Goal: Task Accomplishment & Management: Manage account settings

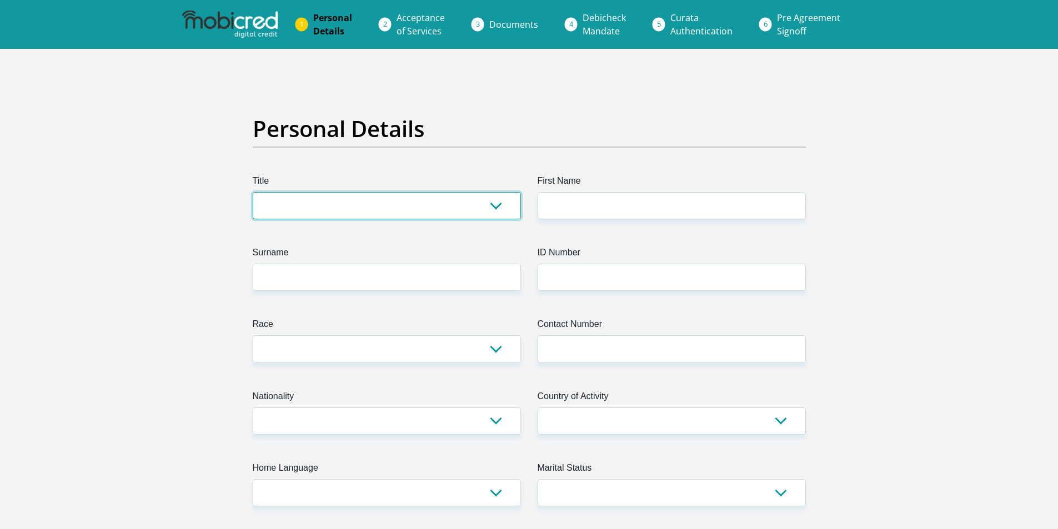
click at [505, 214] on select "Mr Ms Mrs Dr Other" at bounding box center [387, 205] width 268 height 27
select select "Ms"
click at [253, 192] on select "Mr Ms Mrs Dr Other" at bounding box center [387, 205] width 268 height 27
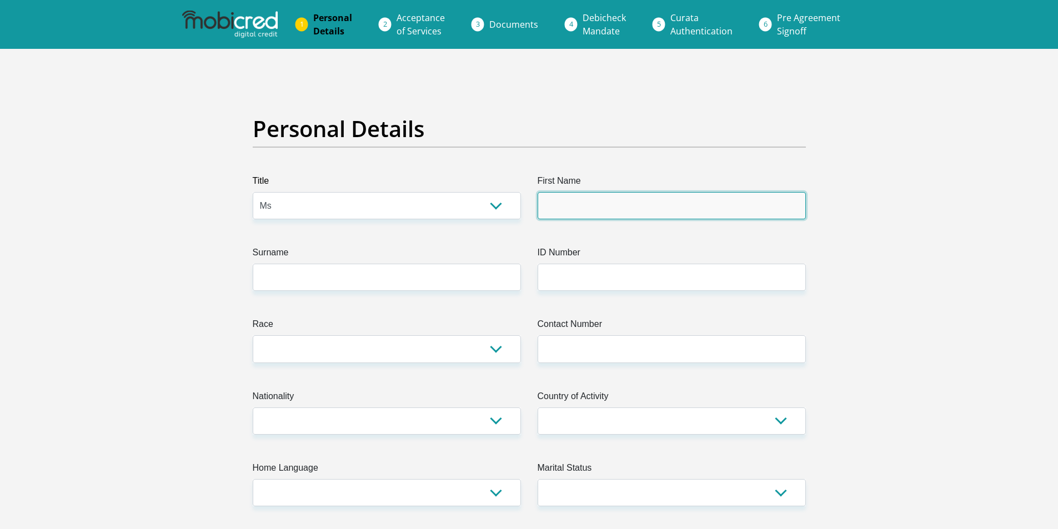
click at [605, 217] on input "First Name" at bounding box center [671, 205] width 268 height 27
type input "Kurshia"
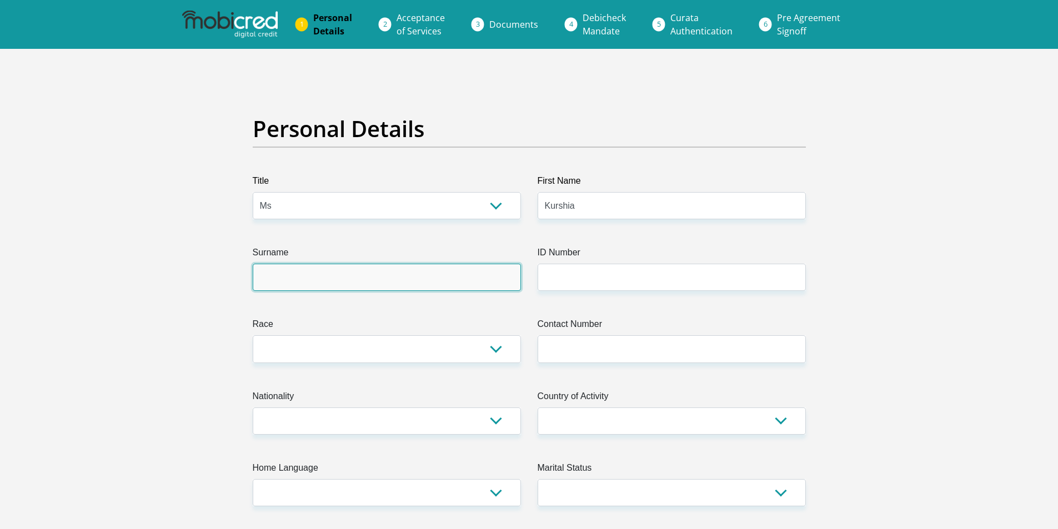
click at [456, 270] on input "Surname" at bounding box center [387, 277] width 268 height 27
type input "LeRoux"
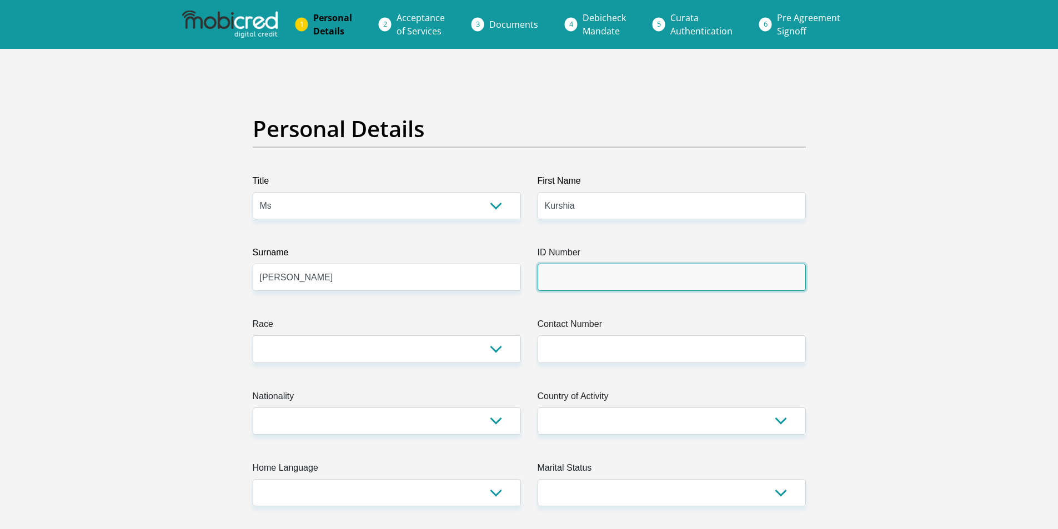
click at [596, 270] on input "ID Number" at bounding box center [671, 277] width 268 height 27
type input "8901080082085"
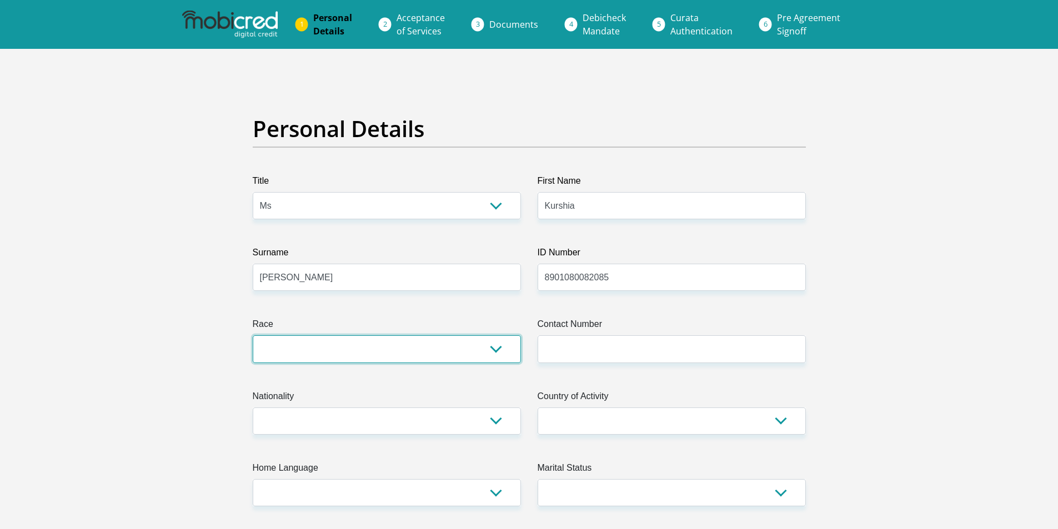
click at [470, 348] on select "Black Coloured Indian White Other" at bounding box center [387, 348] width 268 height 27
select select "2"
click at [253, 335] on select "Black Coloured Indian White Other" at bounding box center [387, 348] width 268 height 27
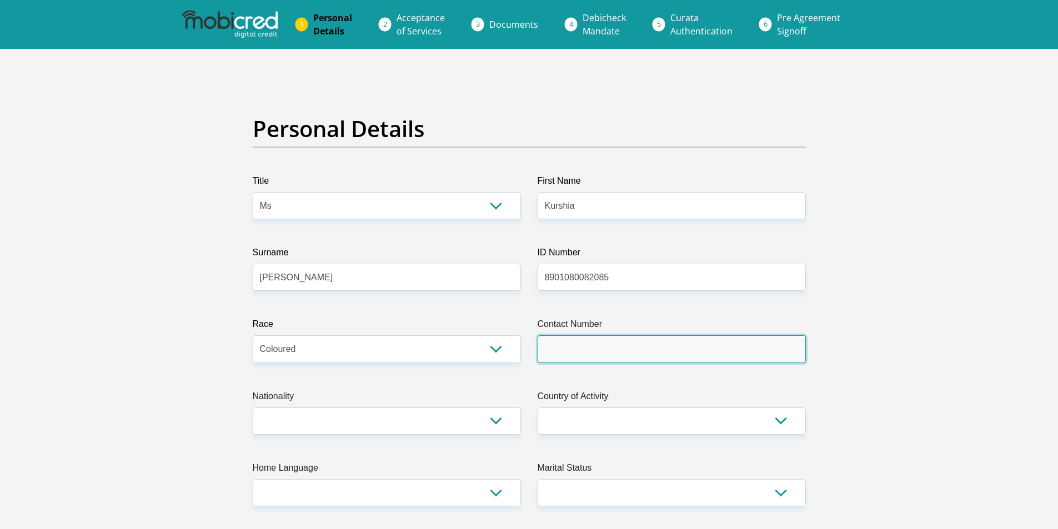
click at [655, 346] on input "Contact Number" at bounding box center [671, 348] width 268 height 27
type input "0825609349"
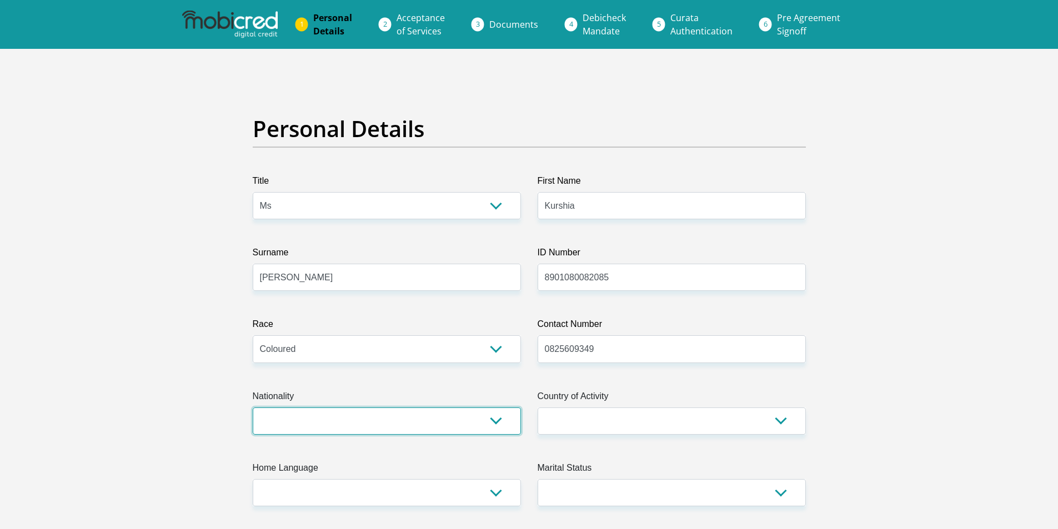
click at [446, 434] on select "South Africa Afghanistan Aland Islands Albania Algeria America Samoa American V…" at bounding box center [387, 420] width 268 height 27
select select "ZAF"
click at [253, 407] on select "South Africa Afghanistan Aland Islands Albania Algeria America Samoa American V…" at bounding box center [387, 420] width 268 height 27
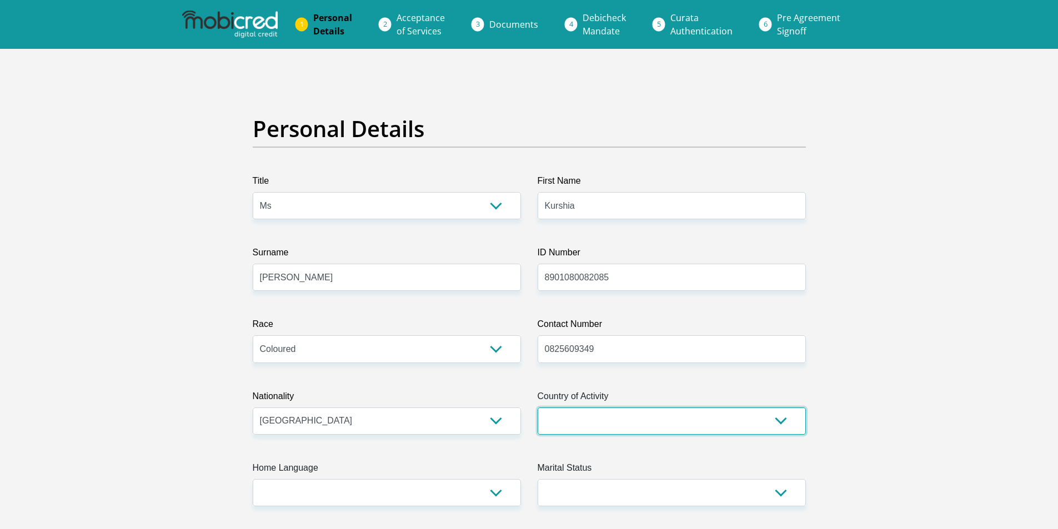
drag, startPoint x: 641, startPoint y: 408, endPoint x: 637, endPoint y: 422, distance: 14.3
click at [639, 415] on select "South Africa Afghanistan Aland Islands Albania Algeria America Samoa American V…" at bounding box center [671, 420] width 268 height 27
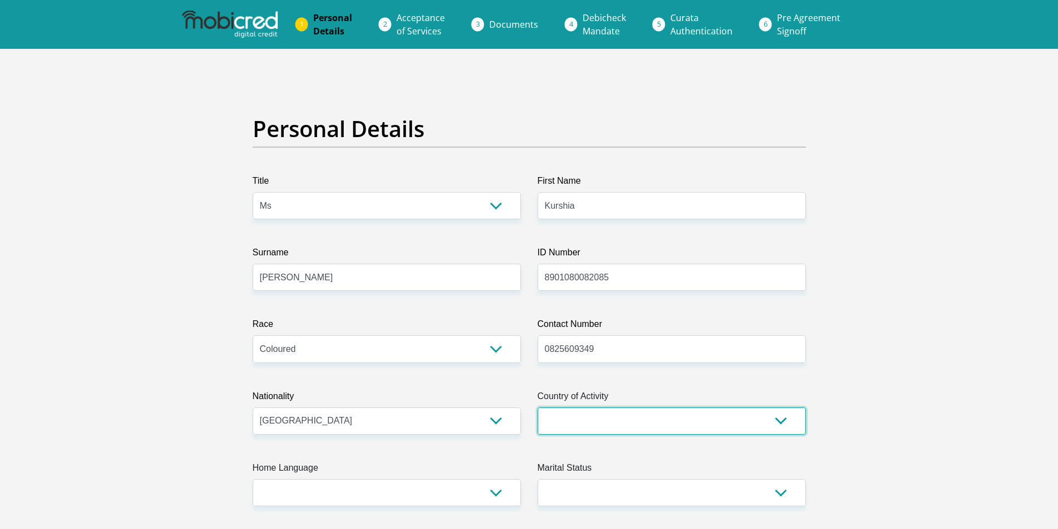
drag, startPoint x: 613, startPoint y: 422, endPoint x: 613, endPoint y: 409, distance: 12.8
click at [613, 422] on select "South Africa Afghanistan Aland Islands Albania Algeria America Samoa American V…" at bounding box center [671, 420] width 268 height 27
select select "ZAF"
click at [537, 407] on select "South Africa Afghanistan Aland Islands Albania Algeria America Samoa American V…" at bounding box center [671, 420] width 268 height 27
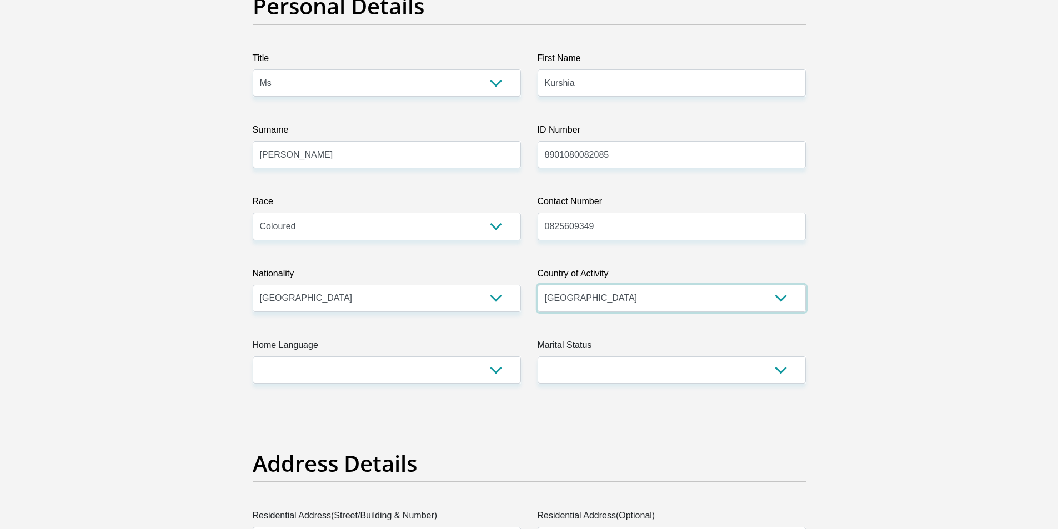
scroll to position [222, 0]
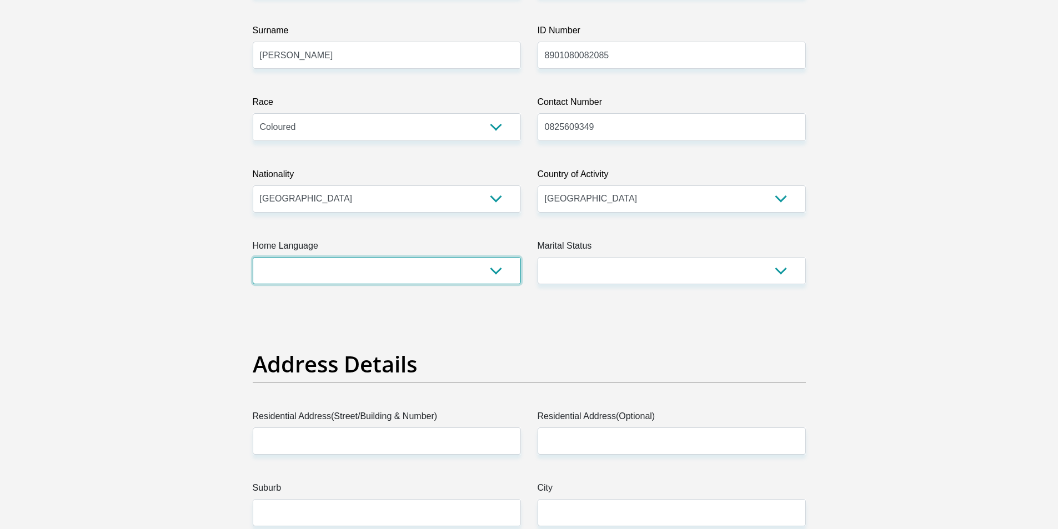
click at [462, 267] on select "Afrikaans English Sepedi South Ndebele Southern Sotho Swati Tsonga Tswana Venda…" at bounding box center [387, 270] width 268 height 27
select select "eng"
click at [253, 257] on select "Afrikaans English Sepedi South Ndebele Southern Sotho Swati Tsonga Tswana Venda…" at bounding box center [387, 270] width 268 height 27
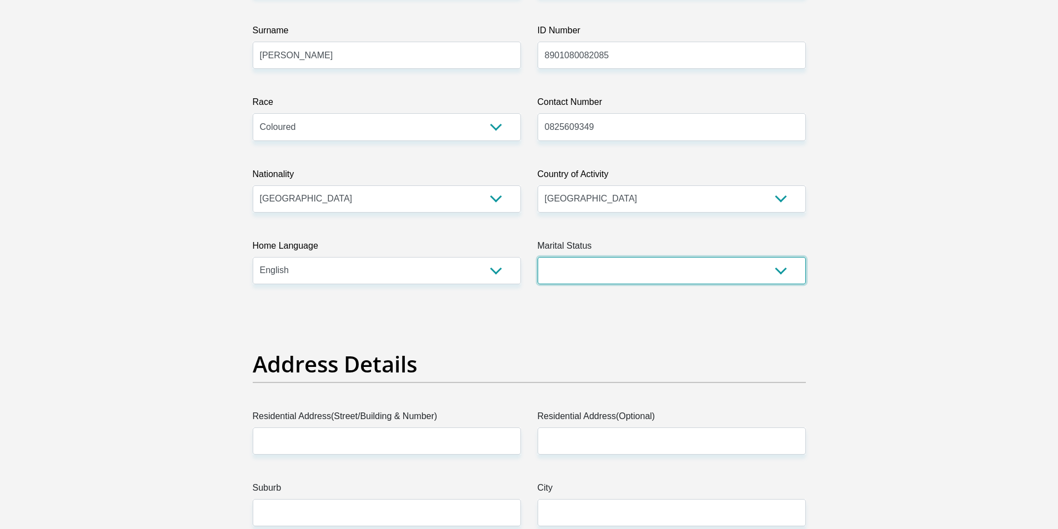
click at [651, 271] on select "Married ANC Single Divorced Widowed Married COP or Customary Law" at bounding box center [671, 270] width 268 height 27
select select "2"
click at [537, 257] on select "Married ANC Single Divorced Widowed Married COP or Customary Law" at bounding box center [671, 270] width 268 height 27
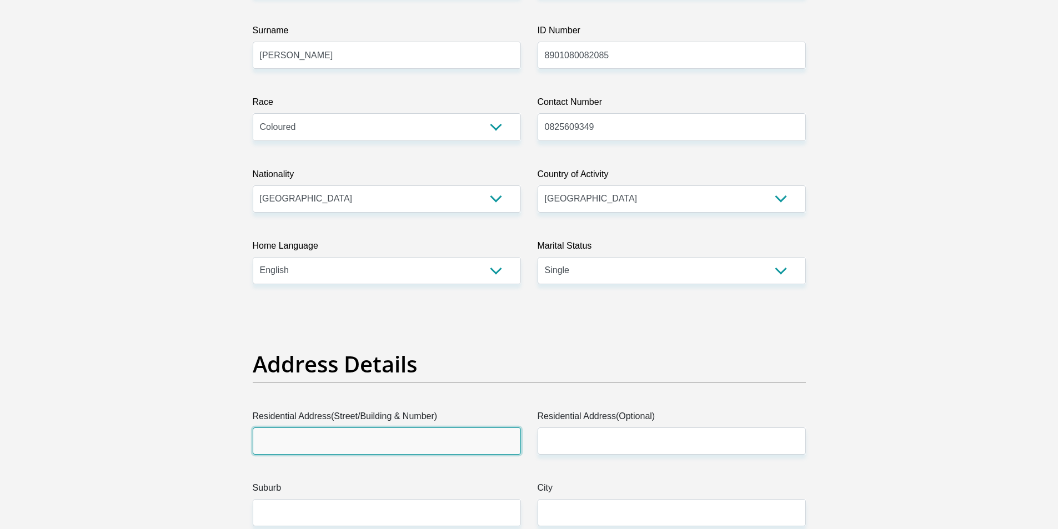
click at [399, 445] on input "Residential Address(Street/Building & Number)" at bounding box center [387, 440] width 268 height 27
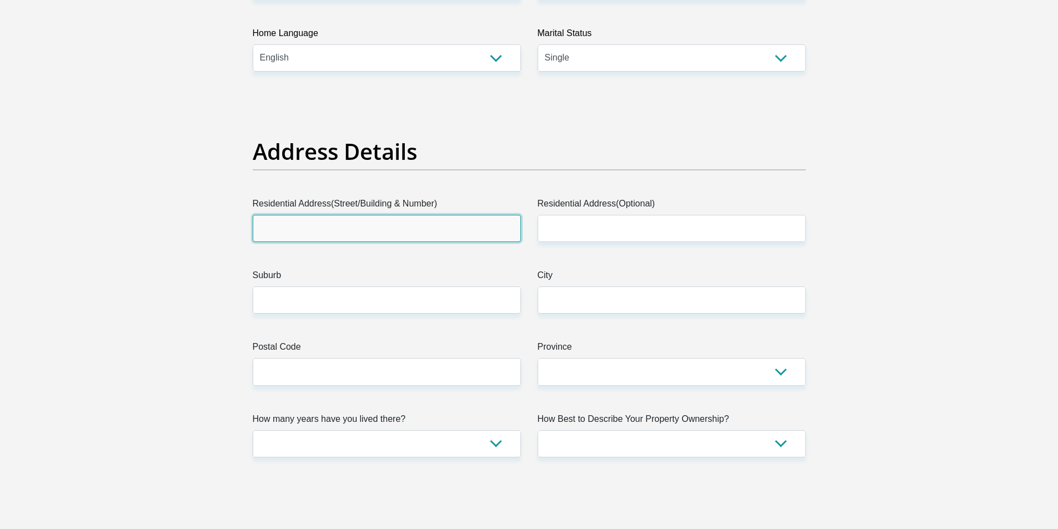
scroll to position [500, 0]
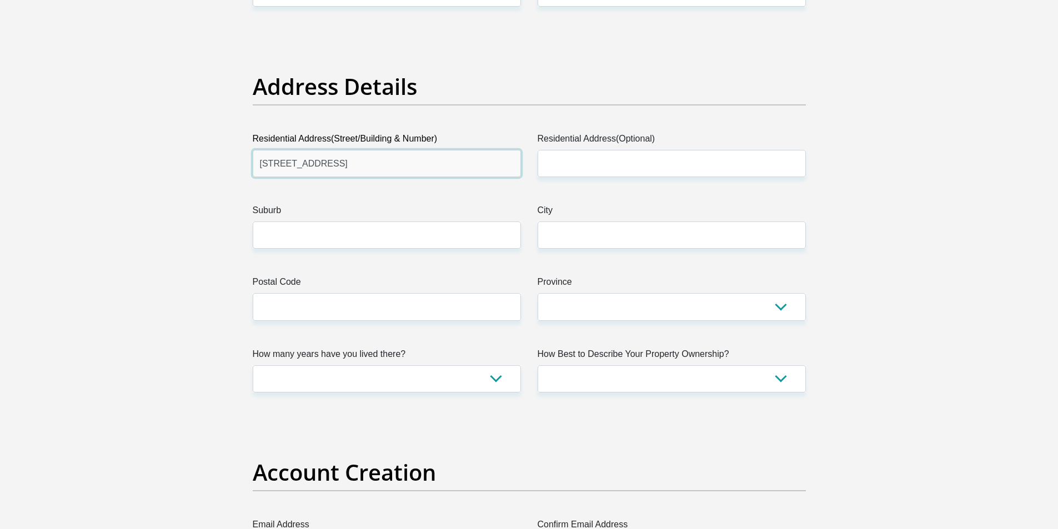
type input "77 Kreupelhout Street"
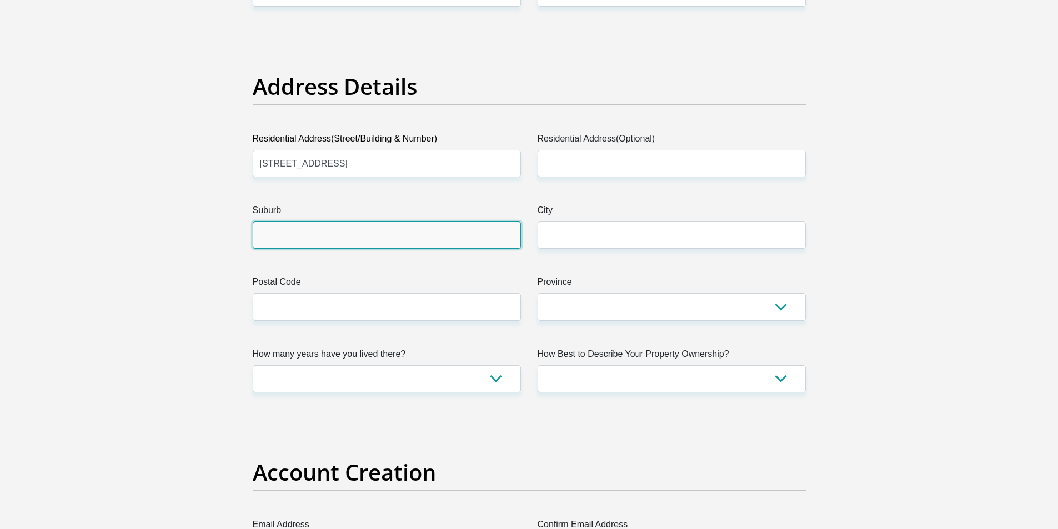
click at [380, 236] on input "Suburb" at bounding box center [387, 235] width 268 height 27
type input "Lentegeur"
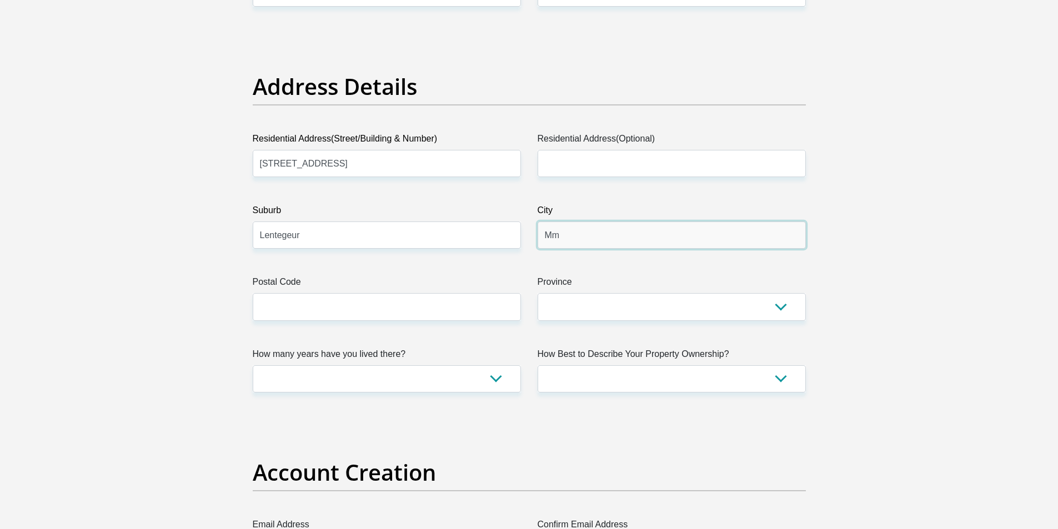
type input "M"
type input "V"
type input "Cape Town"
click at [425, 227] on input "Lentegeur" at bounding box center [387, 235] width 268 height 27
type input "Lentegeur, Mitchells Plain"
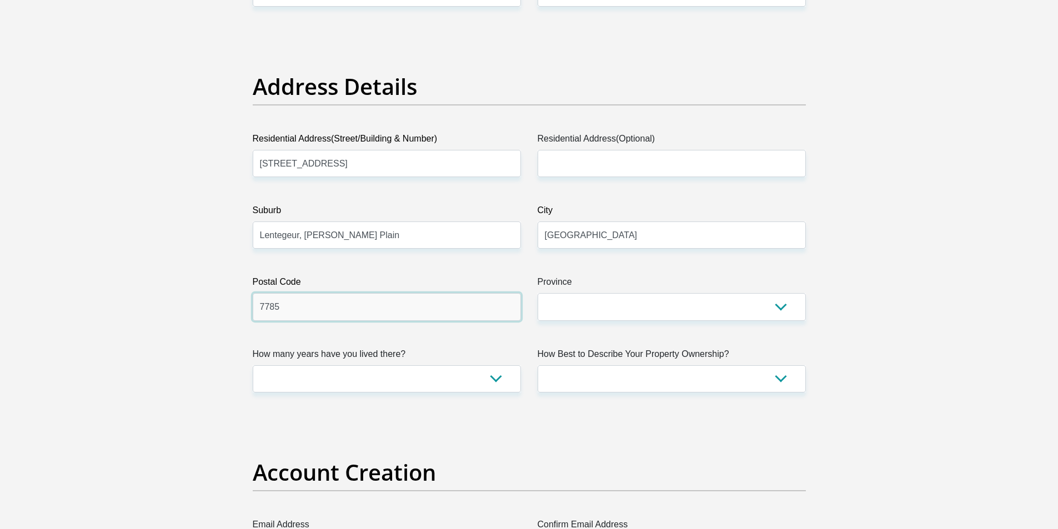
type input "7785"
select select "Western Cape"
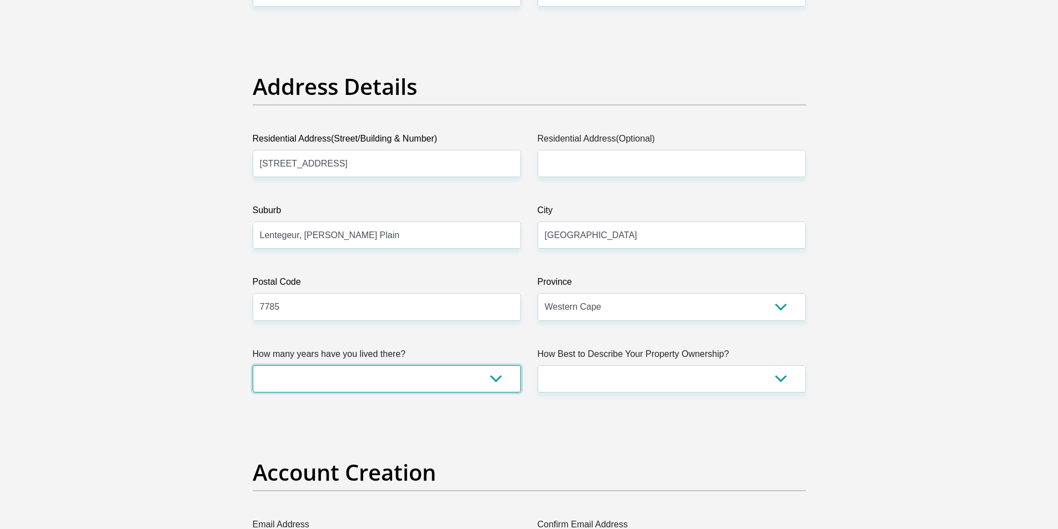
select select "5"
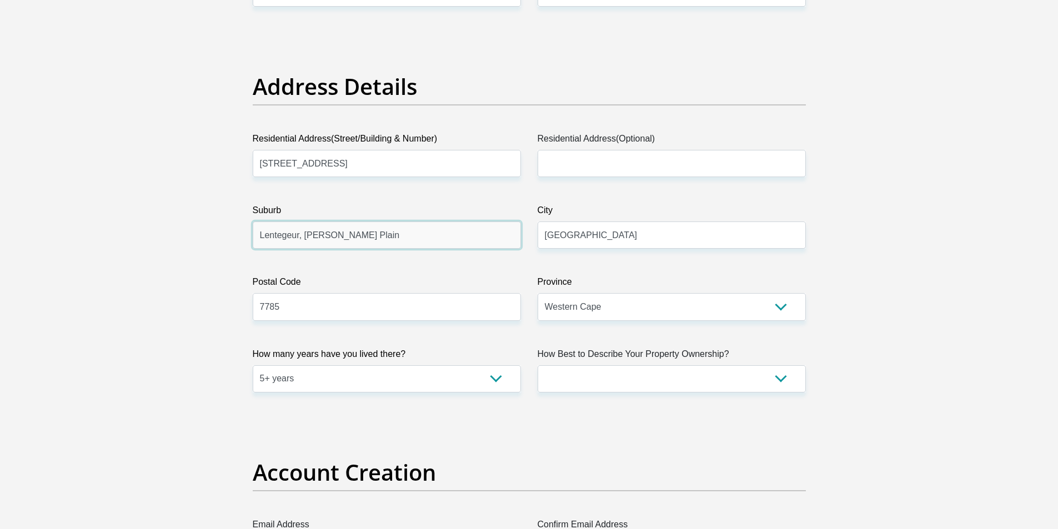
click at [425, 227] on input "Lentegeur, Mitchells Plain" at bounding box center [387, 235] width 268 height 27
type input "Lentegeur, Mitchells Plain"
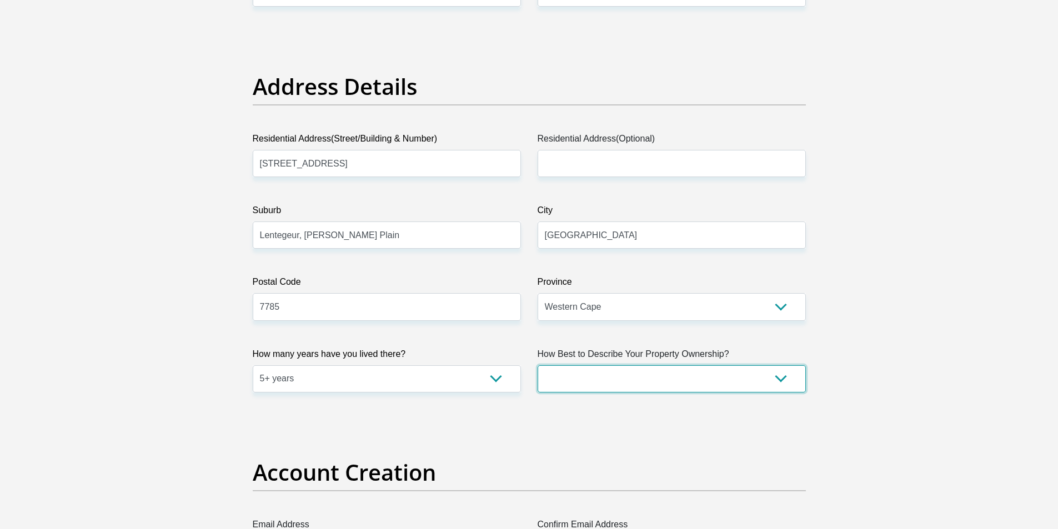
click at [731, 381] on select "Owned Rented Family Owned Company Dwelling" at bounding box center [671, 378] width 268 height 27
select select "Owned"
click at [537, 365] on select "Owned Rented Family Owned Company Dwelling" at bounding box center [671, 378] width 268 height 27
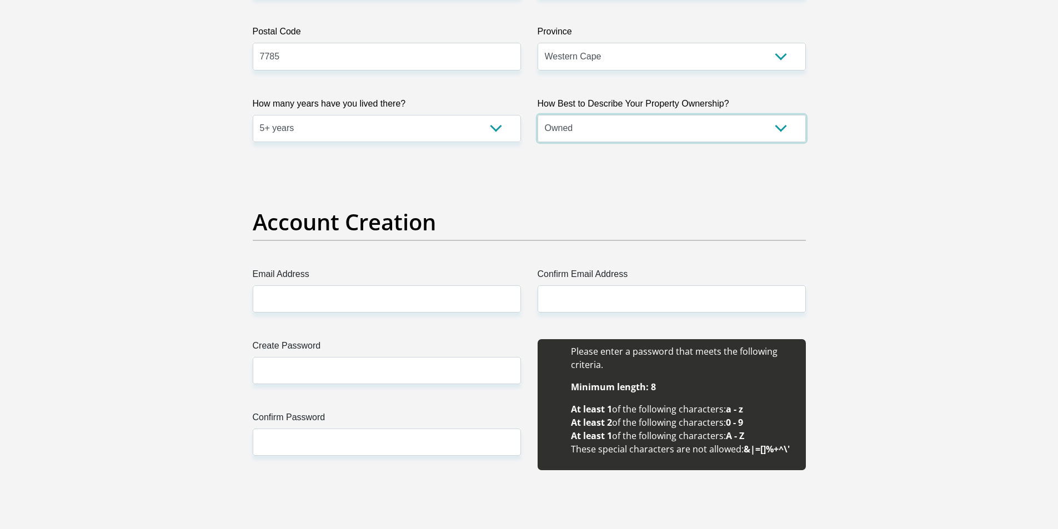
scroll to position [777, 0]
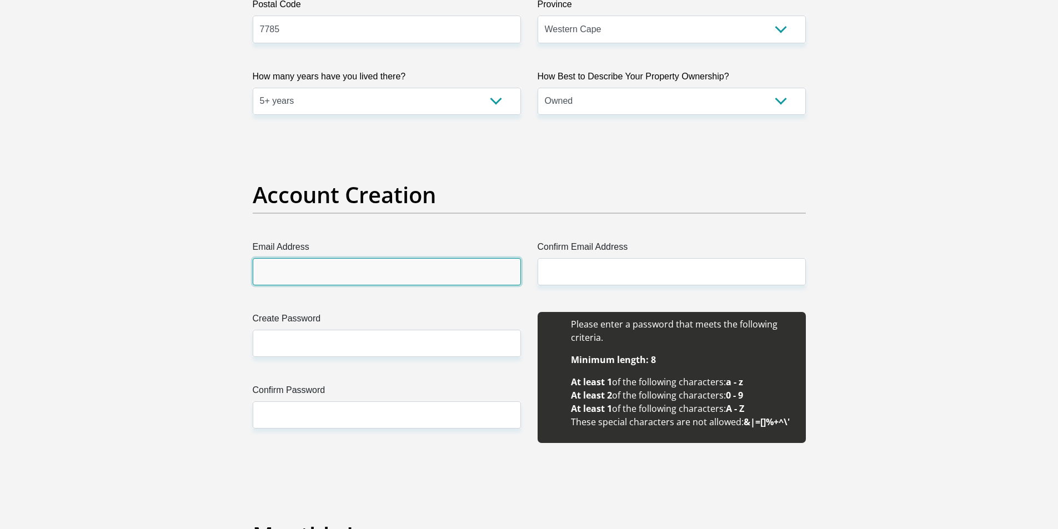
click at [344, 283] on input "Email Address" at bounding box center [387, 271] width 268 height 27
type input "KURSHIA.LEROUX@YAHOO.COM"
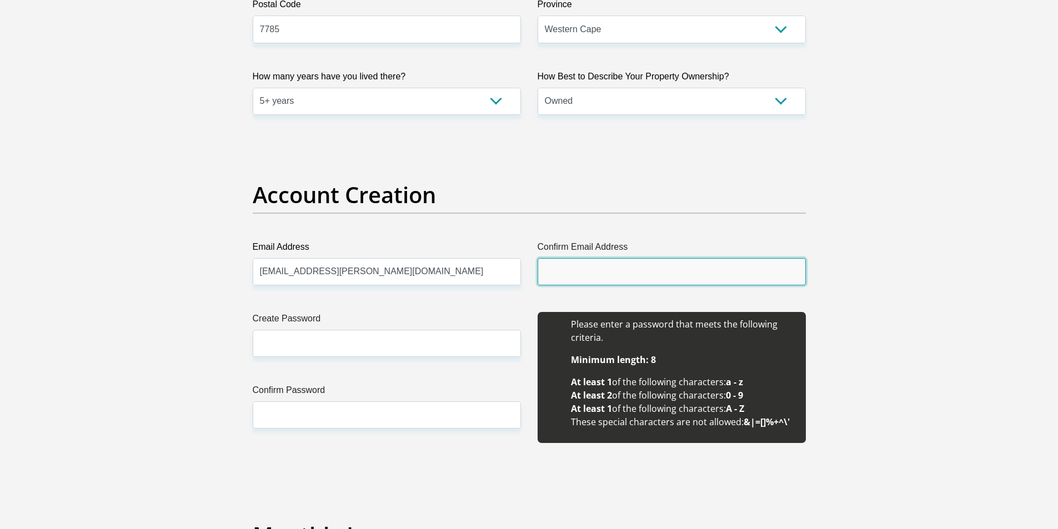
click at [598, 273] on input "Confirm Email Address" at bounding box center [671, 271] width 268 height 27
type input "kurshia.leroux@yahoo.conm"
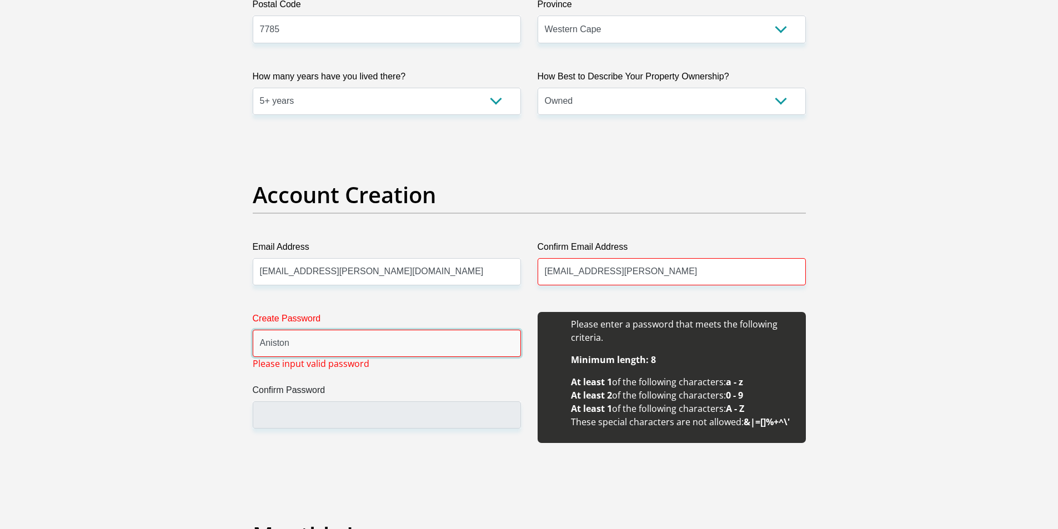
type input "Aniston"
click at [707, 279] on input "kurshia.leroux@yahoo.conm" at bounding box center [671, 271] width 268 height 27
type input "kurshia.leroux@yahoo.com"
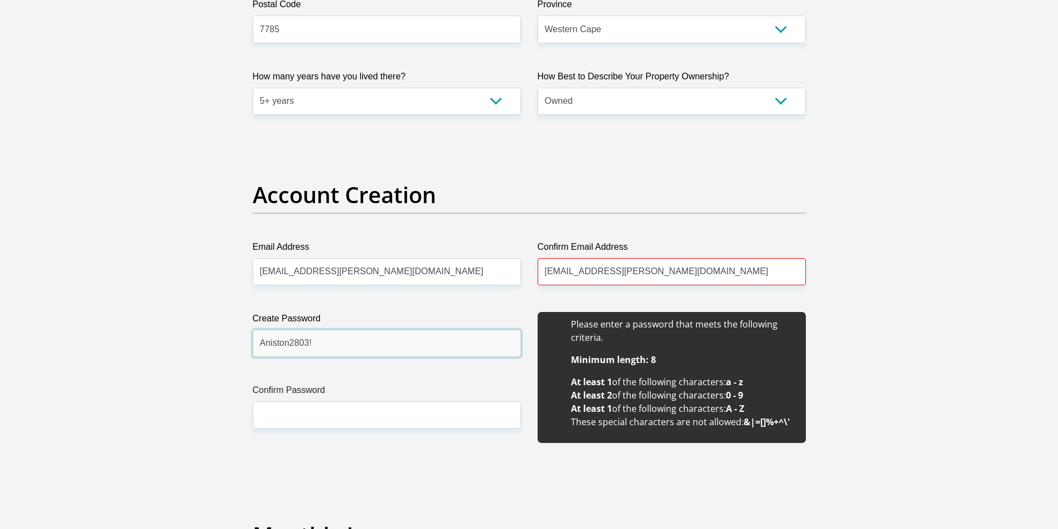
type input "Aniston2803!"
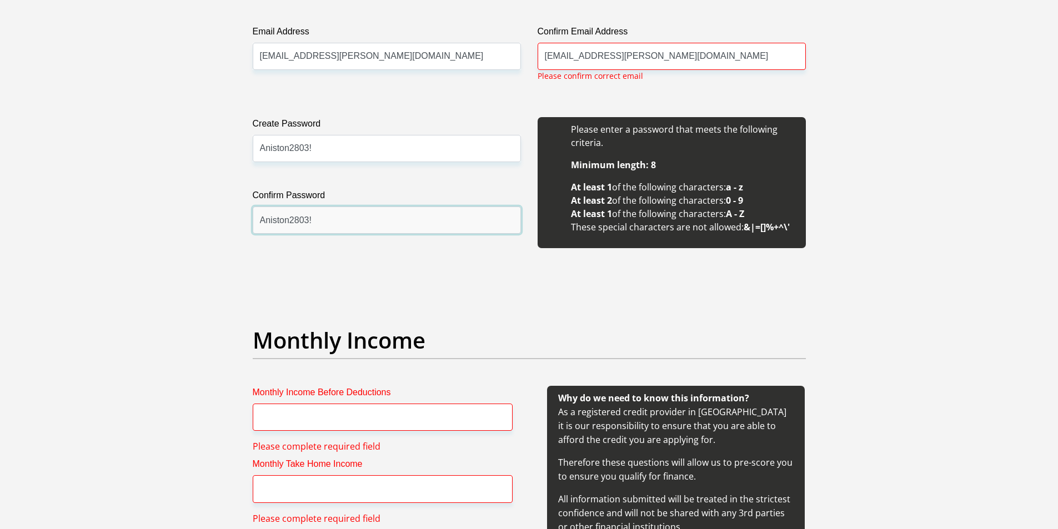
scroll to position [933, 0]
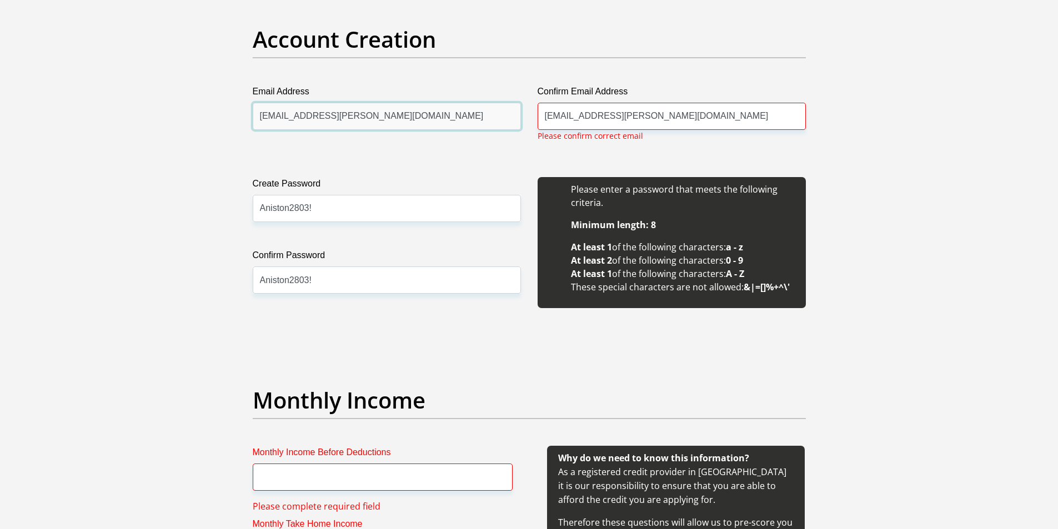
drag, startPoint x: 436, startPoint y: 116, endPoint x: 99, endPoint y: 115, distance: 336.4
type input "kurshia.leroux@yahoo.con"
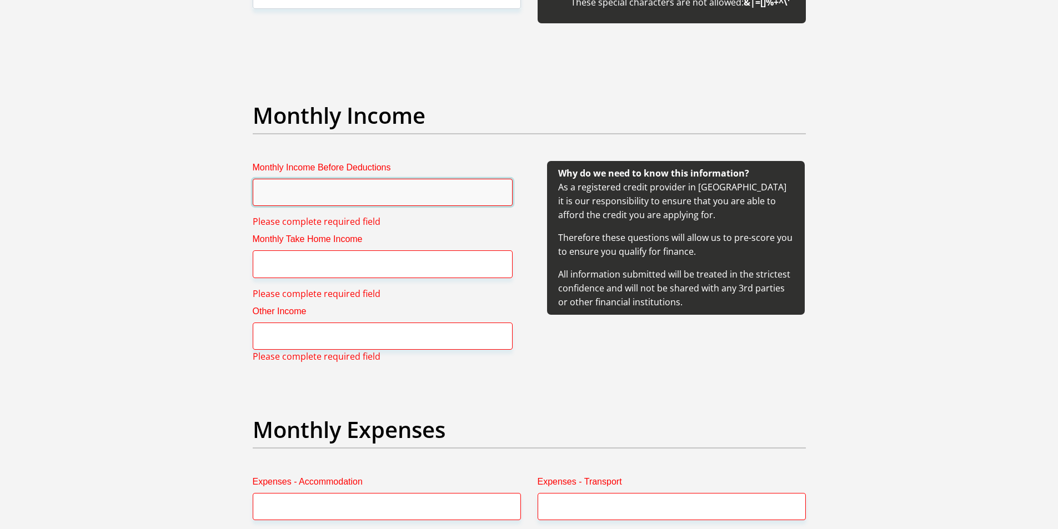
click at [337, 203] on input "Monthly Income Before Deductions" at bounding box center [383, 192] width 260 height 27
type input "28985"
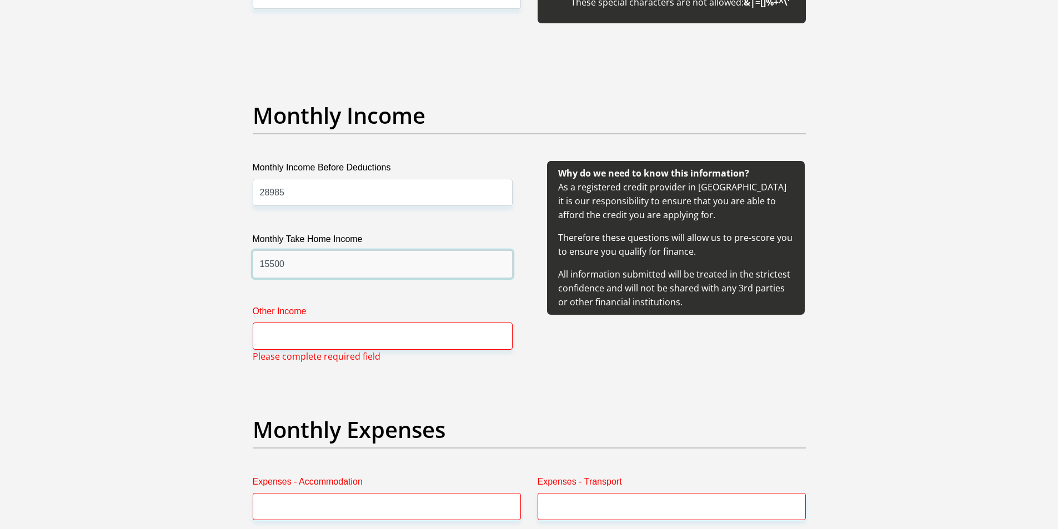
type input "15500"
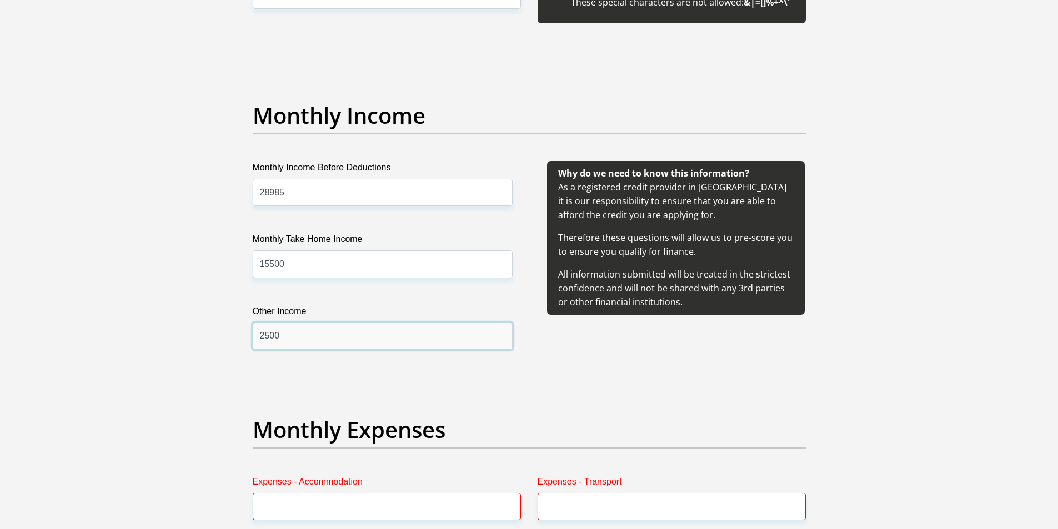
type input "2500"
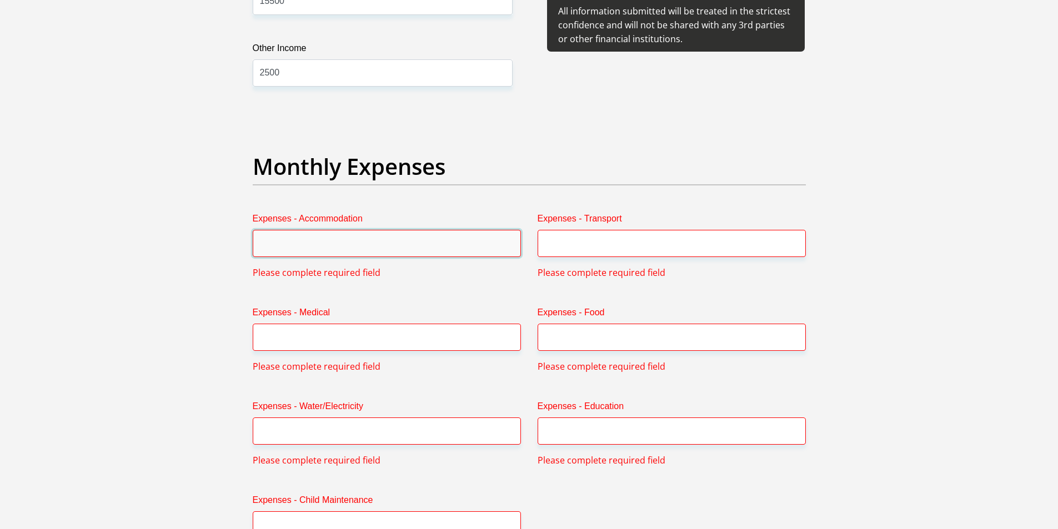
scroll to position [1551, 0]
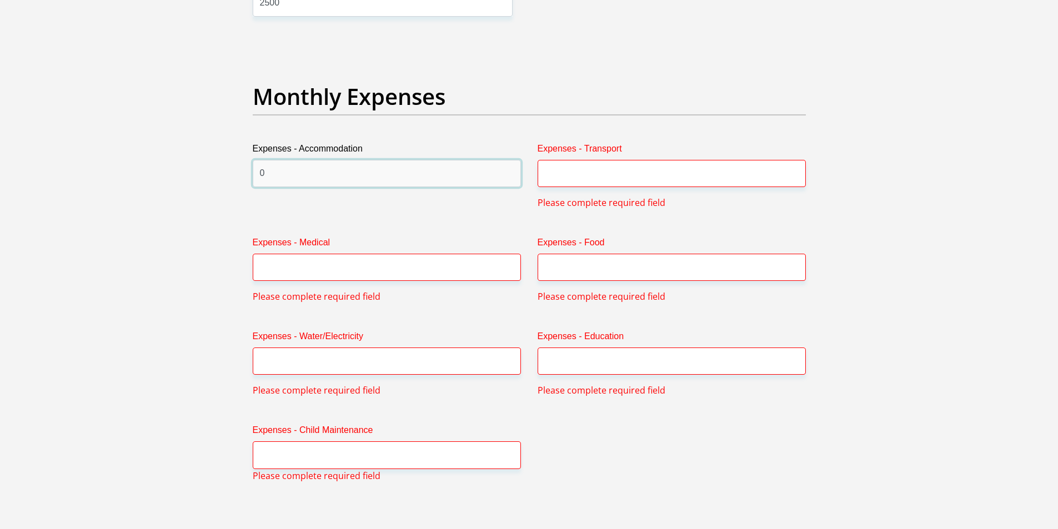
type input "0"
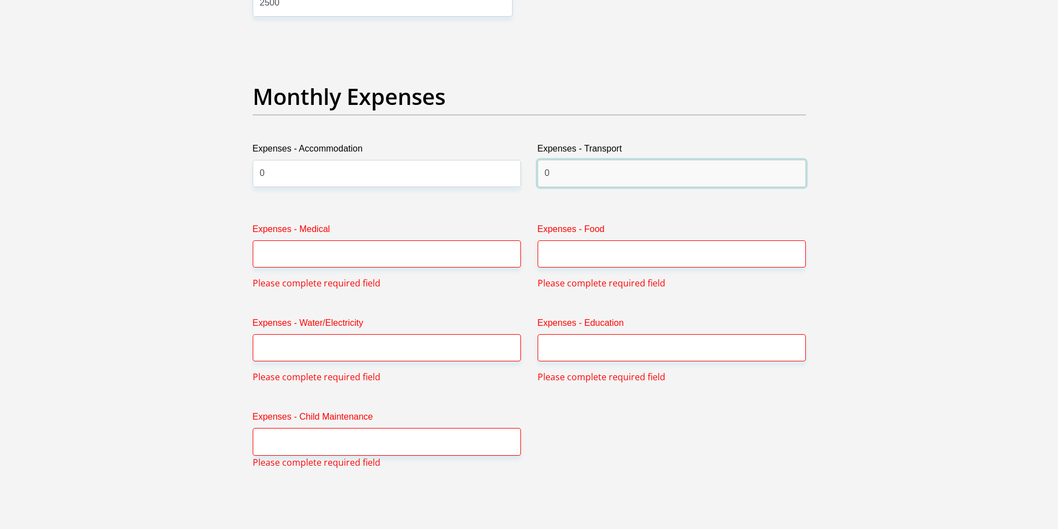
type input "0"
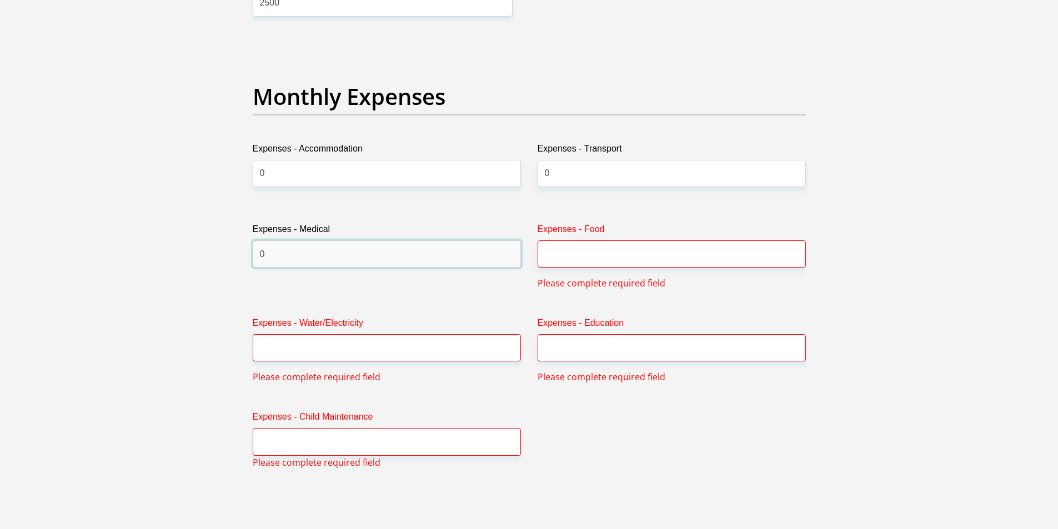
type input "0"
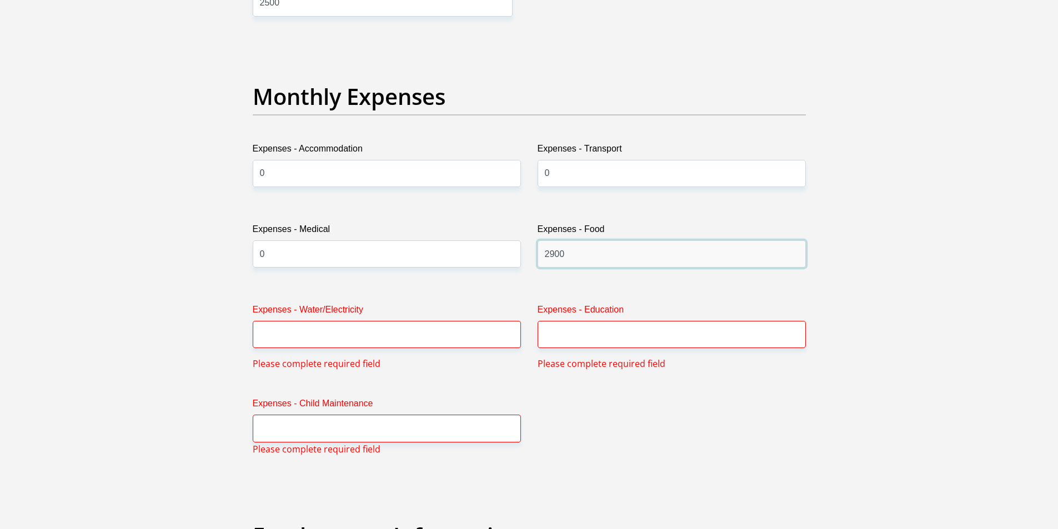
type input "2900"
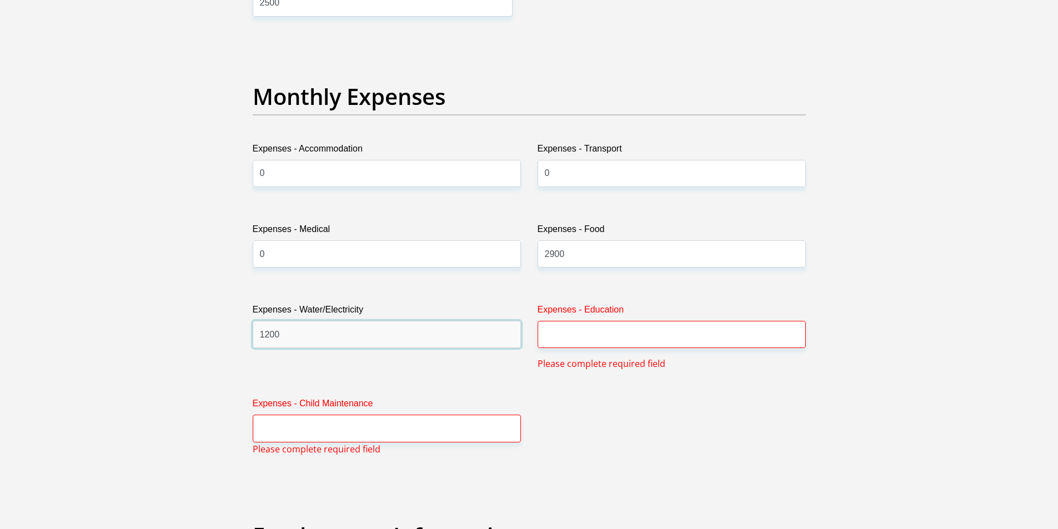
type input "1200"
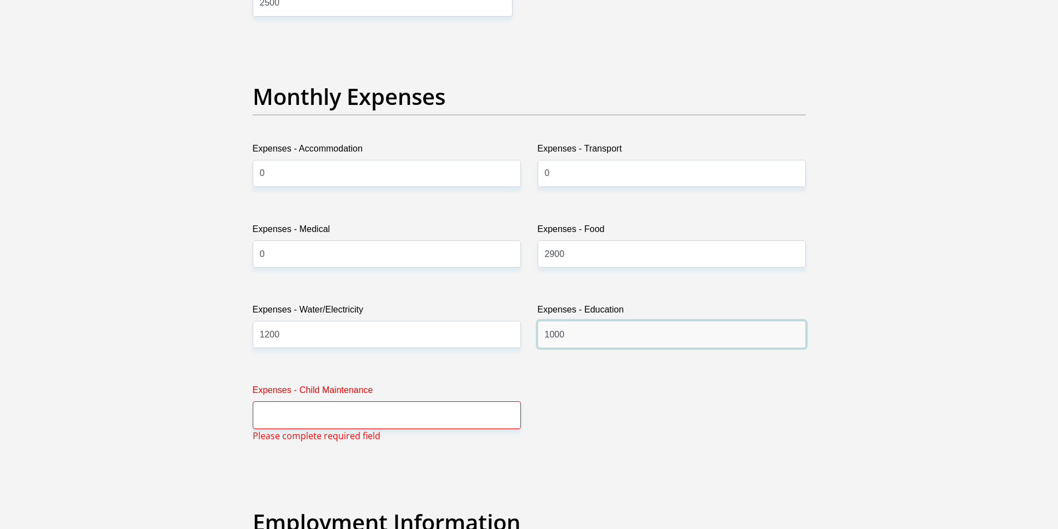
type input "1000"
type input "0"
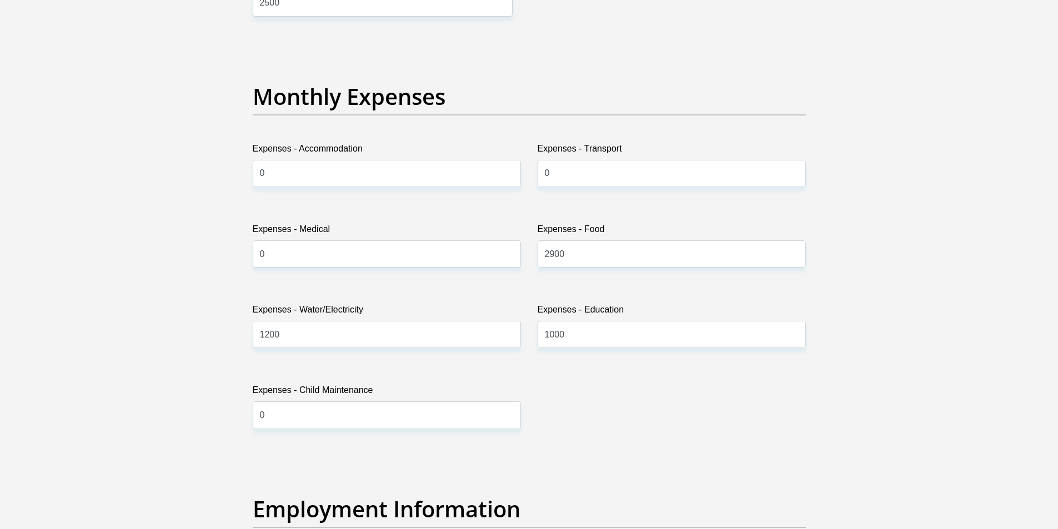
scroll to position [1872, 0]
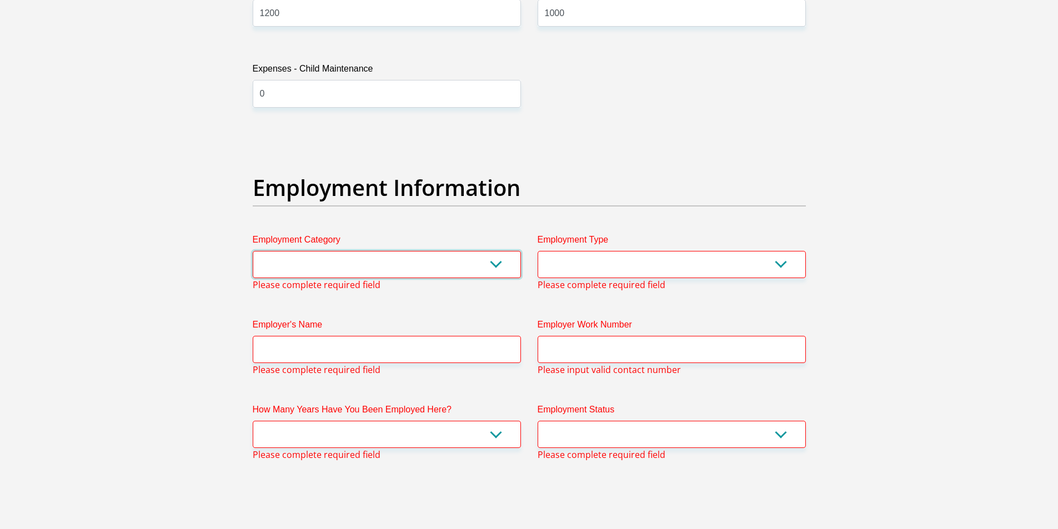
click at [492, 266] on select "AGRICULTURE ALCOHOL & TOBACCO CONSTRUCTION MATERIALS METALLURGY EQUIPMENT FOR R…" at bounding box center [387, 264] width 268 height 27
click at [703, 270] on select "College/Lecturer Craft Seller Creative Driver Executive Farmer Forces - Non Com…" at bounding box center [671, 264] width 268 height 27
click at [462, 268] on select "AGRICULTURE ALCOHOL & TOBACCO CONSTRUCTION MATERIALS METALLURGY EQUIPMENT FOR R…" at bounding box center [387, 264] width 268 height 27
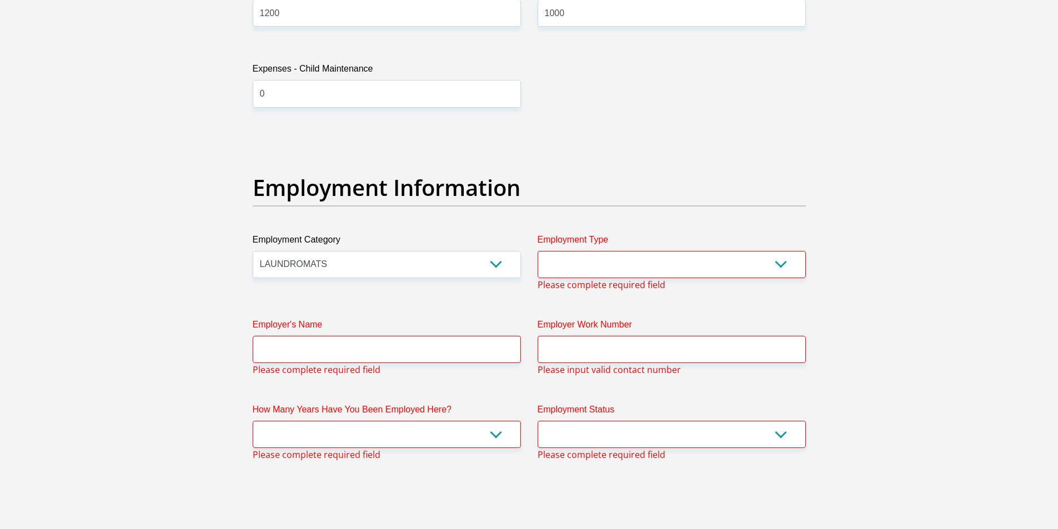
click at [102, 170] on section "Personal Details Title Mr Ms Mrs Dr Other First Name Kurshia Surname LeRoux ID …" at bounding box center [529, 182] width 1058 height 4011
click at [429, 276] on select "AGRICULTURE ALCOHOL & TOBACCO CONSTRUCTION MATERIALS METALLURGY EQUIPMENT FOR R…" at bounding box center [387, 264] width 268 height 27
select select "60"
click at [253, 251] on select "AGRICULTURE ALCOHOL & TOBACCO CONSTRUCTION MATERIALS METALLURGY EQUIPMENT FOR R…" at bounding box center [387, 264] width 268 height 27
click at [728, 263] on select "College/Lecturer Craft Seller Creative Driver Executive Farmer Forces - Non Com…" at bounding box center [671, 264] width 268 height 27
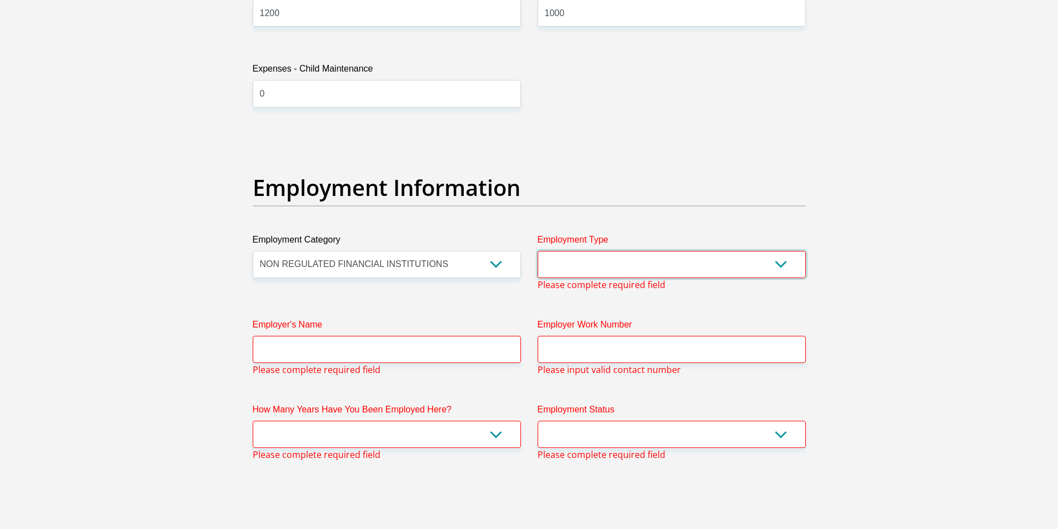
select select "Office Staff/Clerk"
click at [537, 251] on select "College/Lecturer Craft Seller Creative Driver Executive Farmer Forces - Non Com…" at bounding box center [671, 264] width 268 height 27
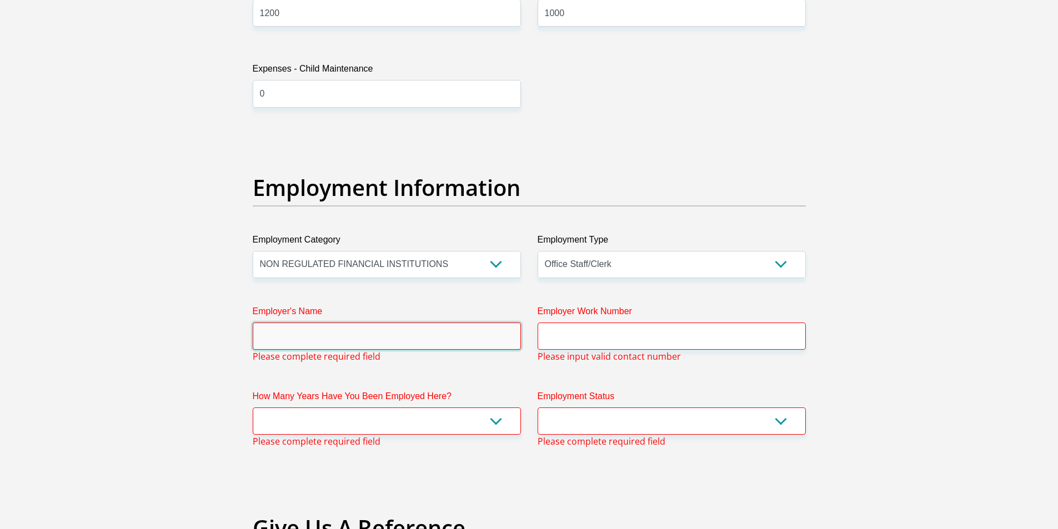
click at [421, 327] on input "Employer's Name" at bounding box center [387, 336] width 268 height 27
type input "Sanlam"
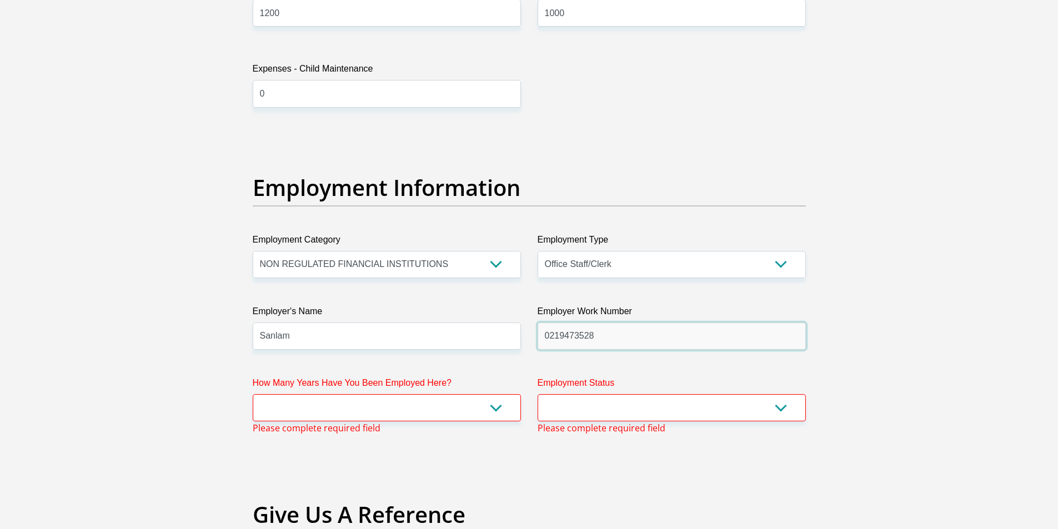
type input "0219473528"
click at [474, 400] on select "less than 1 year 1-3 years 3-5 years 5+ years" at bounding box center [387, 407] width 268 height 27
select select "60"
click at [253, 394] on select "less than 1 year 1-3 years 3-5 years 5+ years" at bounding box center [387, 407] width 268 height 27
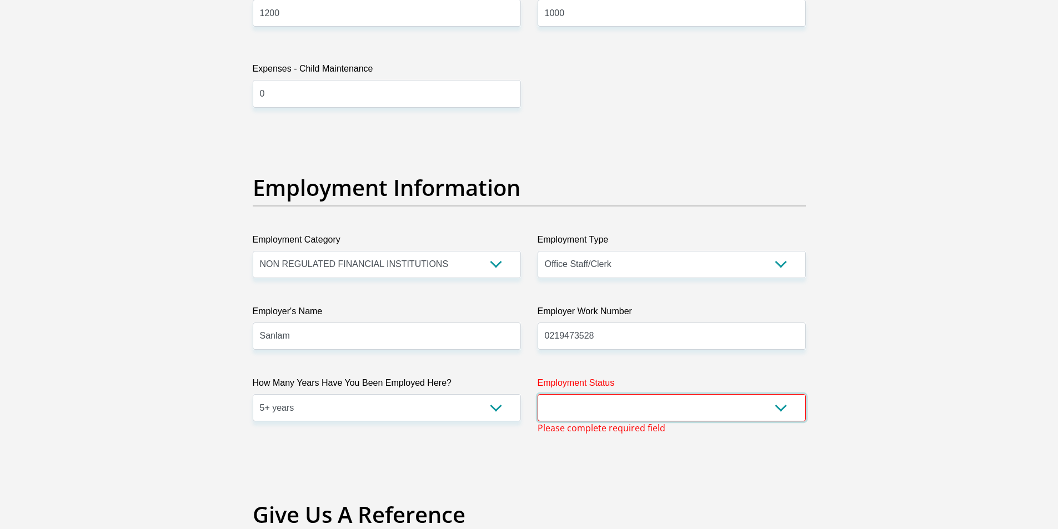
click at [714, 395] on select "Permanent/Full-time Part-time/Casual Contract Worker Self-Employed Housewife Re…" at bounding box center [671, 407] width 268 height 27
select select "1"
click at [537, 394] on select "Permanent/Full-time Part-time/Casual Contract Worker Self-Employed Housewife Re…" at bounding box center [671, 407] width 268 height 27
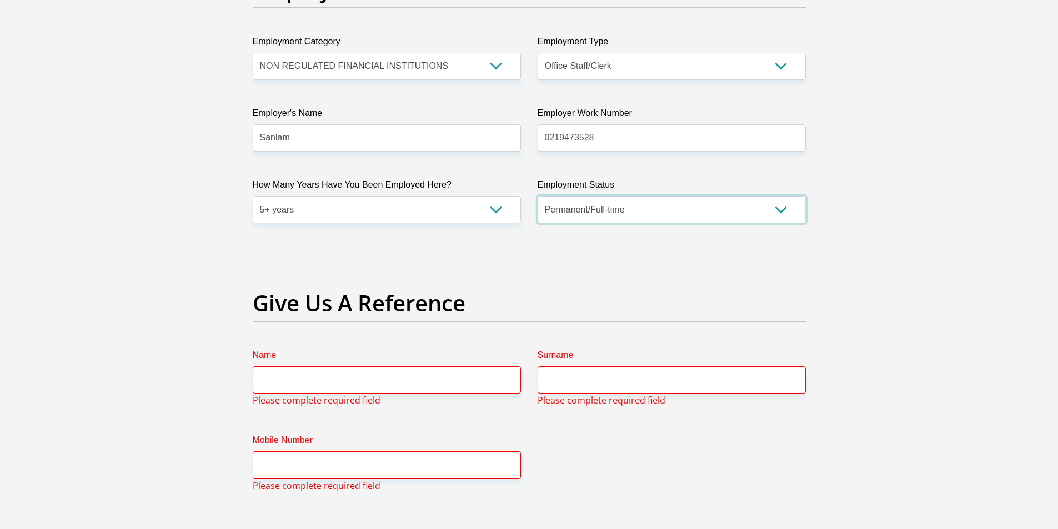
scroll to position [2094, 0]
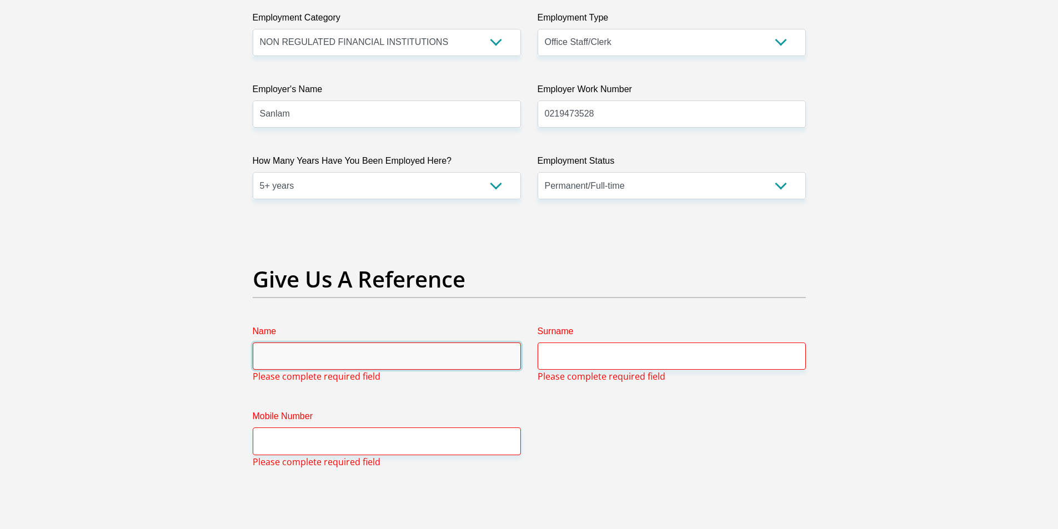
click at [318, 359] on input "Name" at bounding box center [387, 356] width 268 height 27
type input "Aniston"
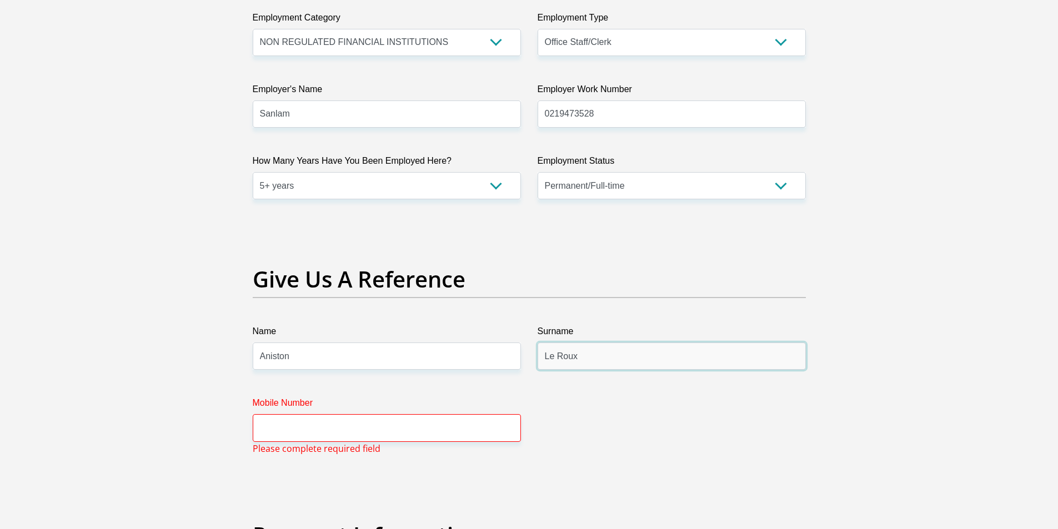
type input "Le Roux"
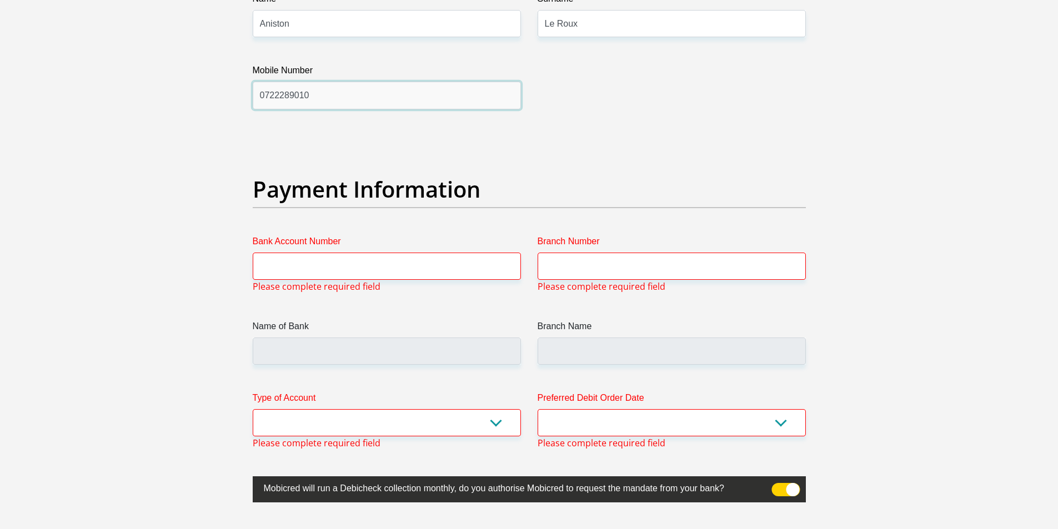
scroll to position [2427, 0]
type input "0722289010"
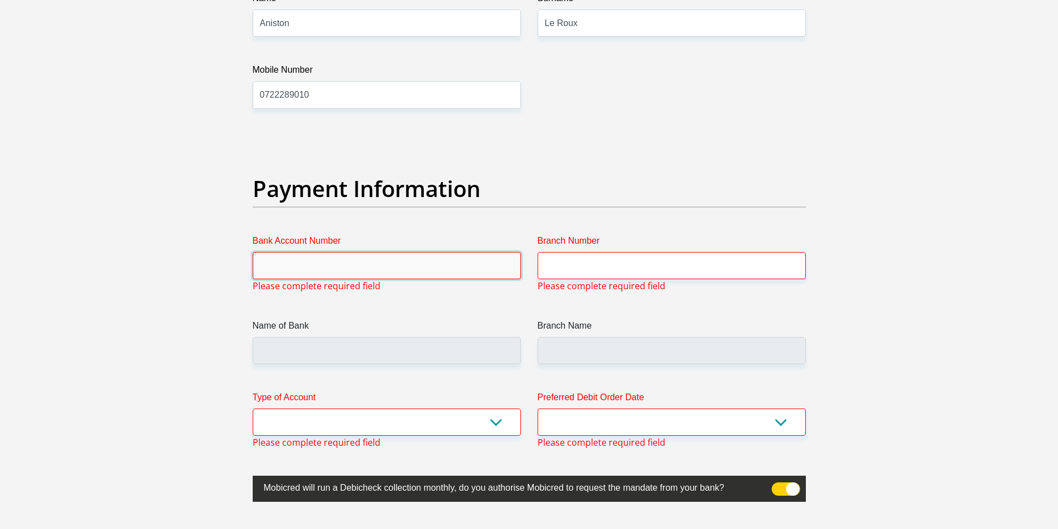
click at [317, 274] on input "Bank Account Number" at bounding box center [387, 265] width 268 height 27
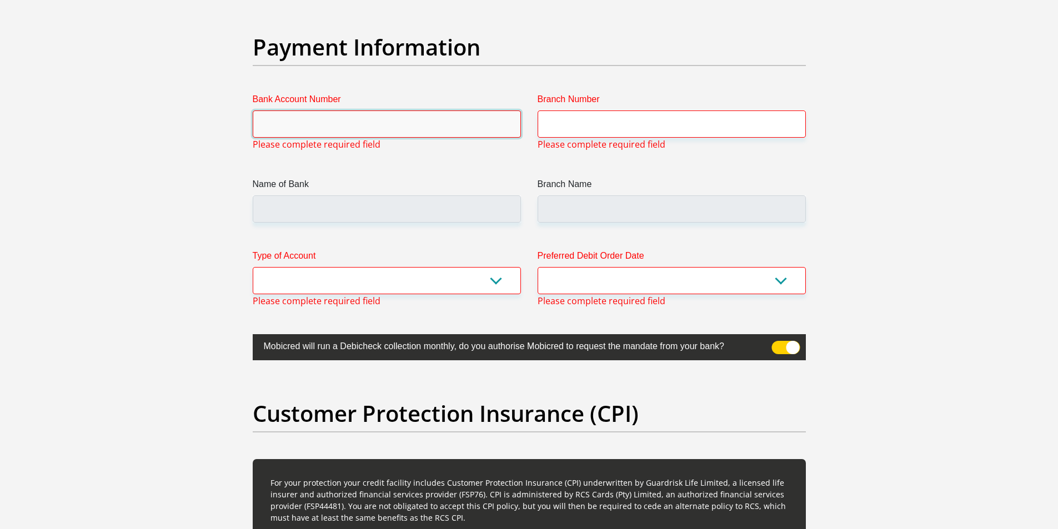
scroll to position [2483, 0]
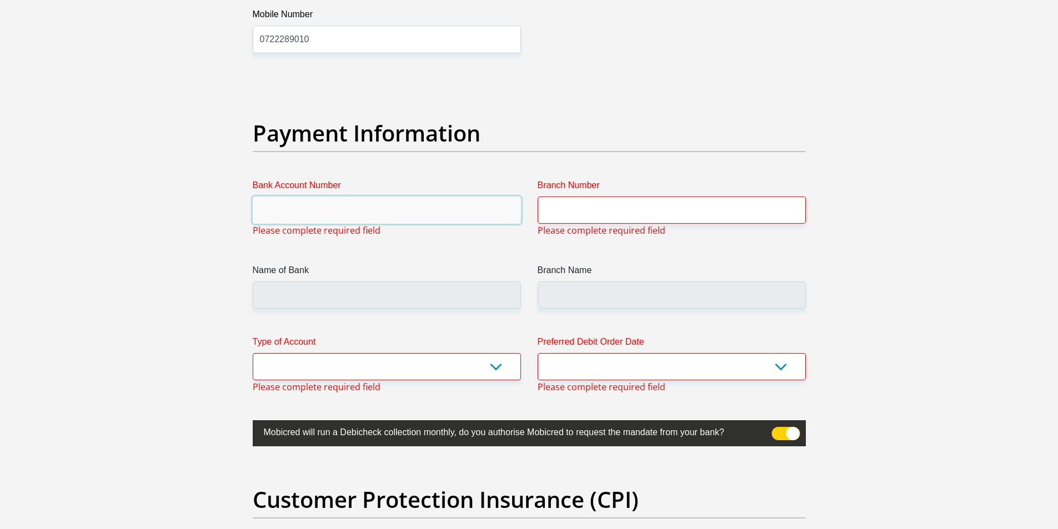
click at [302, 201] on input "Bank Account Number" at bounding box center [387, 210] width 268 height 27
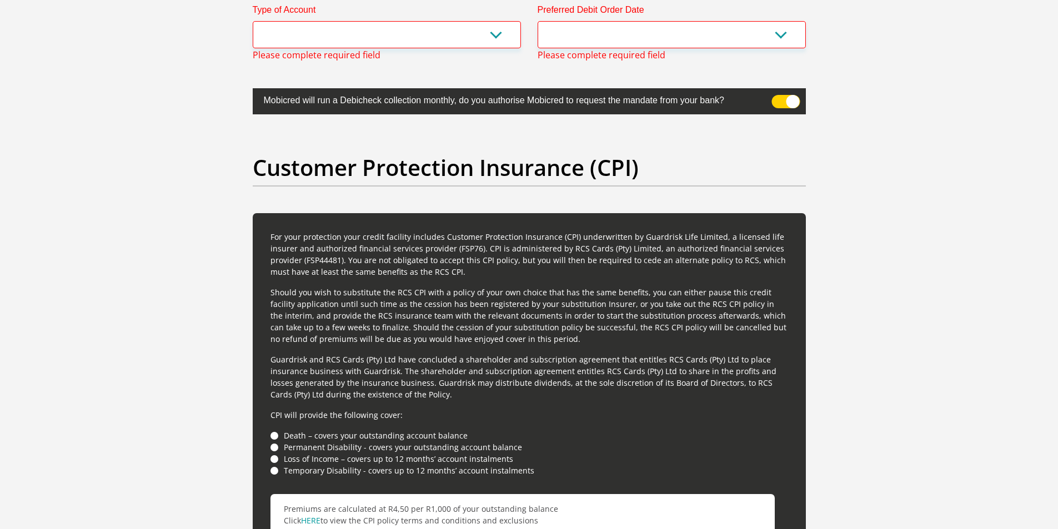
scroll to position [2816, 0]
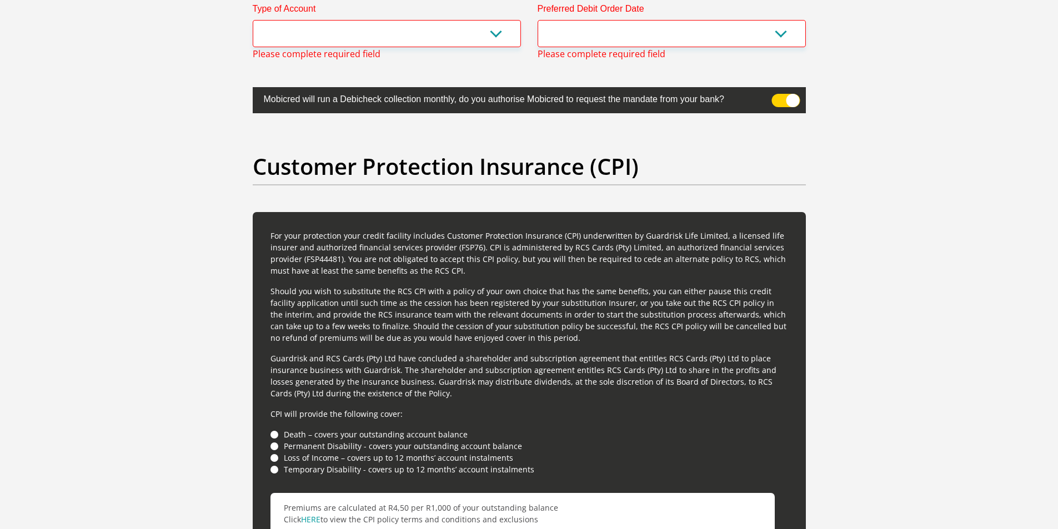
click at [787, 102] on span at bounding box center [785, 100] width 28 height 13
click at [778, 97] on input "checkbox" at bounding box center [778, 97] width 0 height 0
click at [787, 102] on span at bounding box center [785, 100] width 28 height 13
click at [778, 97] on input "checkbox" at bounding box center [778, 97] width 0 height 0
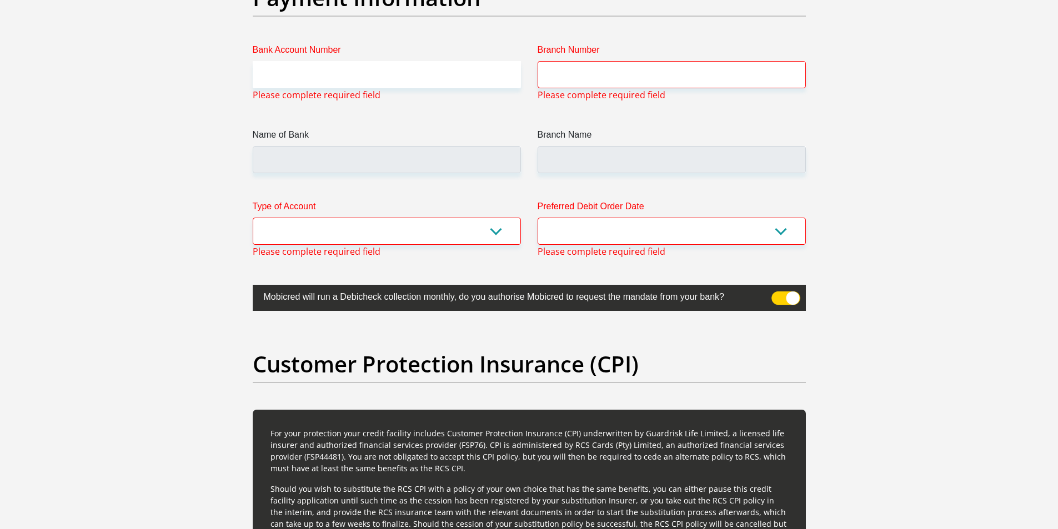
scroll to position [2594, 0]
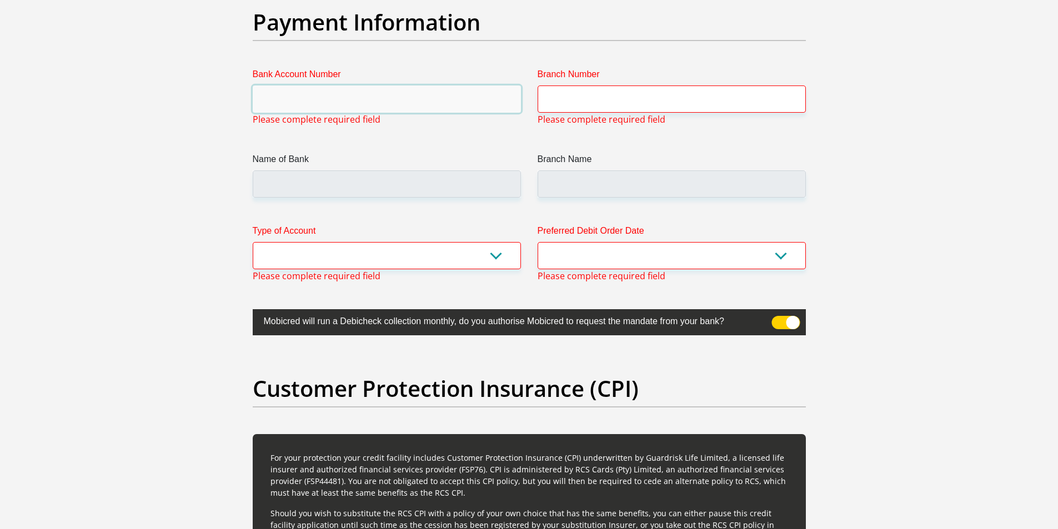
click at [350, 99] on input "Bank Account Number" at bounding box center [387, 98] width 268 height 27
type input "62571920688"
click at [491, 269] on select "Cheque Savings" at bounding box center [387, 255] width 268 height 27
select select "CUR"
click at [253, 242] on select "Cheque Savings" at bounding box center [387, 255] width 268 height 27
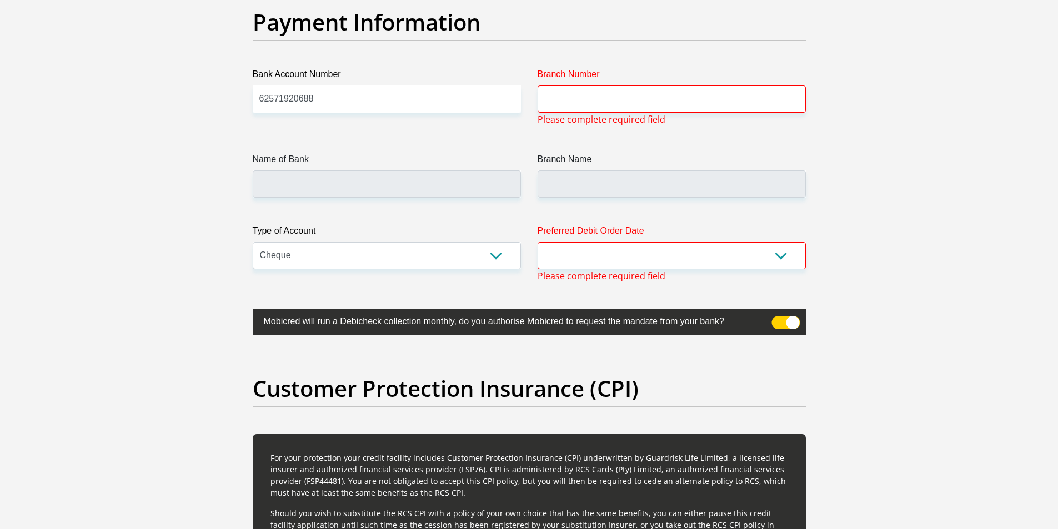
click at [686, 275] on div "Preferred Debit Order Date 1st 2nd 3rd 4th 5th 7th 18th 19th 20th 21st 22nd 23r…" at bounding box center [671, 253] width 285 height 58
click at [686, 263] on select "1st 2nd 3rd 4th 5th 7th 18th 19th 20th 21st 22nd 23rd 24th 25th 26th 27th 28th …" at bounding box center [671, 255] width 268 height 27
click at [537, 242] on select "1st 2nd 3rd 4th 5th 7th 18th 19th 20th 21st 22nd 23rd 24th 25th 26th 27th 28th …" at bounding box center [671, 255] width 268 height 27
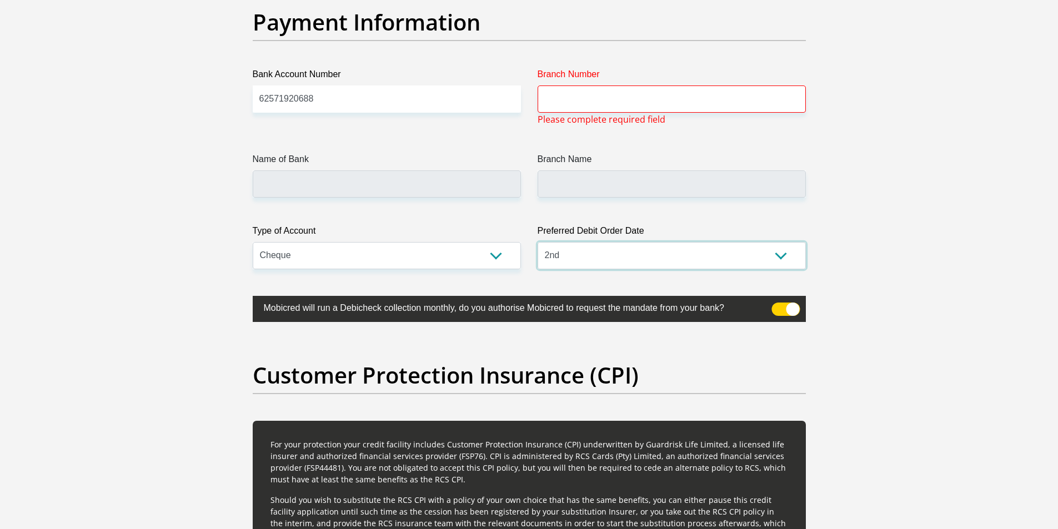
click at [689, 258] on select "1st 2nd 3rd 4th 5th 7th 18th 19th 20th 21st 22nd 23rd 24th 25th 26th 27th 28th …" at bounding box center [671, 255] width 268 height 27
select select "1"
click at [537, 242] on select "1st 2nd 3rd 4th 5th 7th 18th 19th 20th 21st 22nd 23rd 24th 25th 26th 27th 28th …" at bounding box center [671, 255] width 268 height 27
click at [391, 183] on input "Name of Bank" at bounding box center [387, 183] width 268 height 27
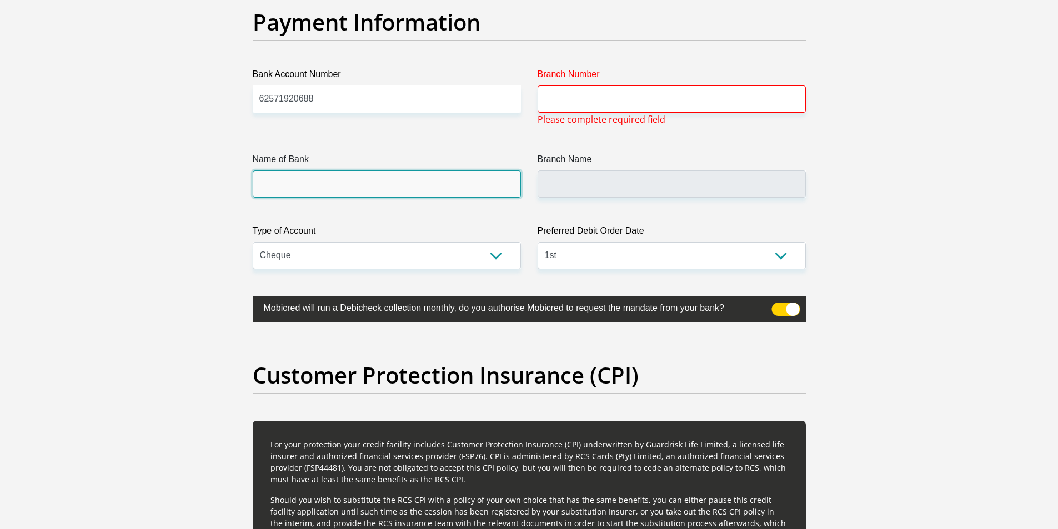
click at [391, 183] on input "Name of Bank" at bounding box center [387, 183] width 268 height 27
click at [630, 106] on input "Branch Number" at bounding box center [671, 98] width 268 height 27
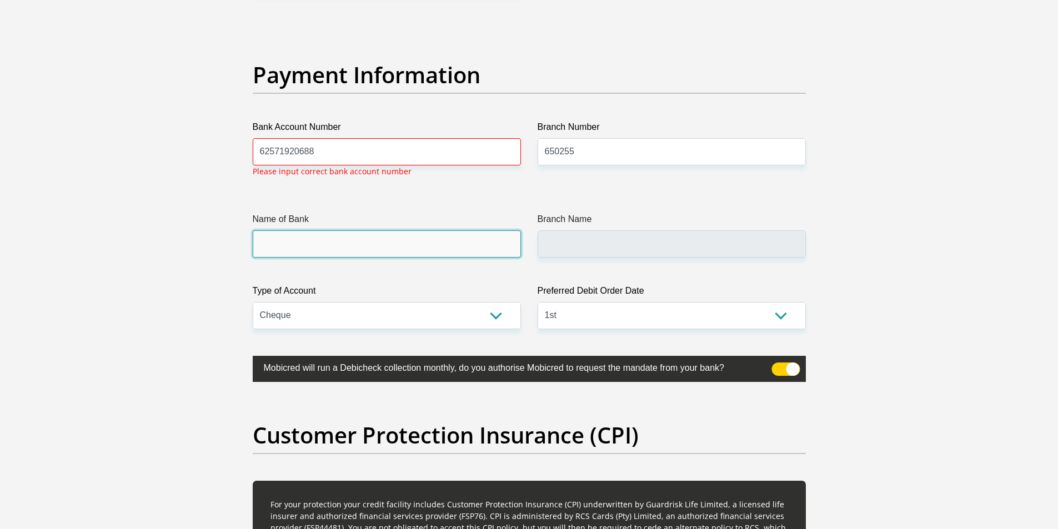
scroll to position [2540, 0]
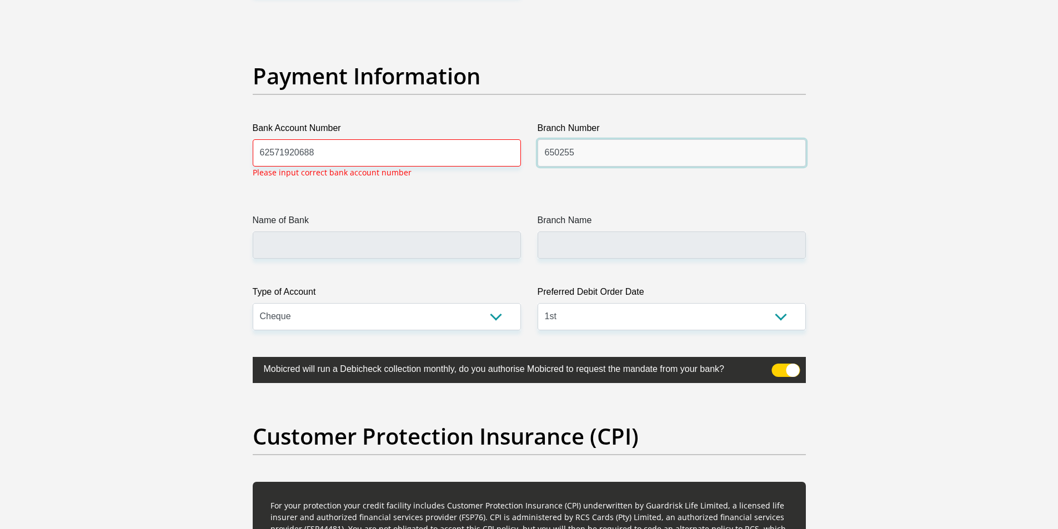
drag, startPoint x: 589, startPoint y: 148, endPoint x: 442, endPoint y: 148, distance: 147.1
type input "250655"
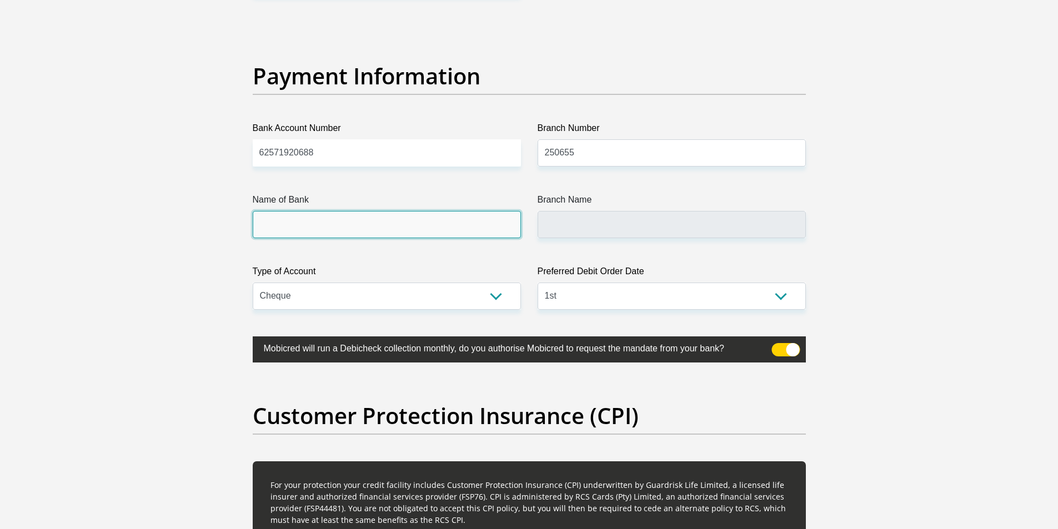
type input "FIRSTRAND BANK"
type input "BRANCH 560"
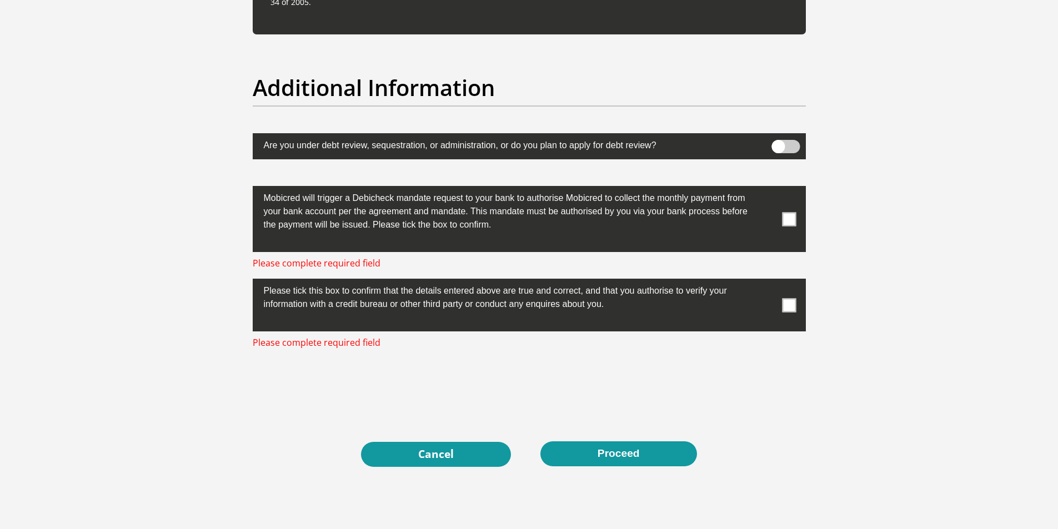
scroll to position [3484, 0]
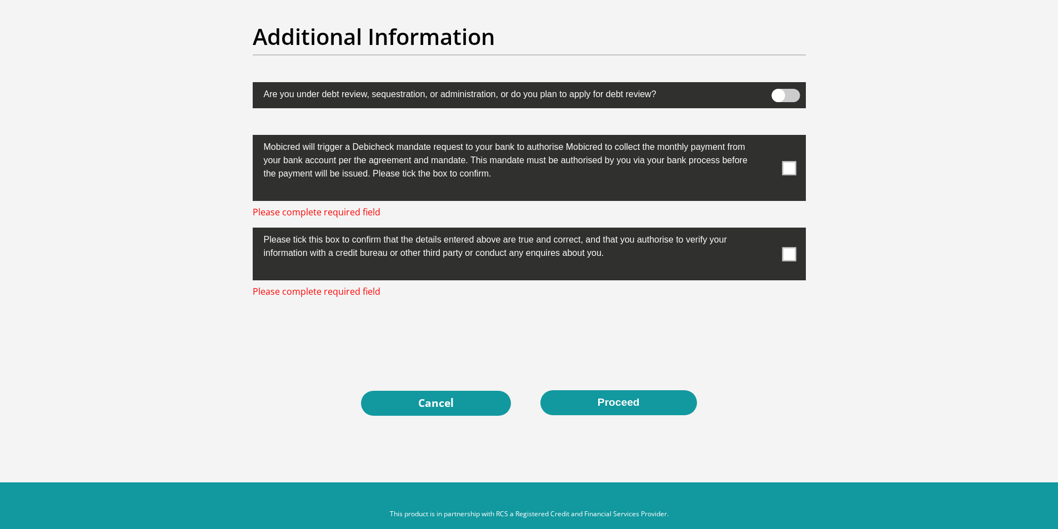
click at [791, 168] on span at bounding box center [789, 168] width 14 height 14
click at [767, 138] on input "checkbox" at bounding box center [767, 138] width 0 height 0
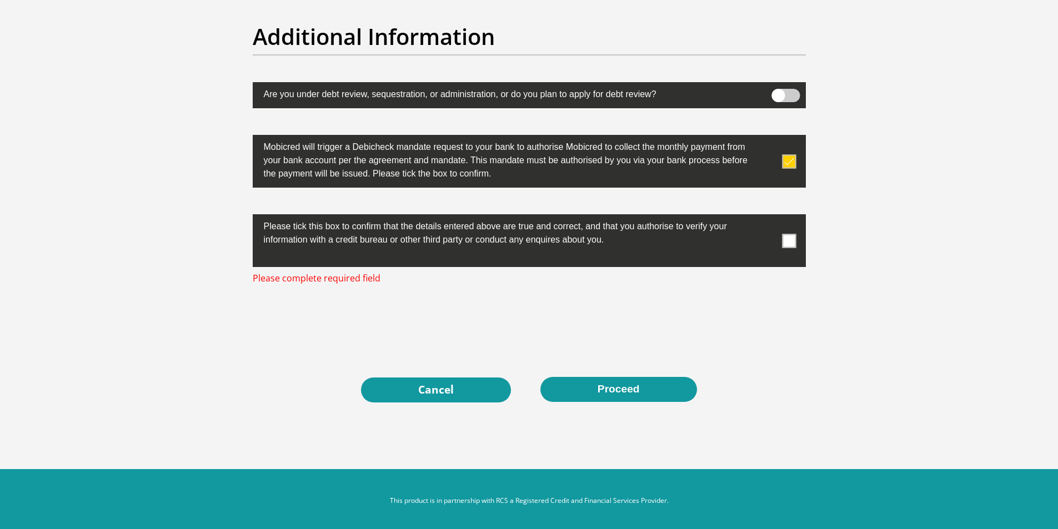
click at [793, 243] on span at bounding box center [789, 241] width 14 height 14
click at [767, 217] on input "checkbox" at bounding box center [767, 217] width 0 height 0
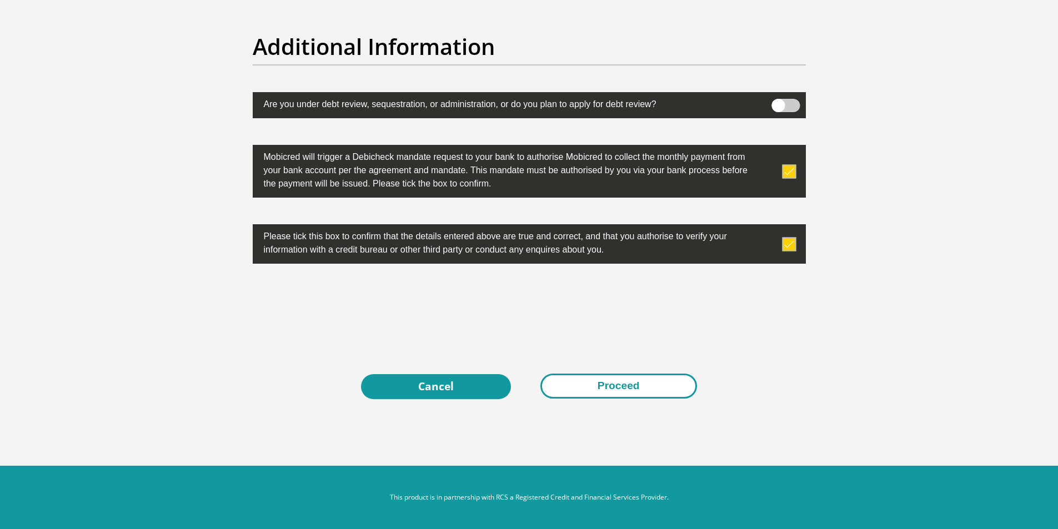
click at [615, 388] on button "Proceed" at bounding box center [618, 386] width 157 height 25
click at [610, 390] on button "Proceed" at bounding box center [618, 386] width 157 height 25
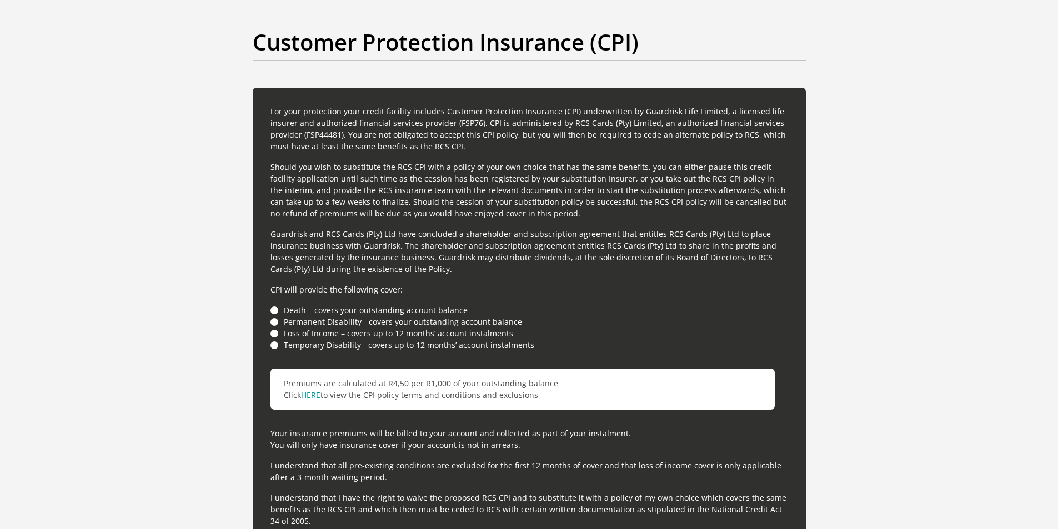
scroll to position [2920, 0]
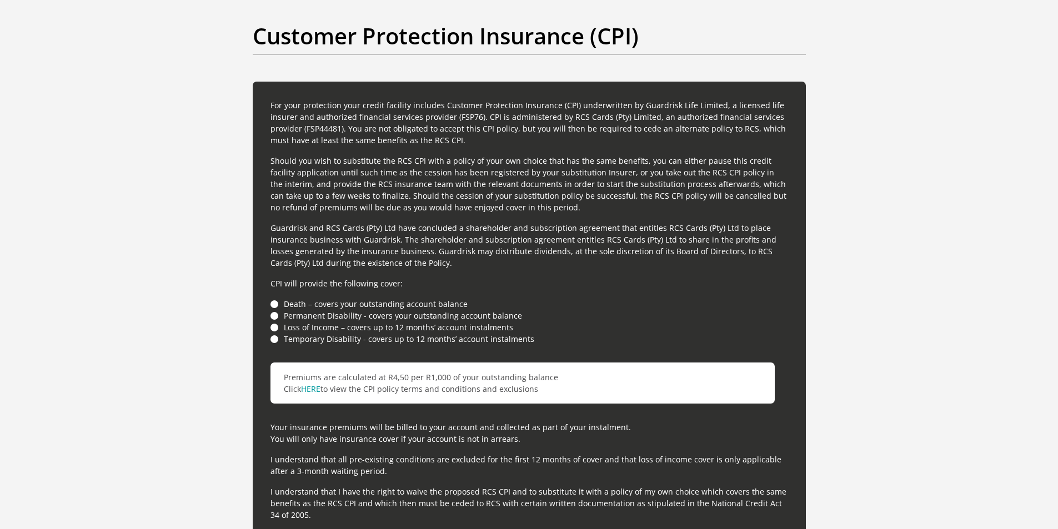
click at [271, 328] on li "Loss of Income – covers up to 12 months’ account instalments" at bounding box center [528, 327] width 517 height 12
click at [288, 329] on li "Loss of Income – covers up to 12 months’ account instalments" at bounding box center [528, 327] width 517 height 12
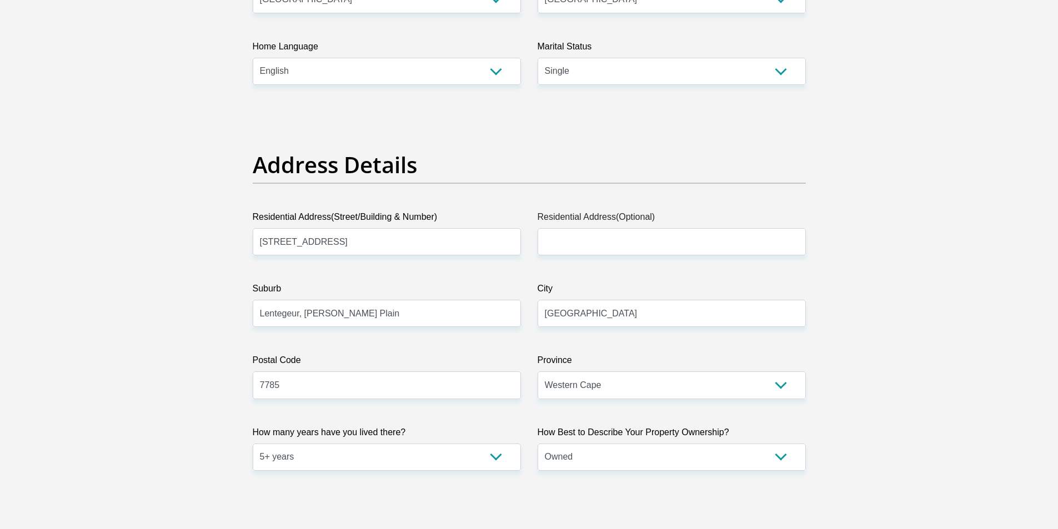
scroll to position [699, 0]
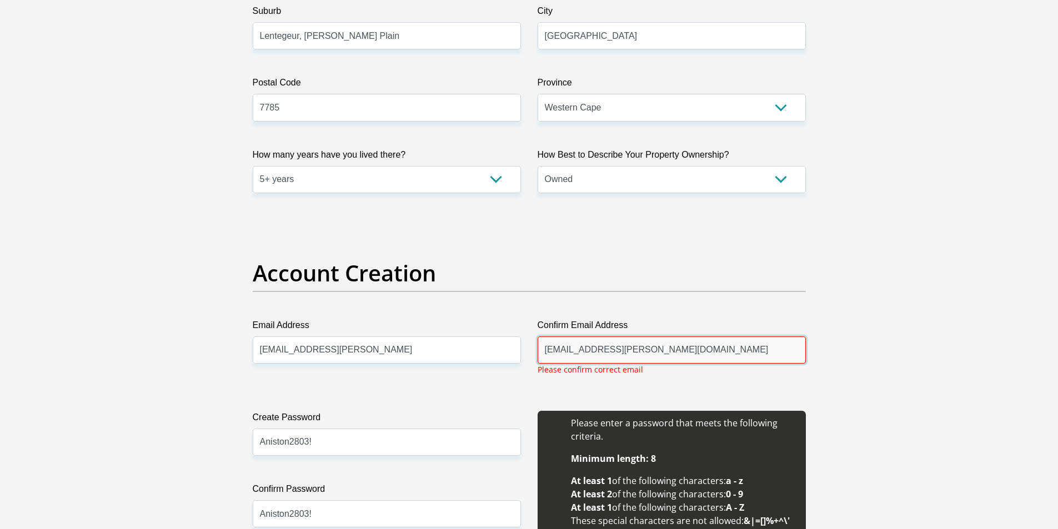
drag, startPoint x: 654, startPoint y: 352, endPoint x: 379, endPoint y: 347, distance: 275.4
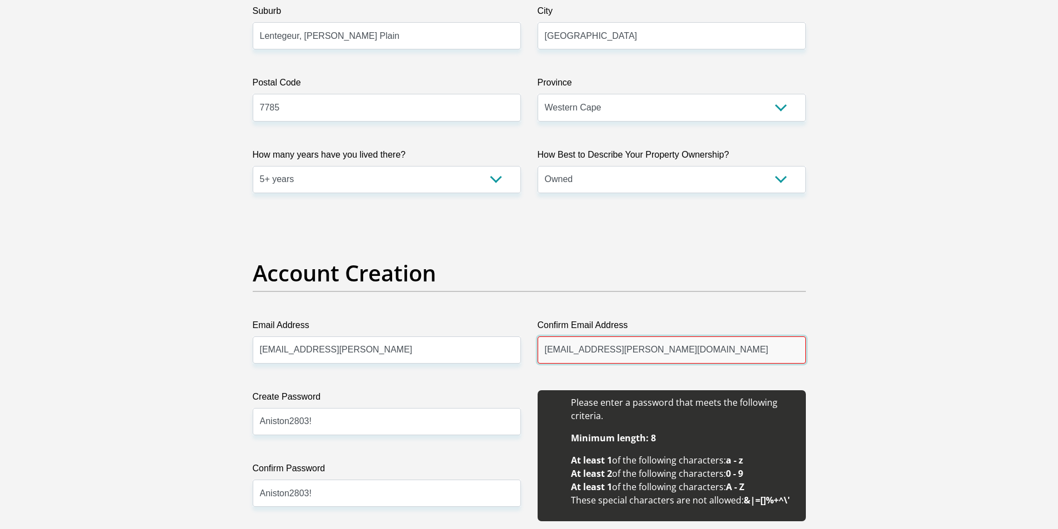
type input "kurshia.leroux@yahoo.com"
click at [378, 347] on input "kurshia.leroux@yahoo.con" at bounding box center [387, 349] width 268 height 27
type input "kurshia.leroux@yahoo.com"
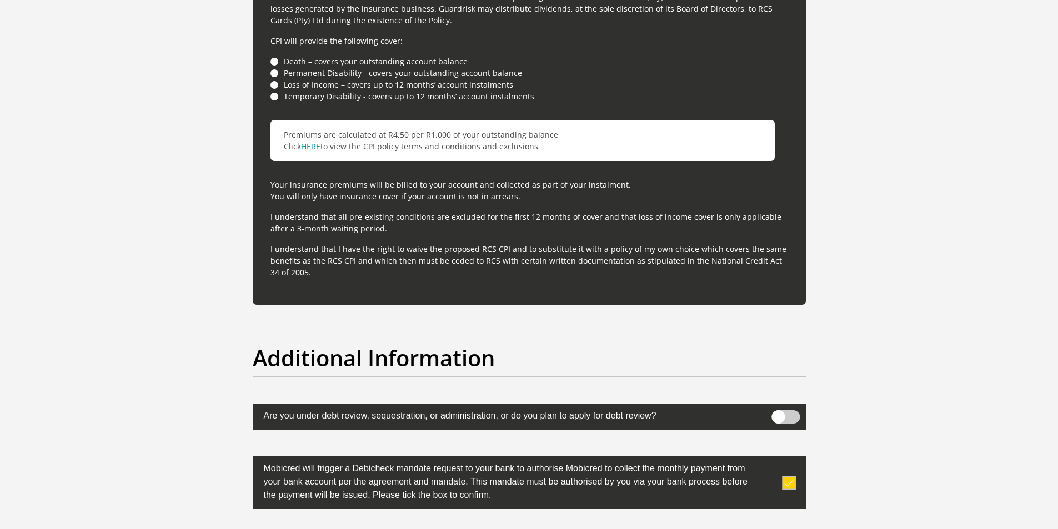
scroll to position [3454, 0]
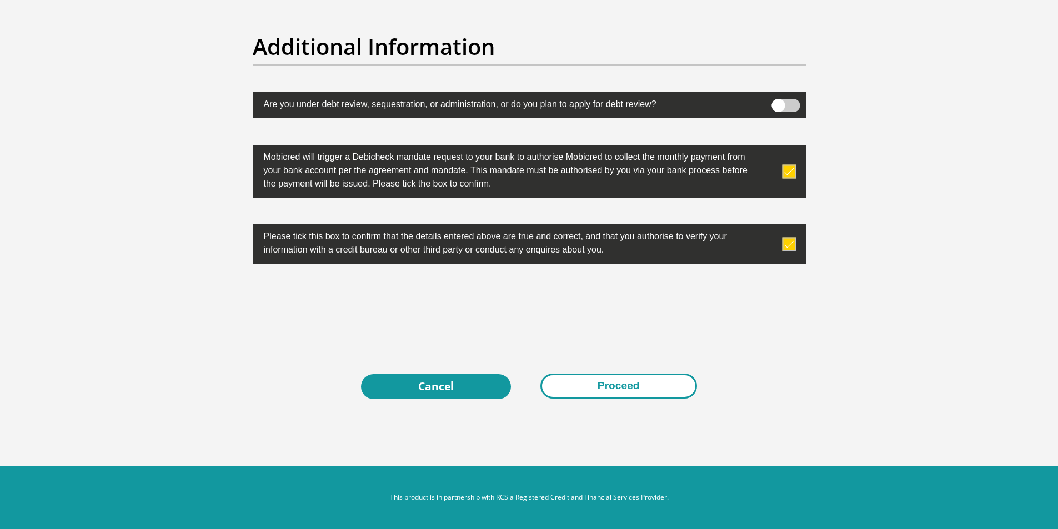
click at [652, 390] on button "Proceed" at bounding box center [618, 386] width 157 height 25
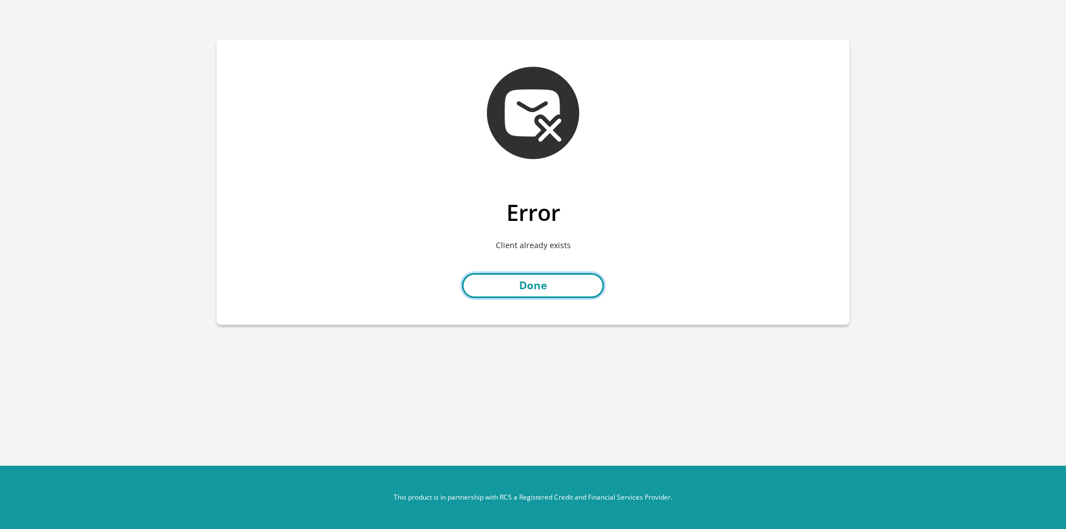
click at [555, 279] on link "Done" at bounding box center [533, 285] width 142 height 25
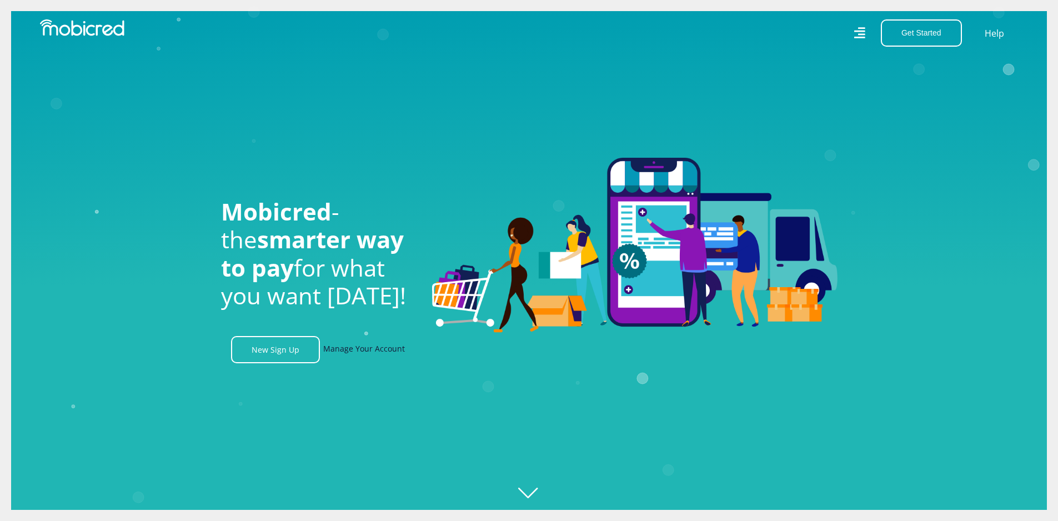
click at [390, 358] on link "Manage Your Account" at bounding box center [364, 349] width 82 height 27
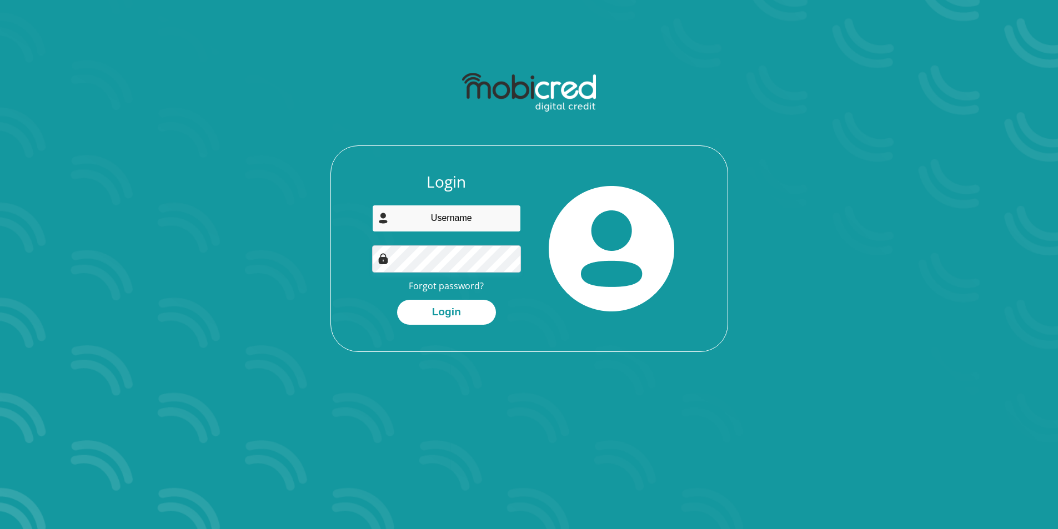
click at [457, 217] on input "email" at bounding box center [446, 218] width 149 height 27
type input "kurshia.leroux@yahoo.com"
click at [397, 300] on button "Login" at bounding box center [446, 312] width 99 height 25
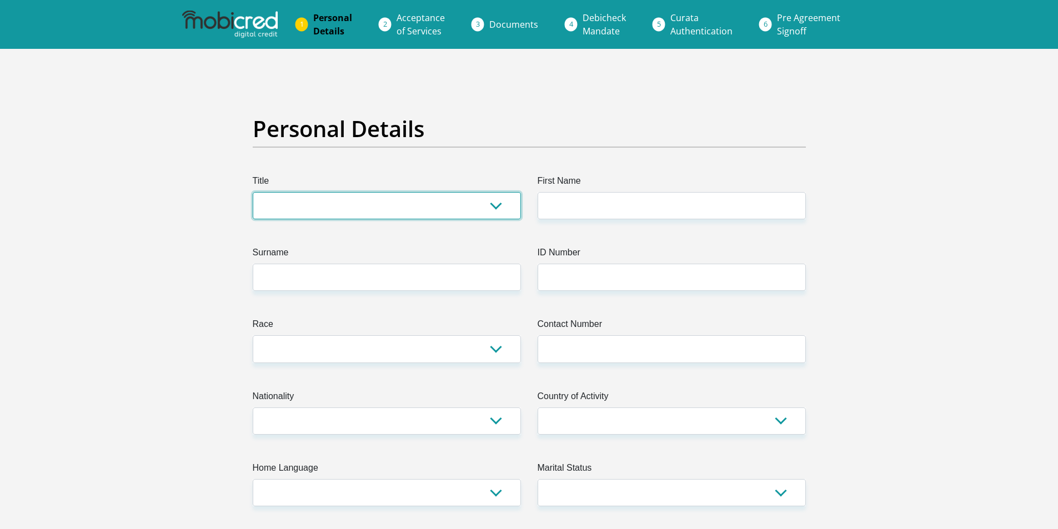
click at [347, 199] on select "Mr Ms Mrs Dr Other" at bounding box center [387, 205] width 268 height 27
select select "Ms"
click at [253, 192] on select "Mr Ms Mrs Dr Other" at bounding box center [387, 205] width 268 height 27
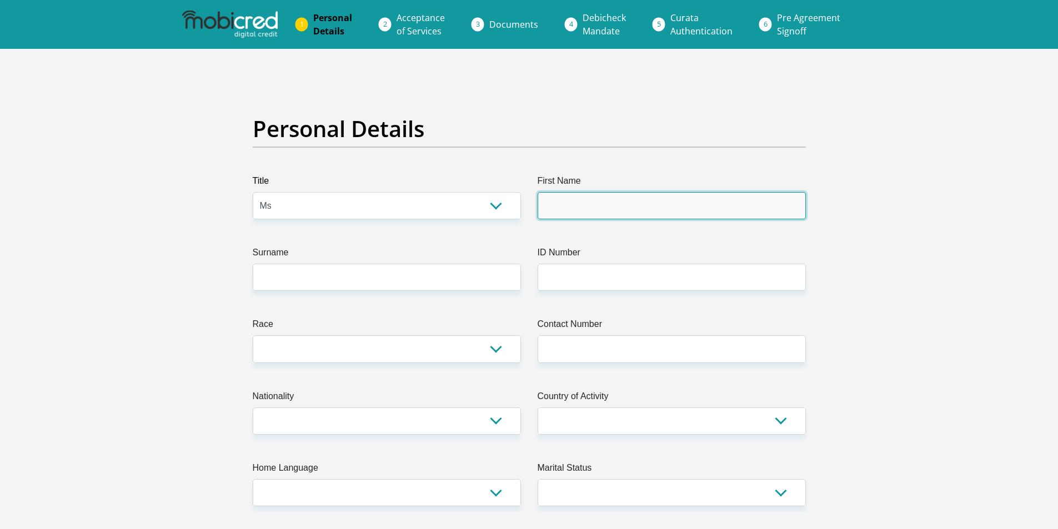
click at [643, 207] on input "First Name" at bounding box center [671, 205] width 268 height 27
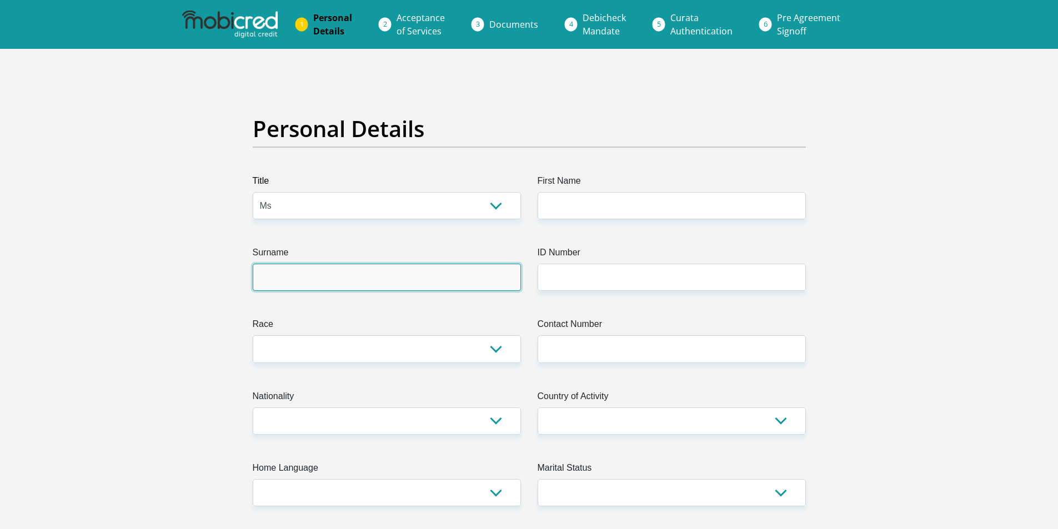
click at [382, 278] on input "Surname" at bounding box center [387, 277] width 268 height 27
type input "LeRoux"
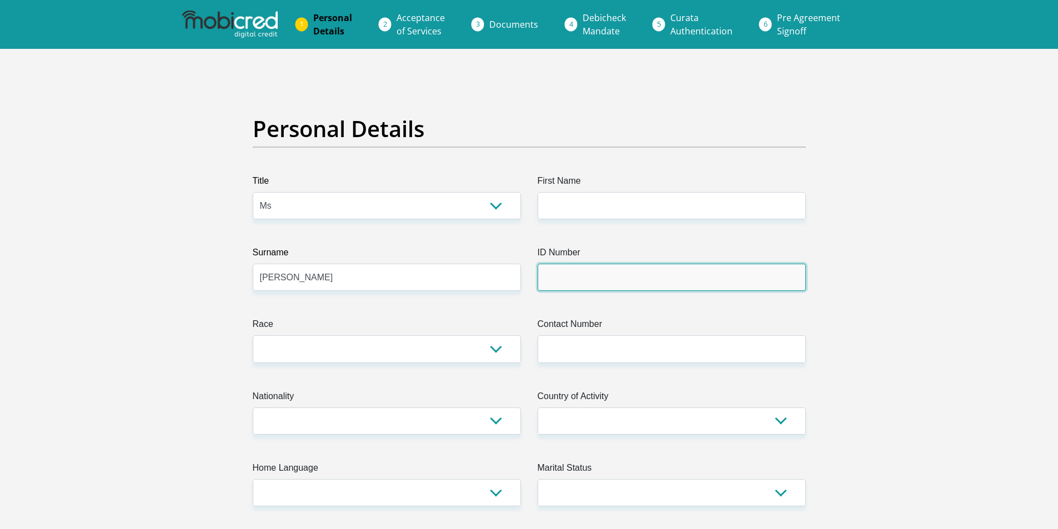
click at [696, 268] on input "ID Number" at bounding box center [671, 277] width 268 height 27
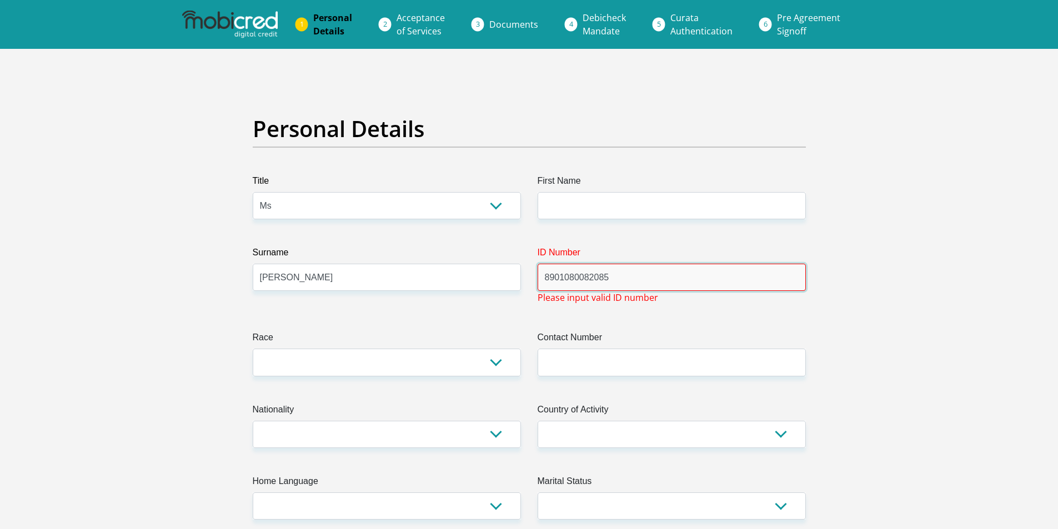
type input "8901080082085"
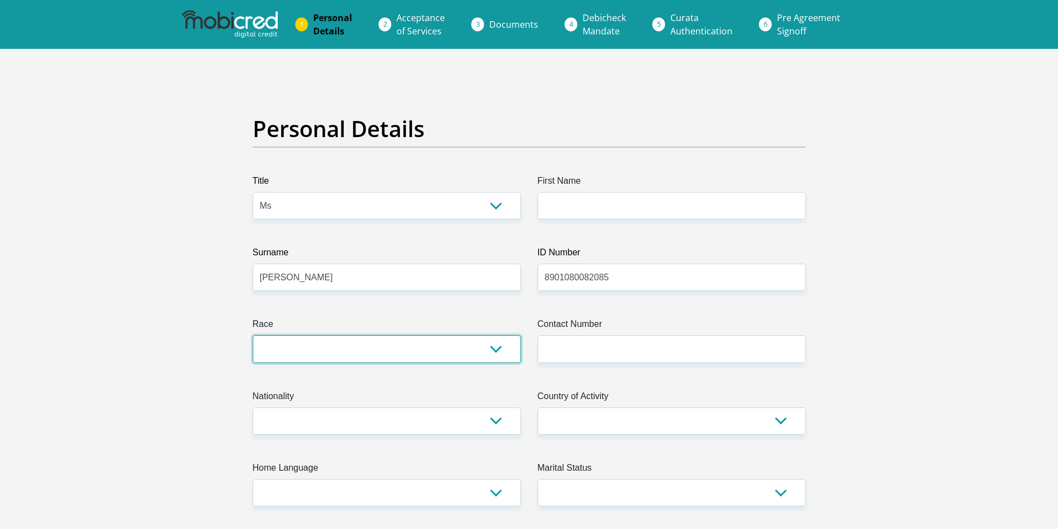
select select "2"
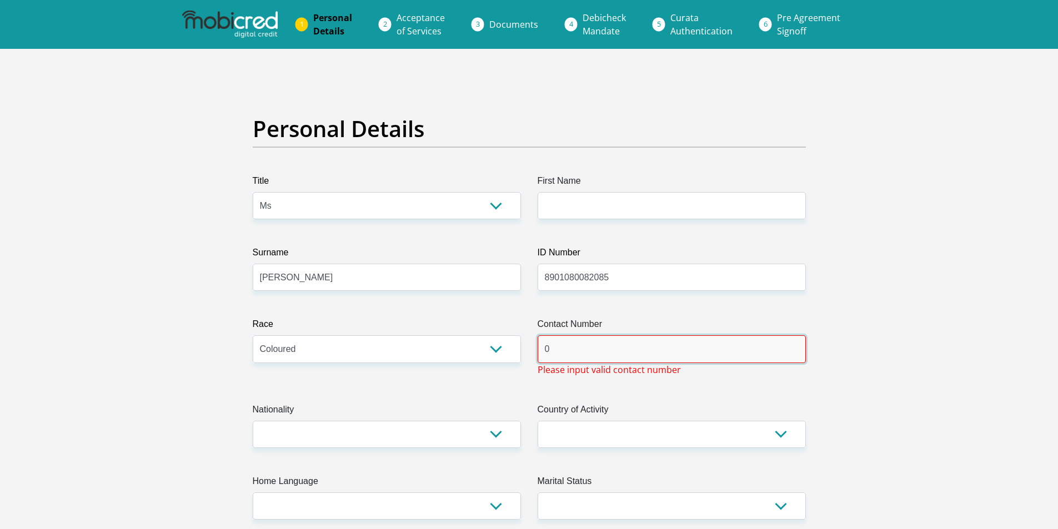
type input "0825609349"
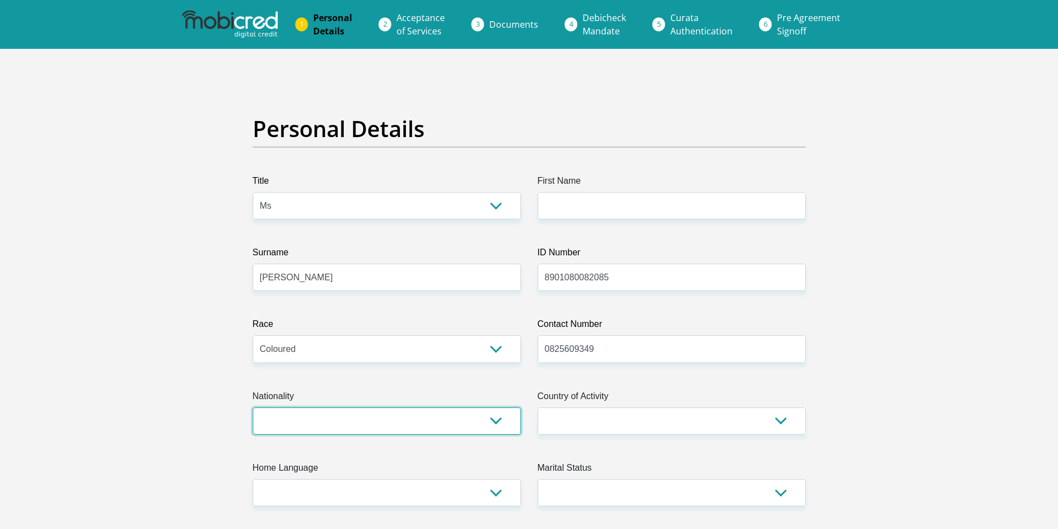
select select "ZAF"
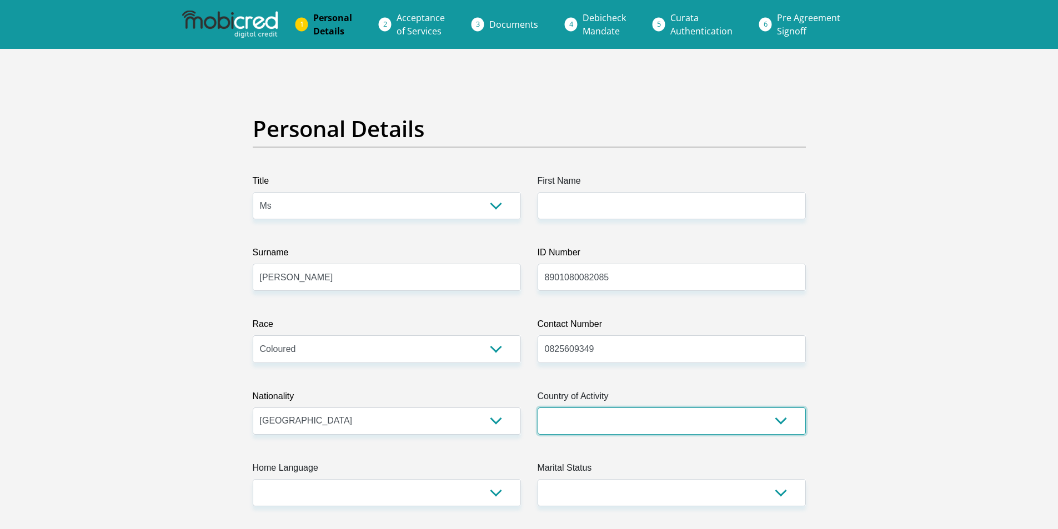
select select "ZAF"
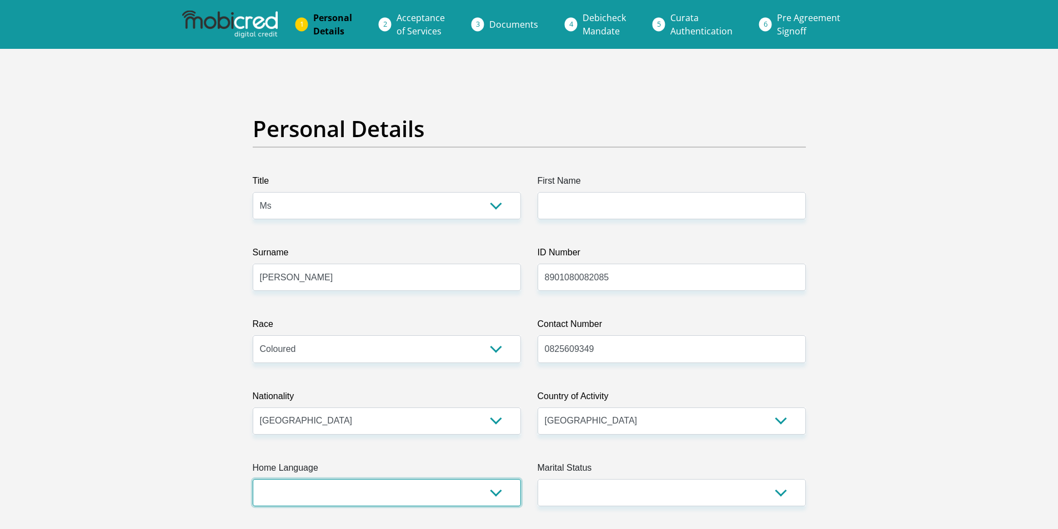
select select "eng"
select select "2"
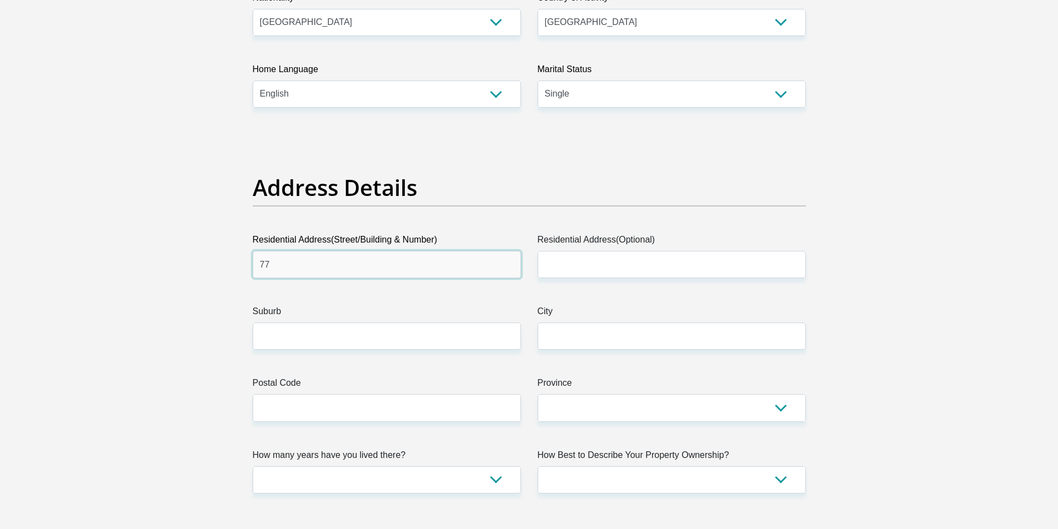
type input "77 Kreupelhout Street"
type input "Lentegeur, Mitchells Plain"
type input "Cape Town"
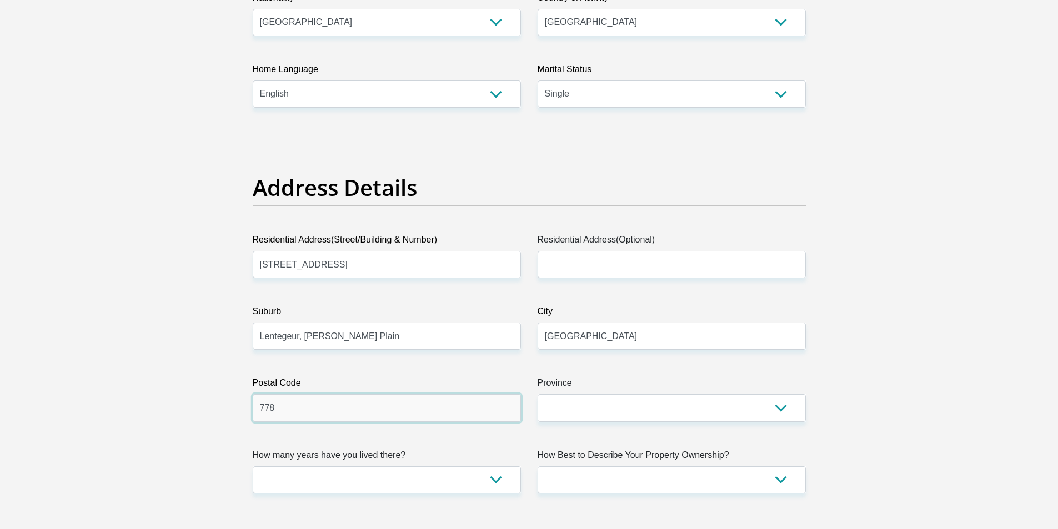
type input "7785"
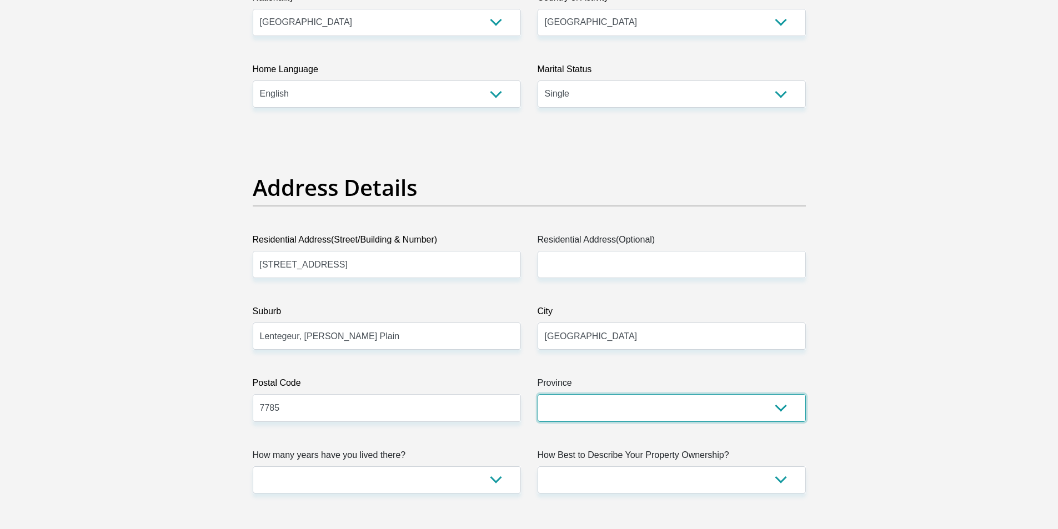
select select "Western Cape"
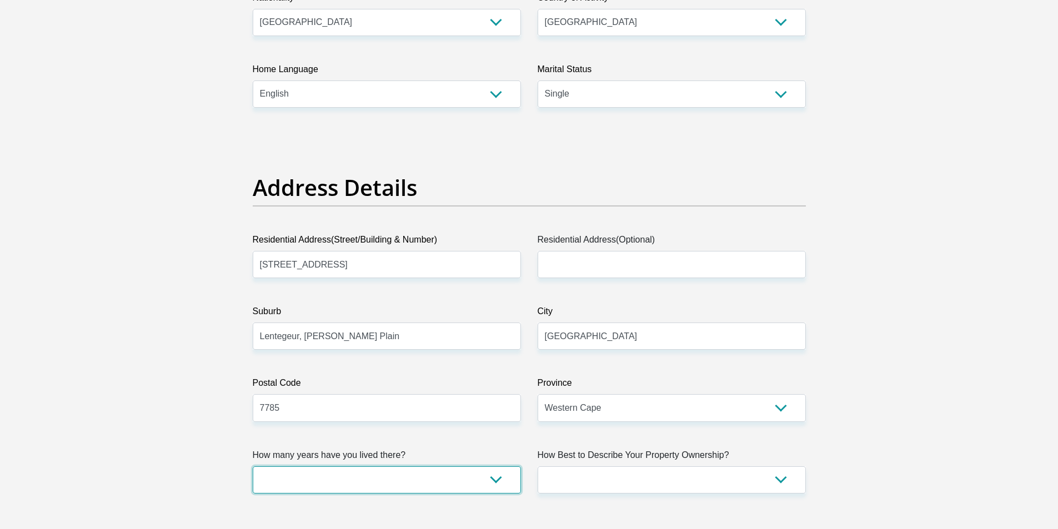
select select "5"
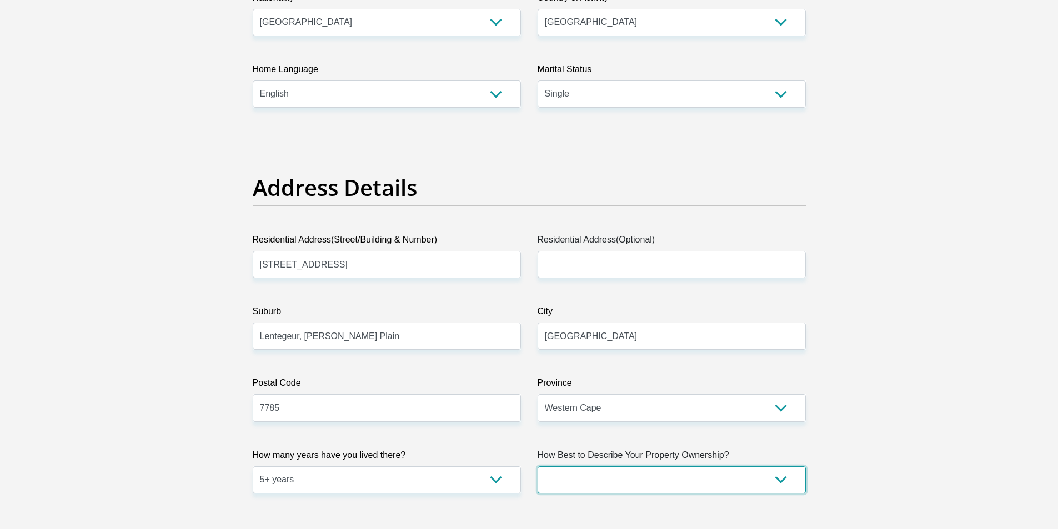
select select "Owned"
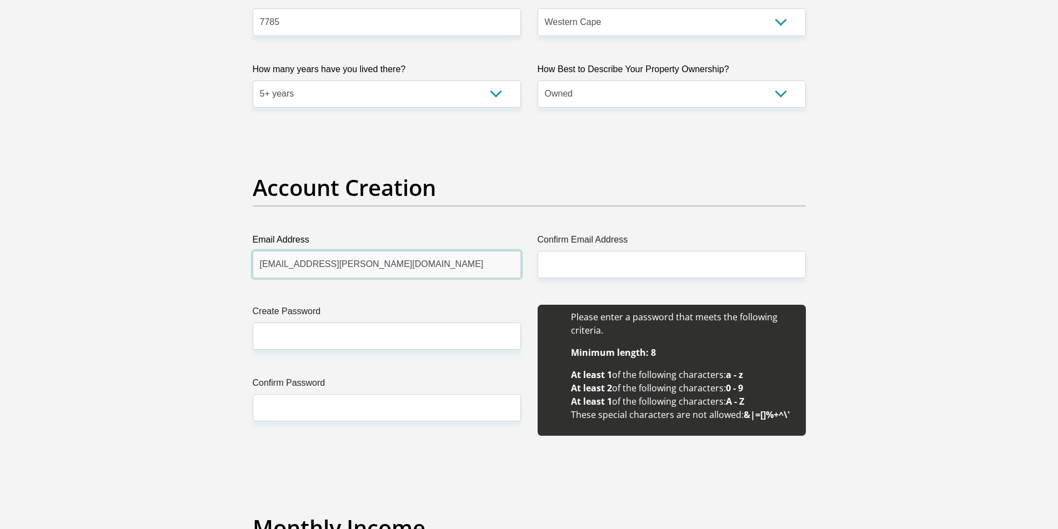
type input "[EMAIL_ADDRESS][PERSON_NAME][DOMAIN_NAME]"
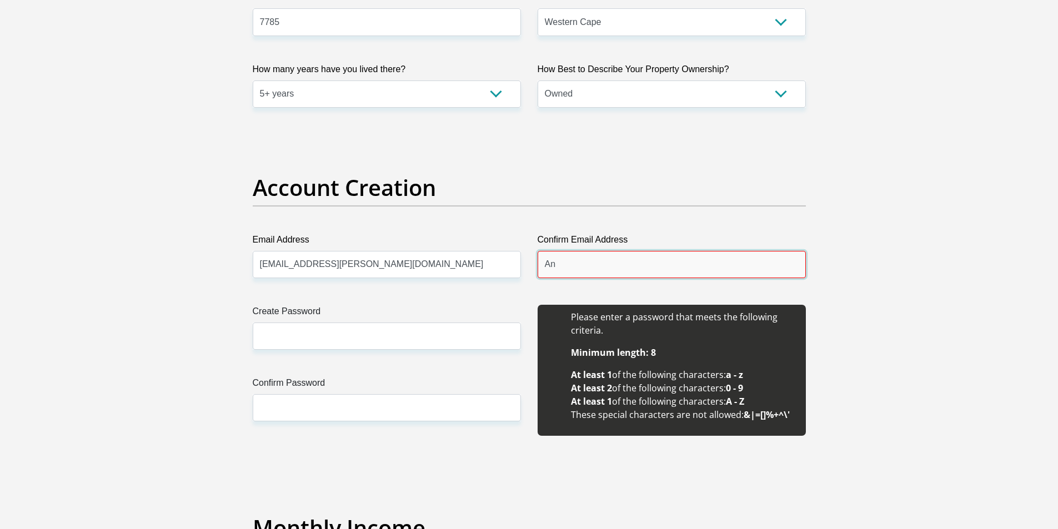
type input "A"
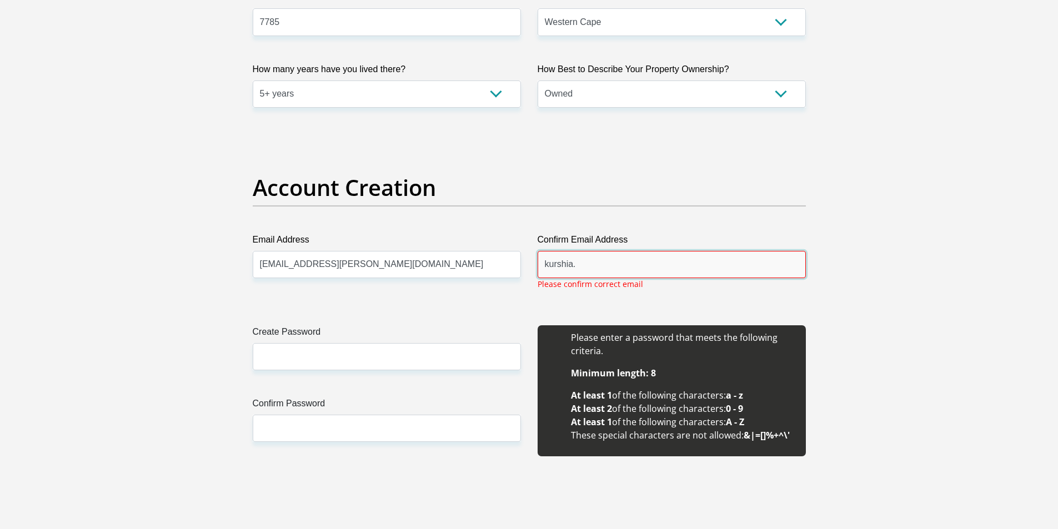
type input "[EMAIL_ADDRESS][PERSON_NAME][DOMAIN_NAME]"
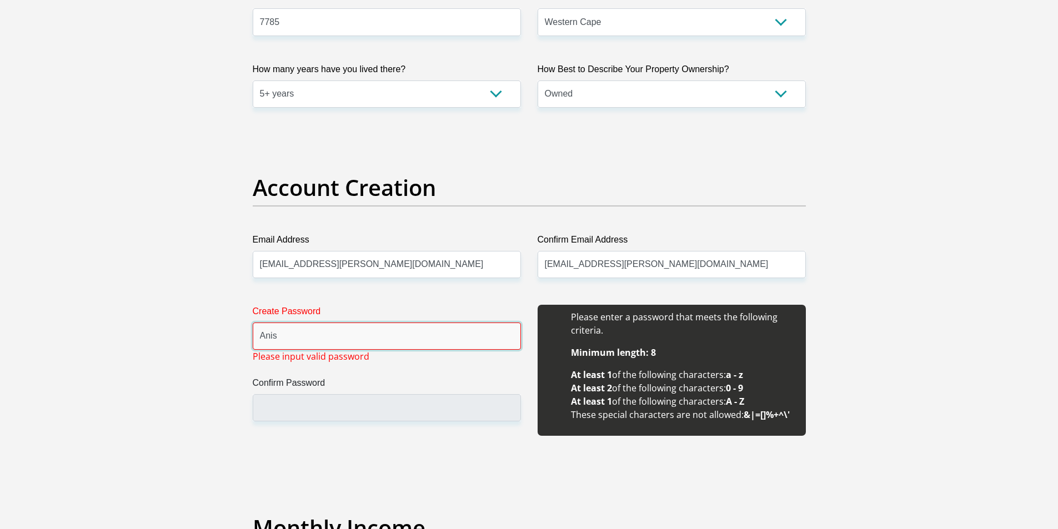
type input "Aniston2803!"
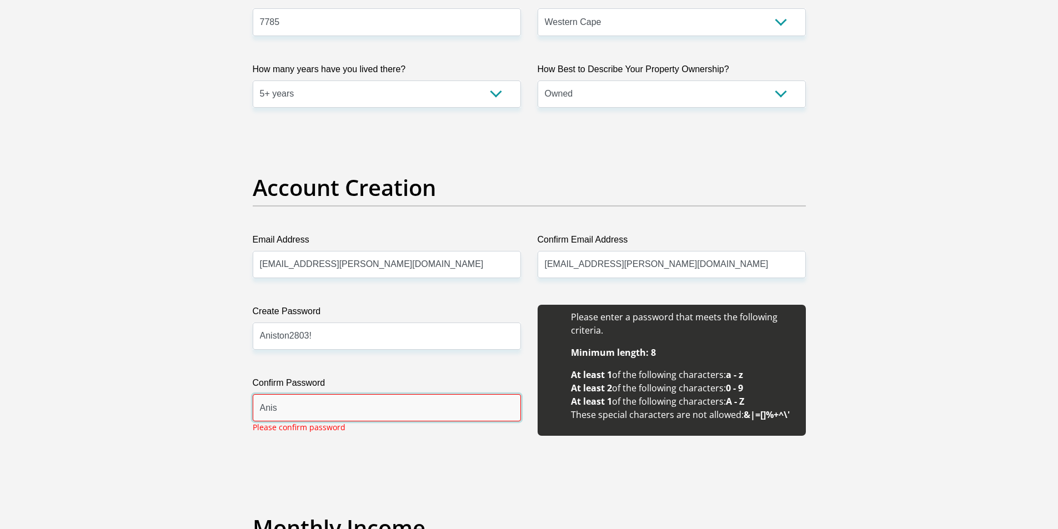
type input "Anis"
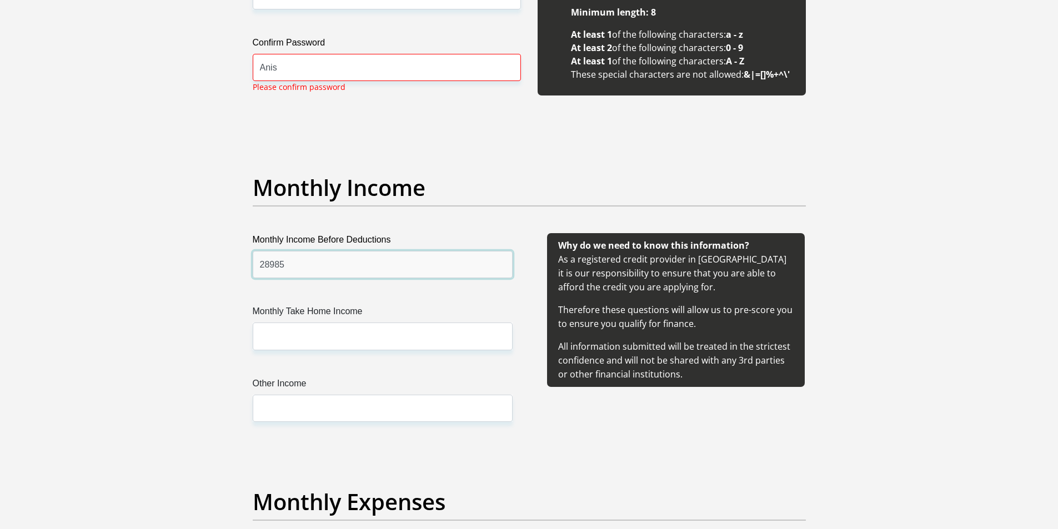
type input "28985"
type input "15500"
type input "2500"
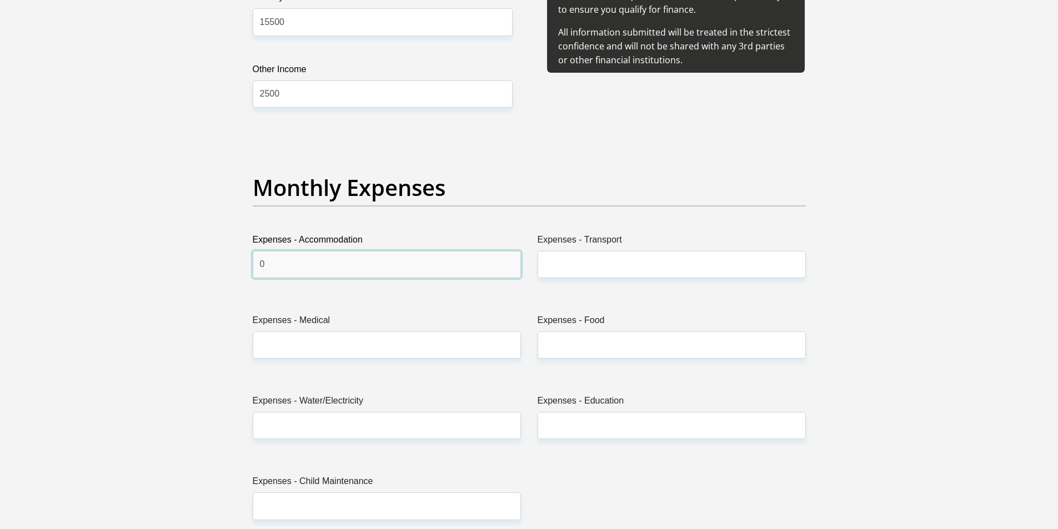
type input "0"
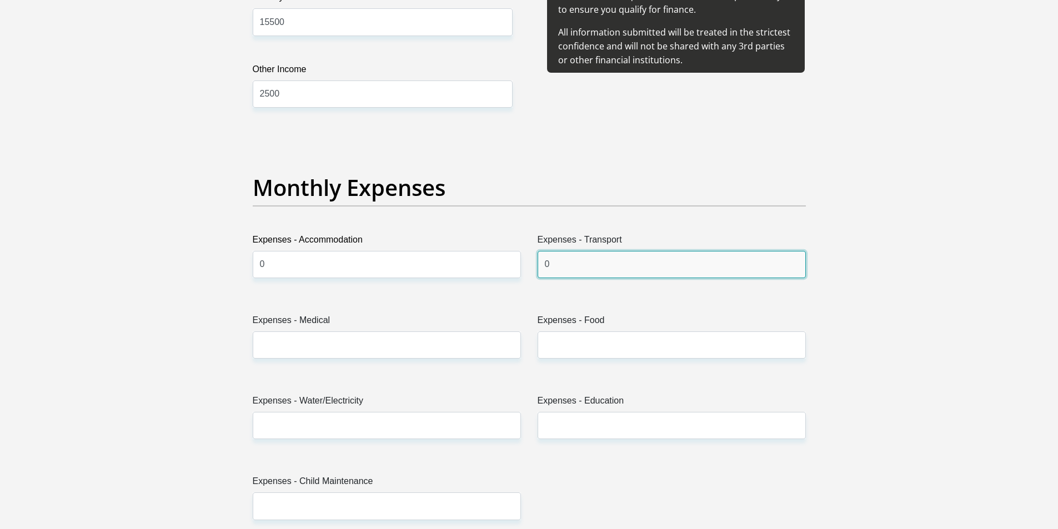
type input "0"
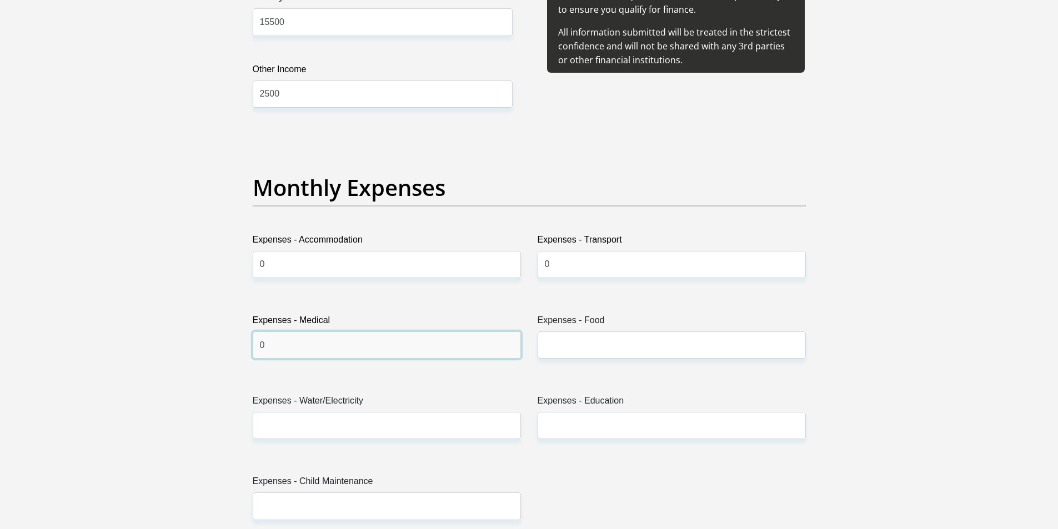
type input "0"
type input "2900"
type input "1200"
type input "0"
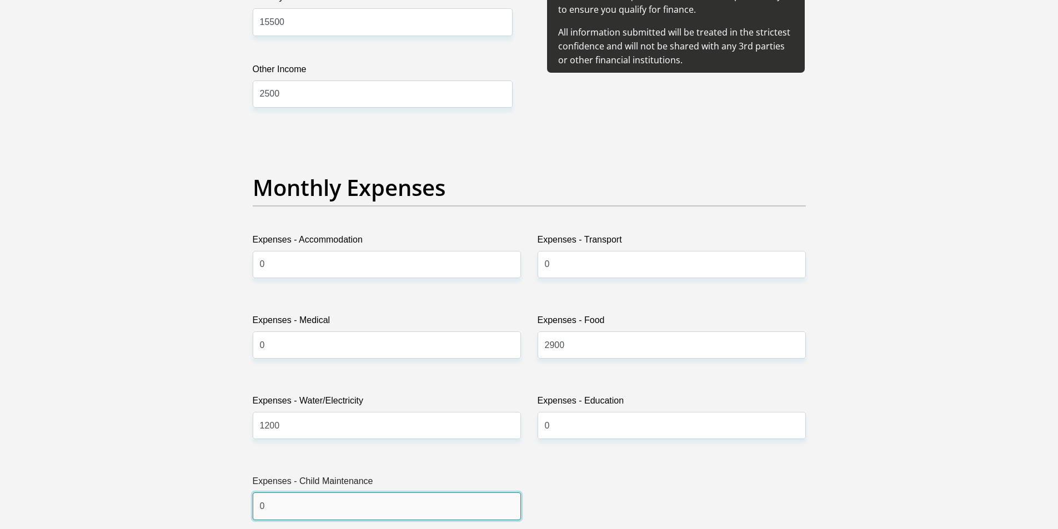
type input "0"
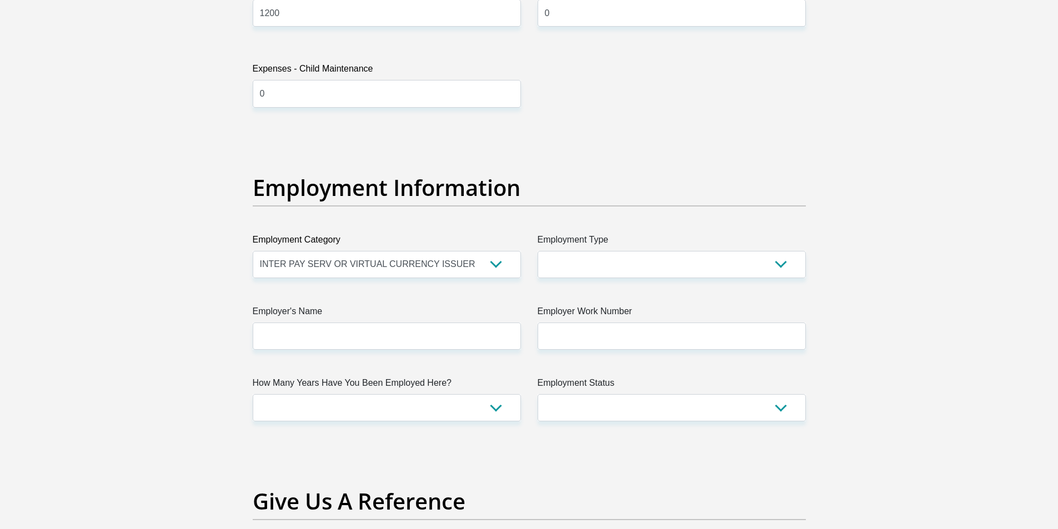
click at [662, 279] on div "Title Mr Ms Mrs Dr Other First Name Surname LeRoux ID Number 8901080082085 Plea…" at bounding box center [529, 129] width 570 height 3612
click at [492, 271] on select "AGRICULTURE ALCOHOL & TOBACCO CONSTRUCTION MATERIALS METALLURGY EQUIPMENT FOR R…" at bounding box center [387, 264] width 268 height 27
select select "60"
click at [253, 251] on select "AGRICULTURE ALCOHOL & TOBACCO CONSTRUCTION MATERIALS METALLURGY EQUIPMENT FOR R…" at bounding box center [387, 264] width 268 height 27
click at [696, 269] on select "College/Lecturer Craft Seller Creative Driver Executive Farmer Forces - Non Com…" at bounding box center [671, 264] width 268 height 27
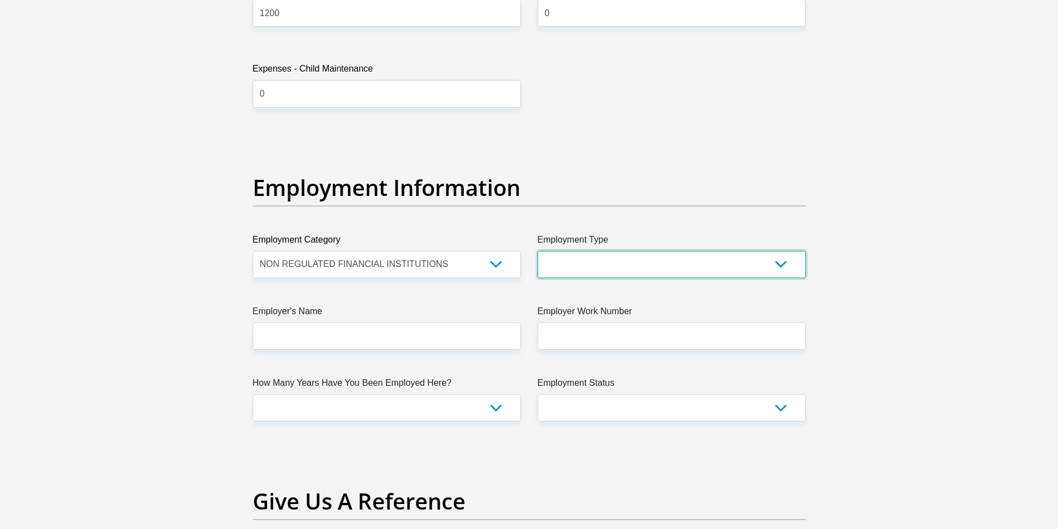
click at [696, 269] on select "College/Lecturer Craft Seller Creative Driver Executive Farmer Forces - Non Com…" at bounding box center [671, 264] width 268 height 27
select select "Office Staff/Clerk"
click at [537, 251] on select "College/Lecturer Craft Seller Creative Driver Executive Farmer Forces - Non Com…" at bounding box center [671, 264] width 268 height 27
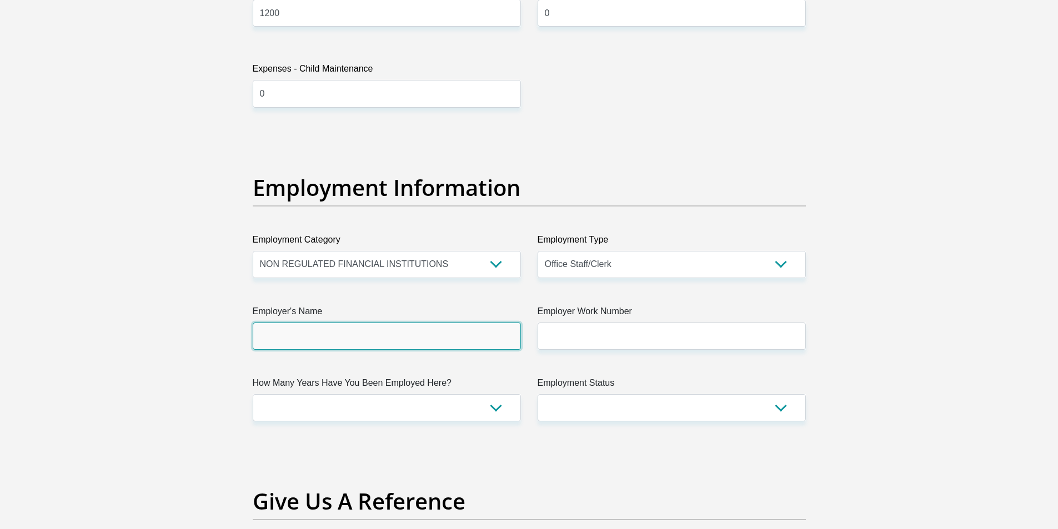
click at [404, 334] on input "Employer's Name" at bounding box center [387, 336] width 268 height 27
type input "s"
type input "Sanlam"
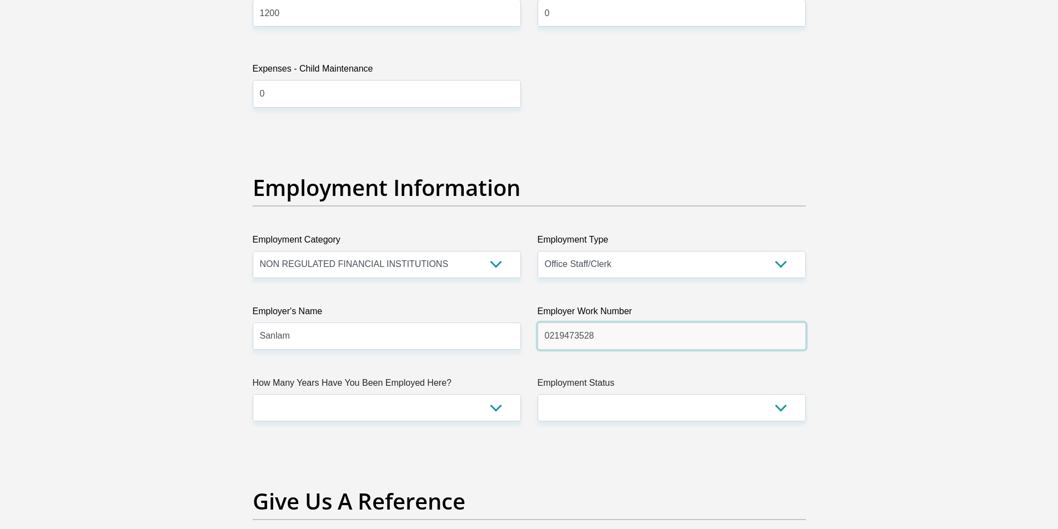
type input "0219473528"
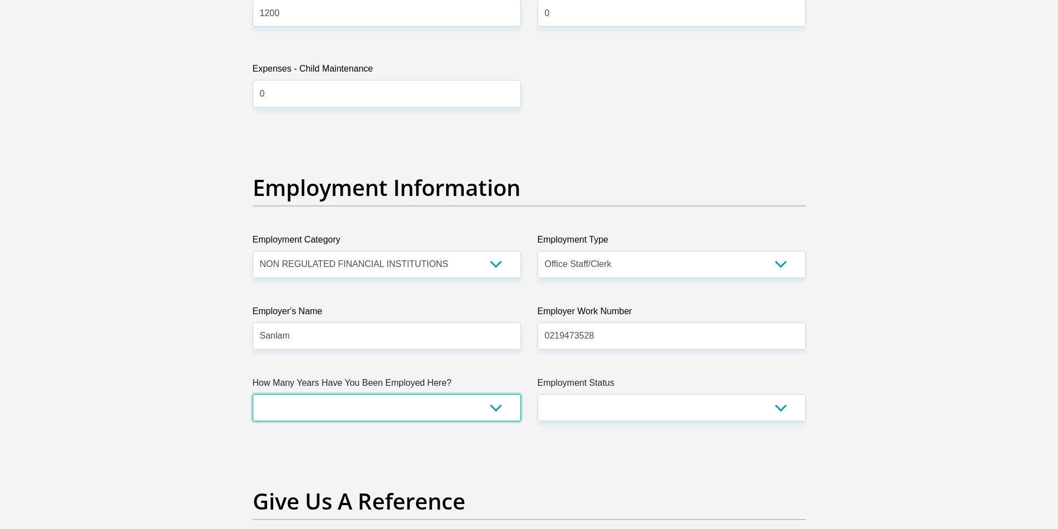
select select "60"
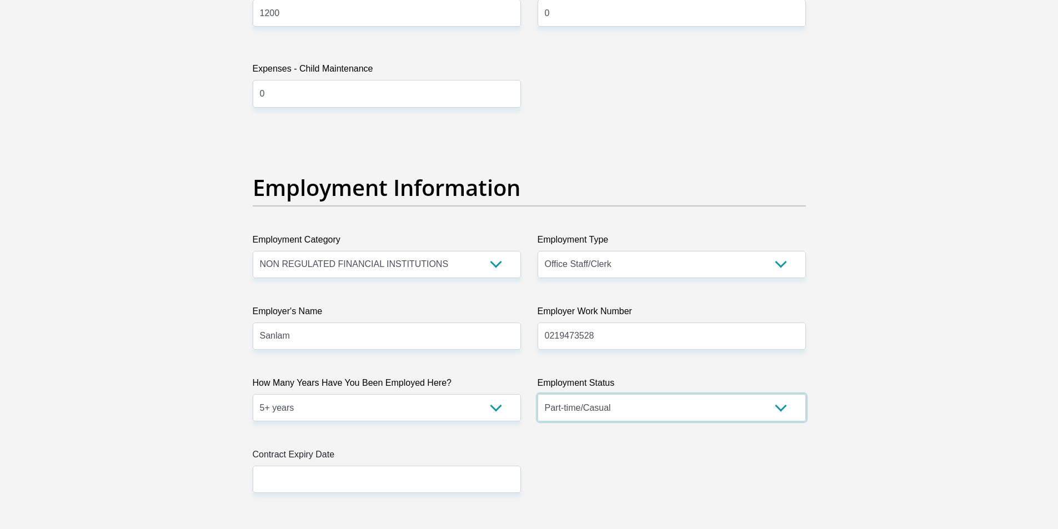
select select "1"
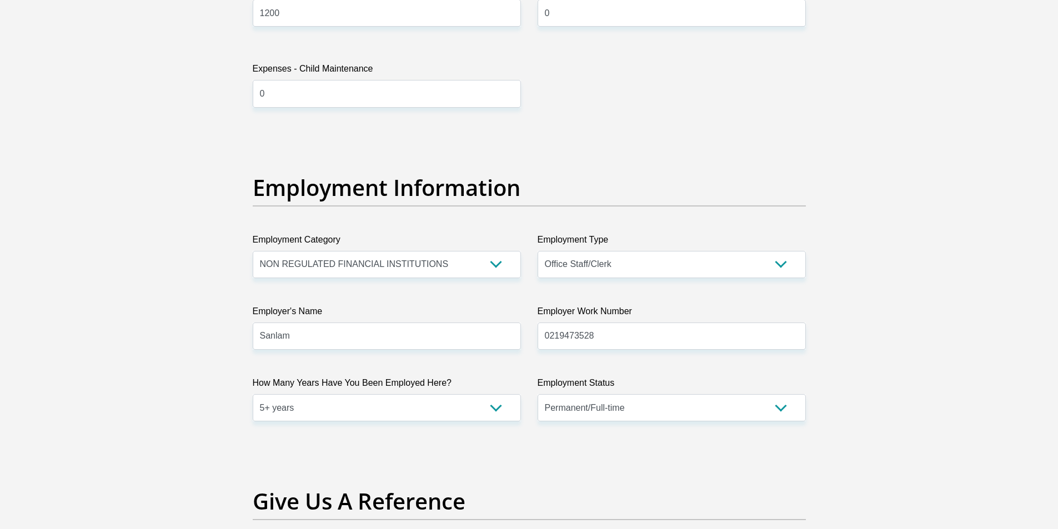
scroll to position [2165, 0]
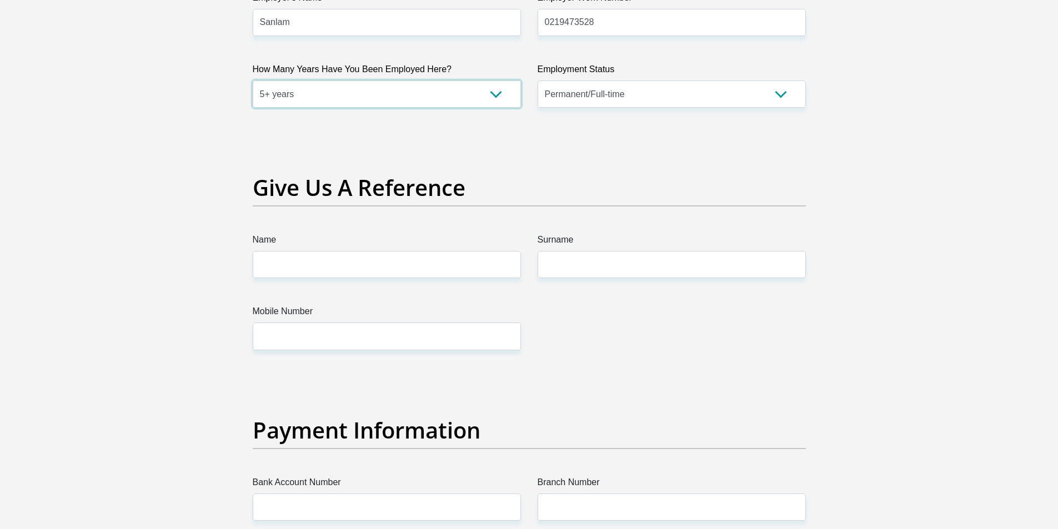
click at [491, 91] on select "less than 1 year 1-3 years 3-5 years 5+ years" at bounding box center [387, 93] width 268 height 27
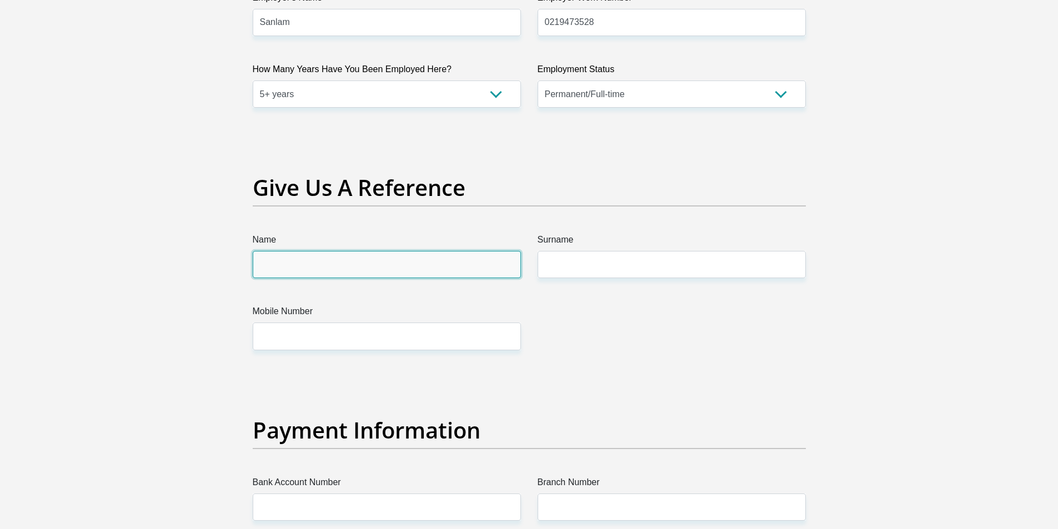
click at [352, 275] on input "Name" at bounding box center [387, 264] width 268 height 27
type input "Aniston"
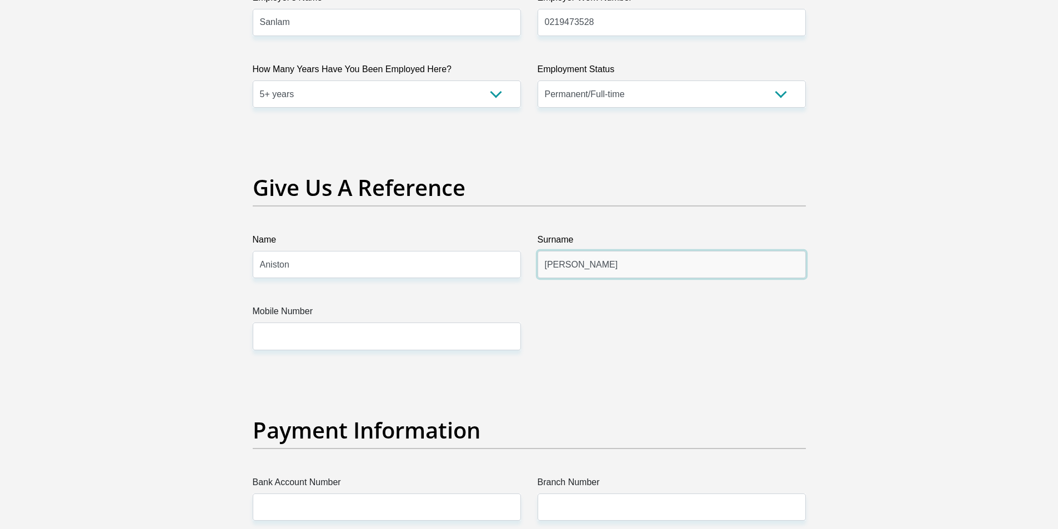
type input "Sheldon"
type input "0722289010"
type input "62571920688"
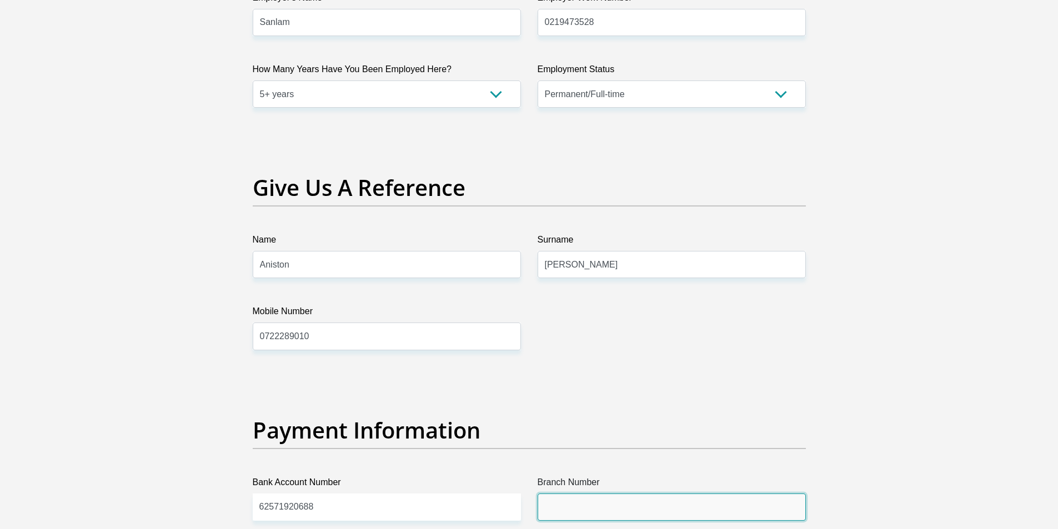
type input "6"
type input "250655"
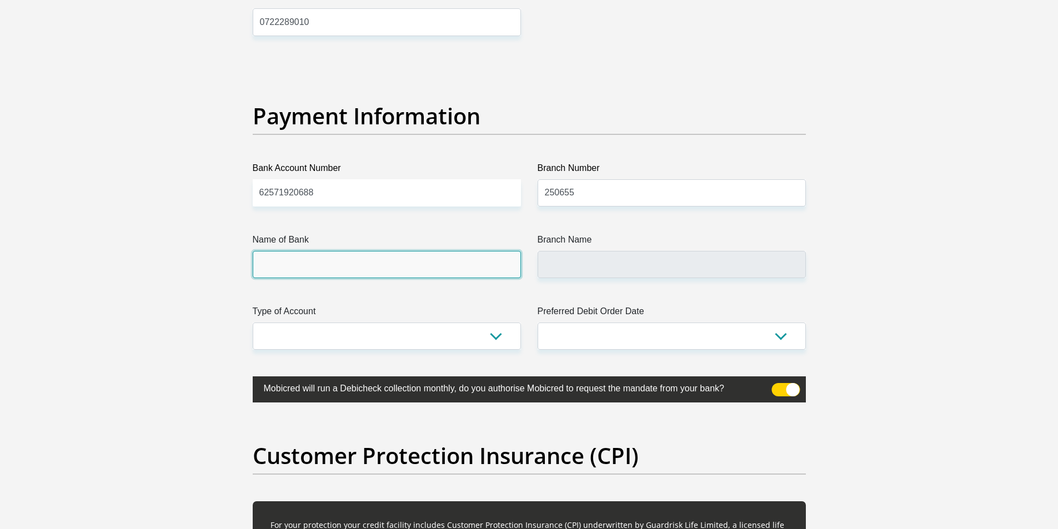
type input "FIRSTRAND BANK"
type input "BRANCH 560"
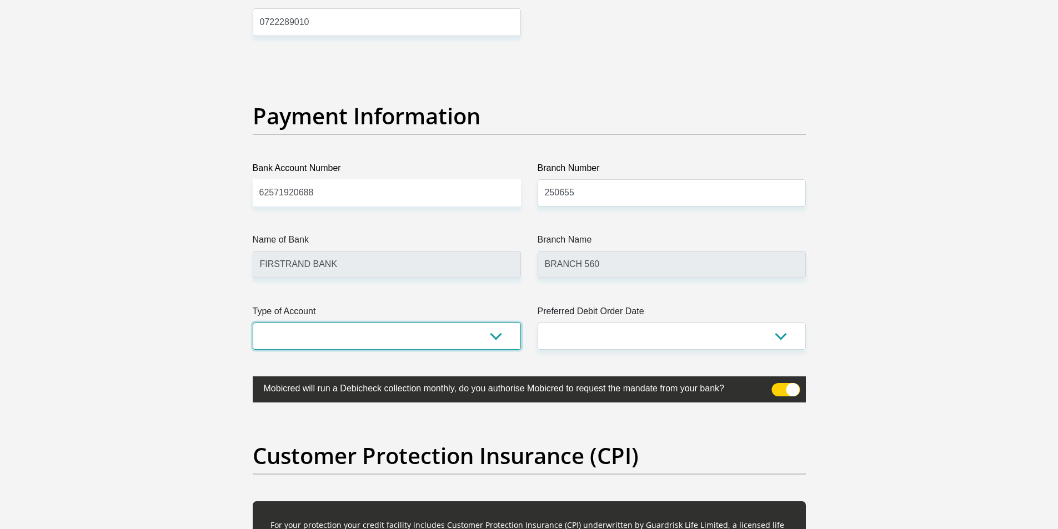
click at [465, 339] on select "Cheque Savings" at bounding box center [387, 336] width 268 height 27
select select "CUR"
click at [253, 323] on select "Cheque Savings" at bounding box center [387, 336] width 268 height 27
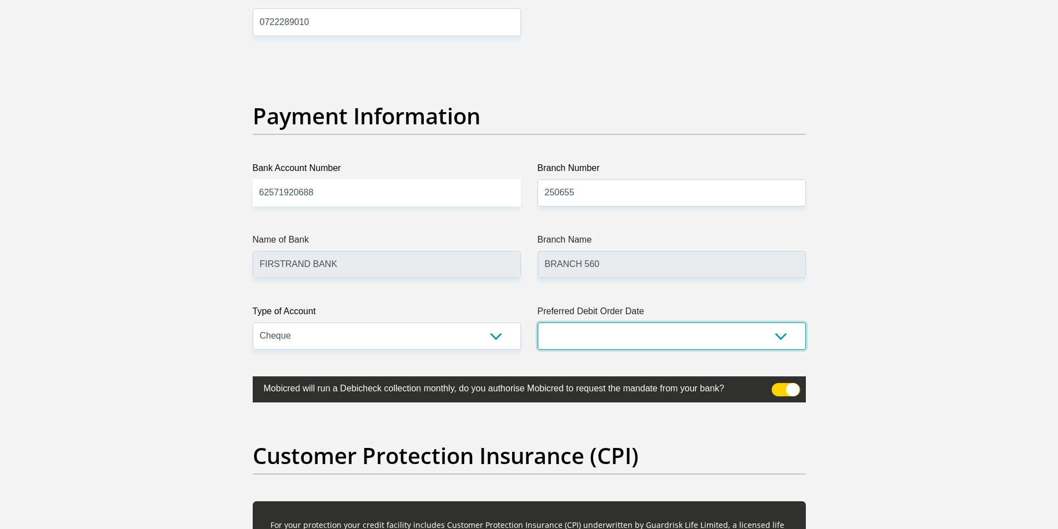
click at [602, 341] on select "1st 2nd 3rd 4th 5th 7th 18th 19th 20th 21st 22nd 23rd 24th 25th 26th 27th 28th …" at bounding box center [671, 336] width 268 height 27
click at [537, 323] on select "1st 2nd 3rd 4th 5th 7th 18th 19th 20th 21st 22nd 23rd 24th 25th 26th 27th 28th …" at bounding box center [671, 336] width 268 height 27
drag, startPoint x: 623, startPoint y: 335, endPoint x: 621, endPoint y: 325, distance: 9.6
click at [623, 335] on select "1st 2nd 3rd 4th 5th 7th 18th 19th 20th 21st 22nd 23rd 24th 25th 26th 27th 28th …" at bounding box center [671, 336] width 268 height 27
select select "1"
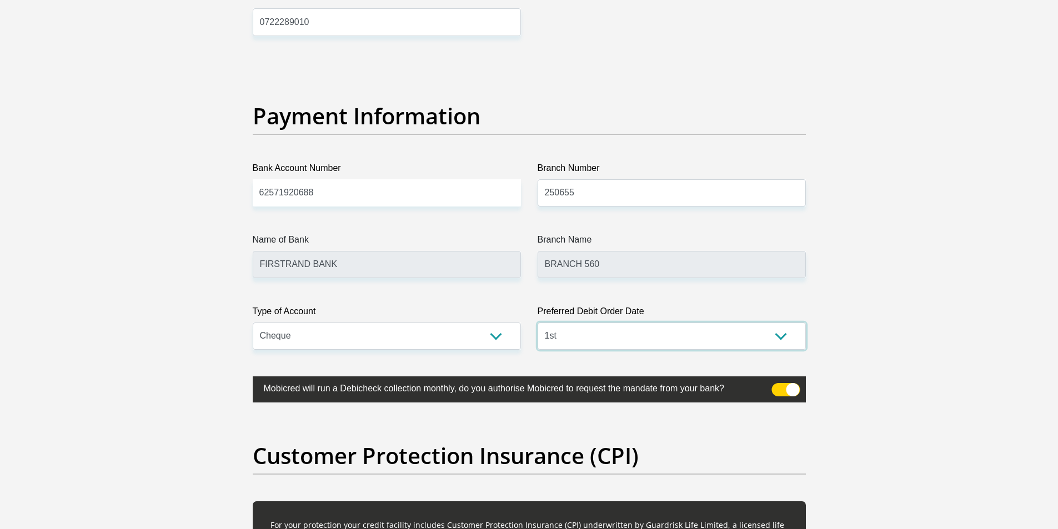
click at [537, 323] on select "1st 2nd 3rd 4th 5th 7th 18th 19th 20th 21st 22nd 23rd 24th 25th 26th 27th 28th …" at bounding box center [671, 336] width 268 height 27
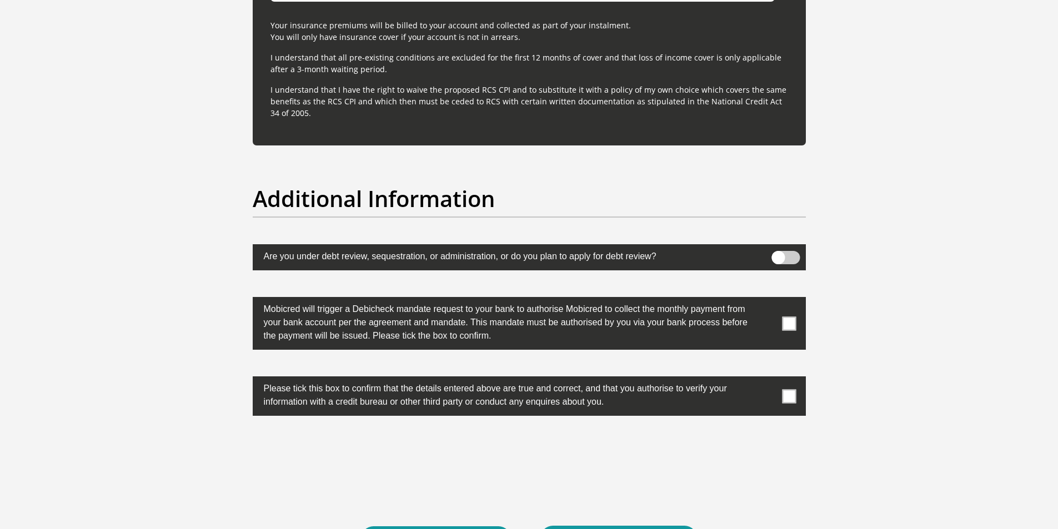
scroll to position [3423, 0]
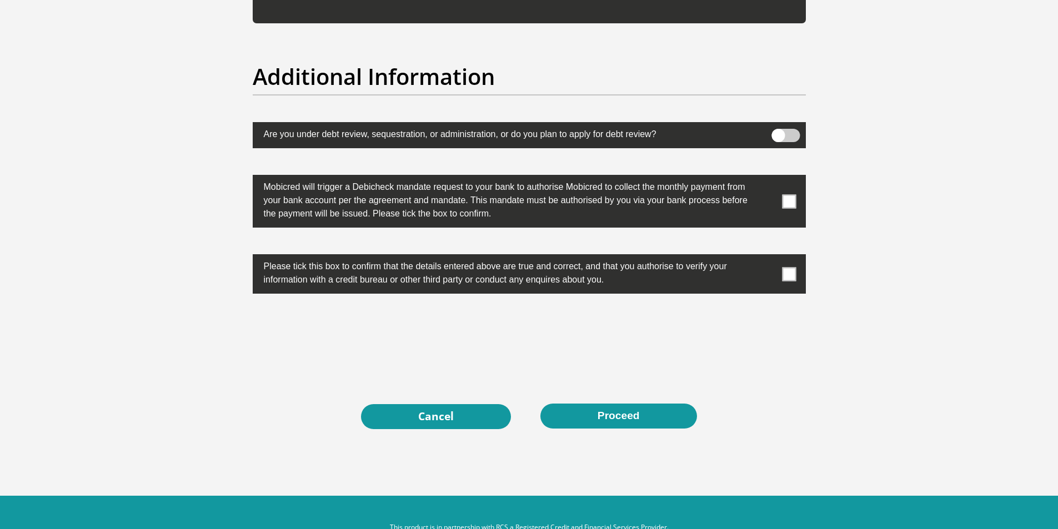
click at [782, 202] on span at bounding box center [789, 201] width 14 height 14
click at [767, 178] on input "checkbox" at bounding box center [767, 178] width 0 height 0
click at [786, 277] on span at bounding box center [789, 274] width 14 height 14
click at [767, 257] on input "checkbox" at bounding box center [767, 257] width 0 height 0
drag, startPoint x: 591, startPoint y: 411, endPoint x: 485, endPoint y: 363, distance: 116.5
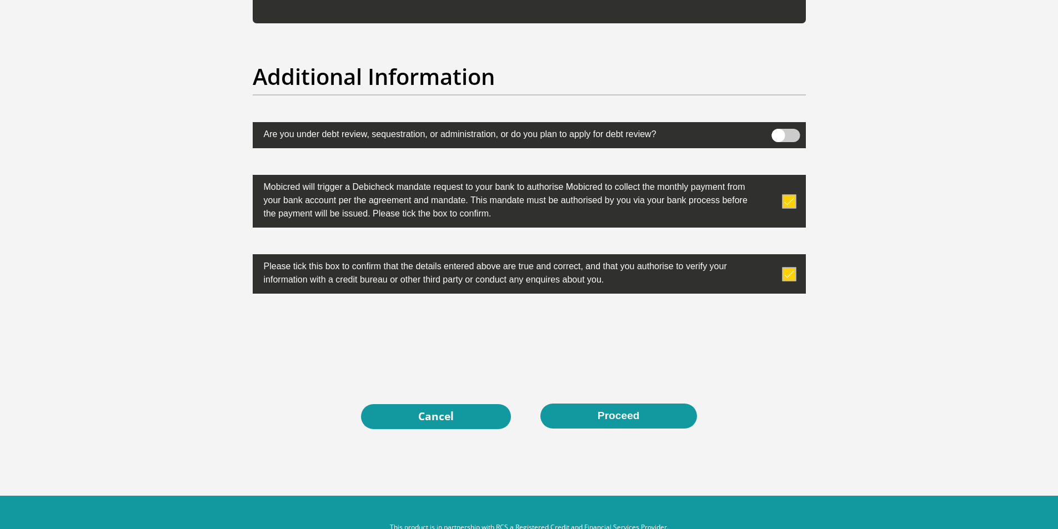
click at [642, 412] on button "Proceed" at bounding box center [618, 416] width 157 height 25
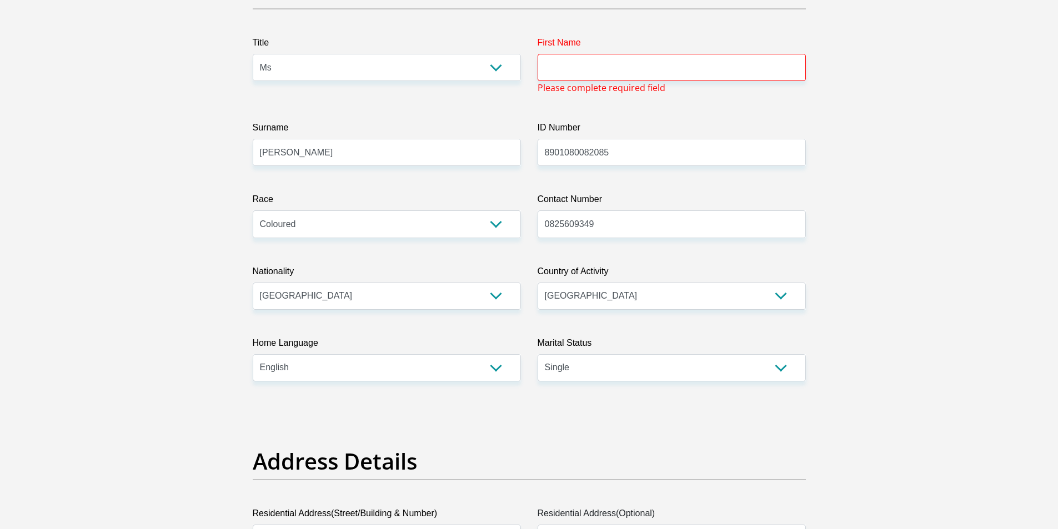
scroll to position [53, 0]
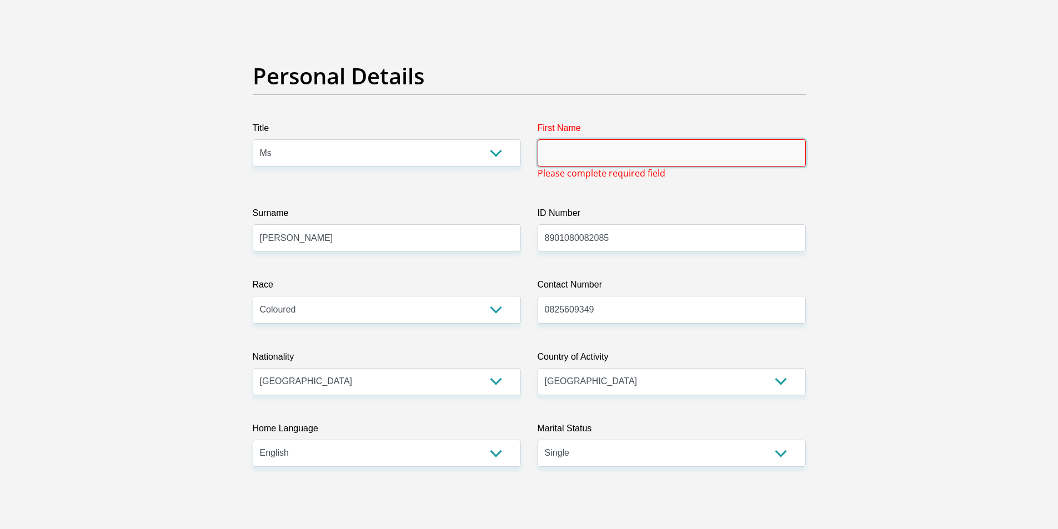
click at [601, 143] on input "First Name" at bounding box center [671, 152] width 268 height 27
type input "Kurshia"
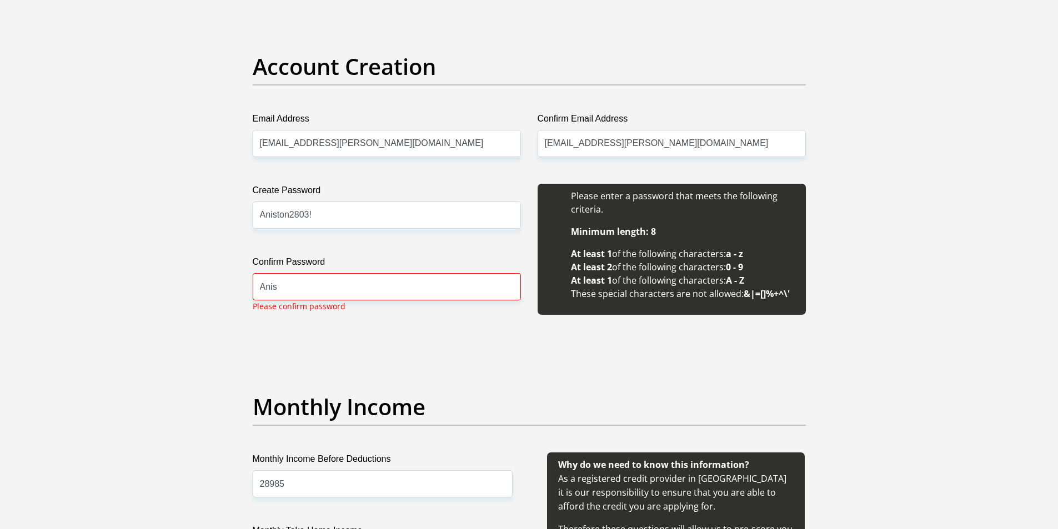
scroll to position [941, 0]
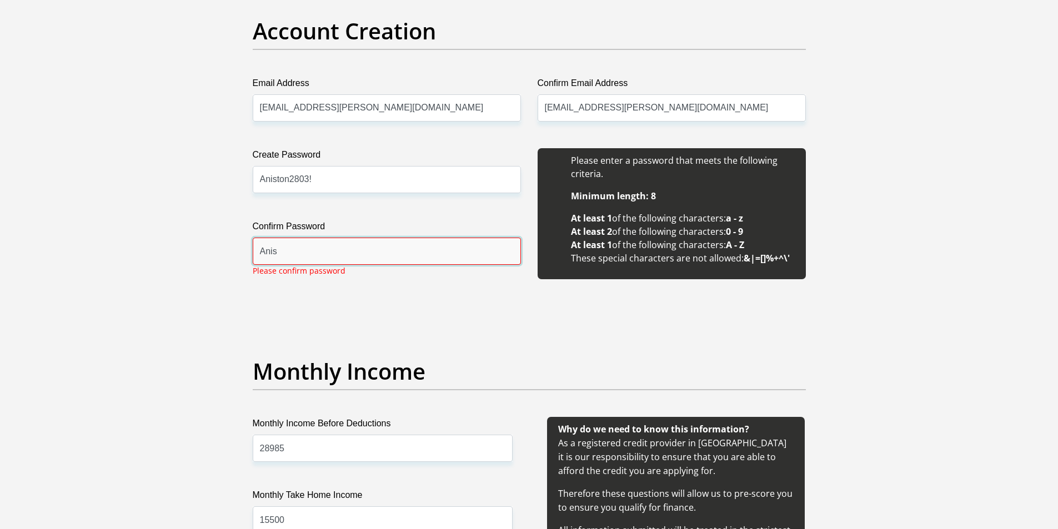
click at [346, 253] on input "Anis" at bounding box center [387, 251] width 268 height 27
type input "Aniston2803!"
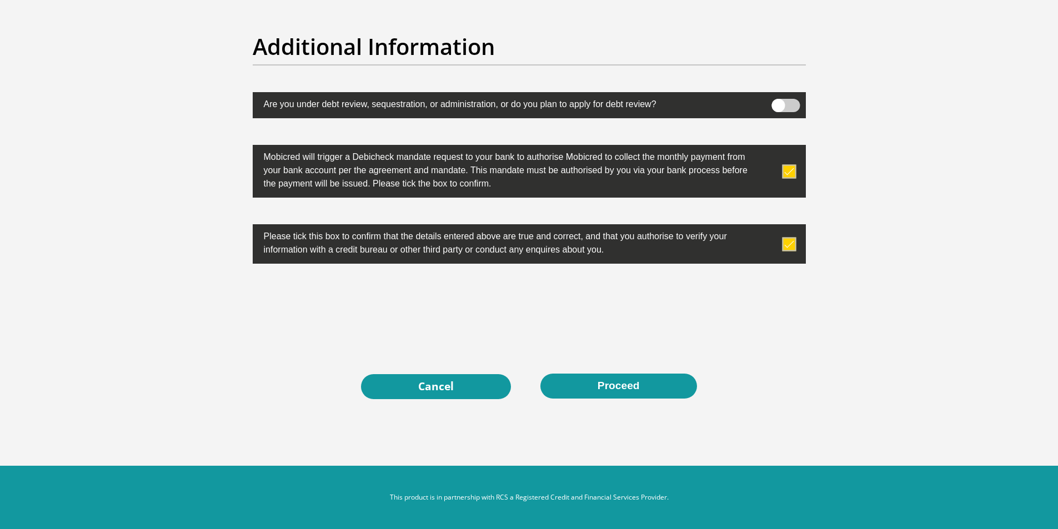
scroll to position [3454, 0]
click at [588, 384] on button "Proceed" at bounding box center [618, 386] width 157 height 25
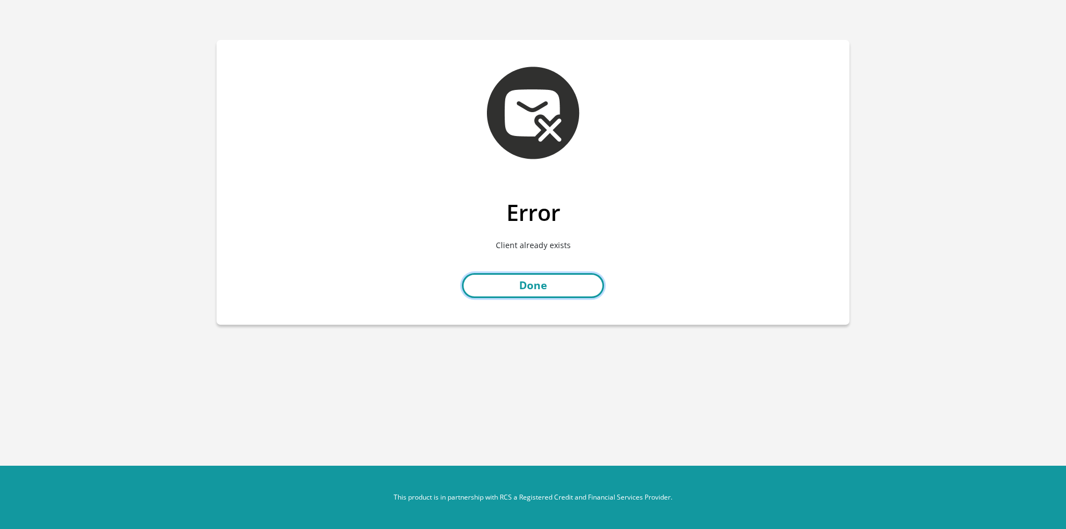
click at [519, 286] on link "Done" at bounding box center [533, 285] width 142 height 25
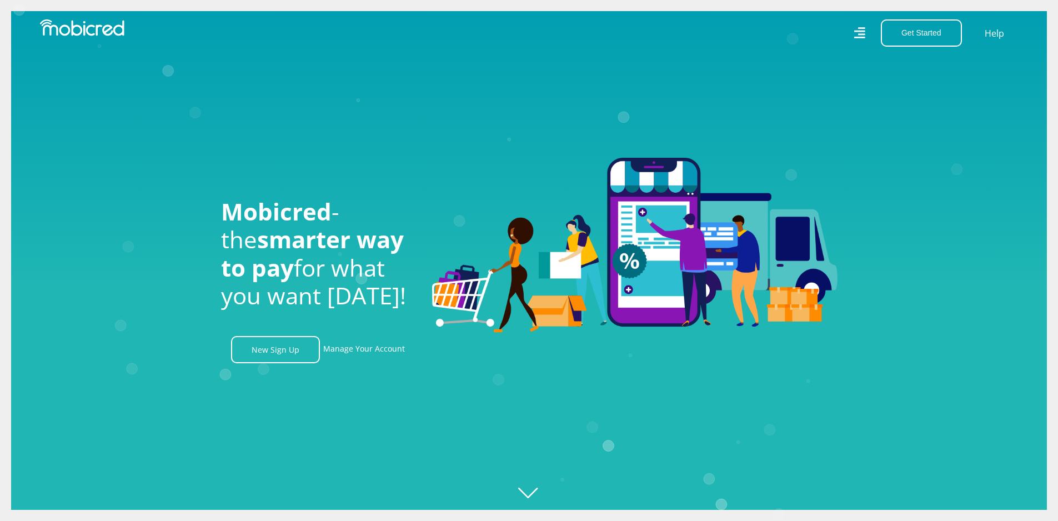
scroll to position [0, 791]
click at [383, 351] on link "Manage Your Account" at bounding box center [364, 349] width 82 height 27
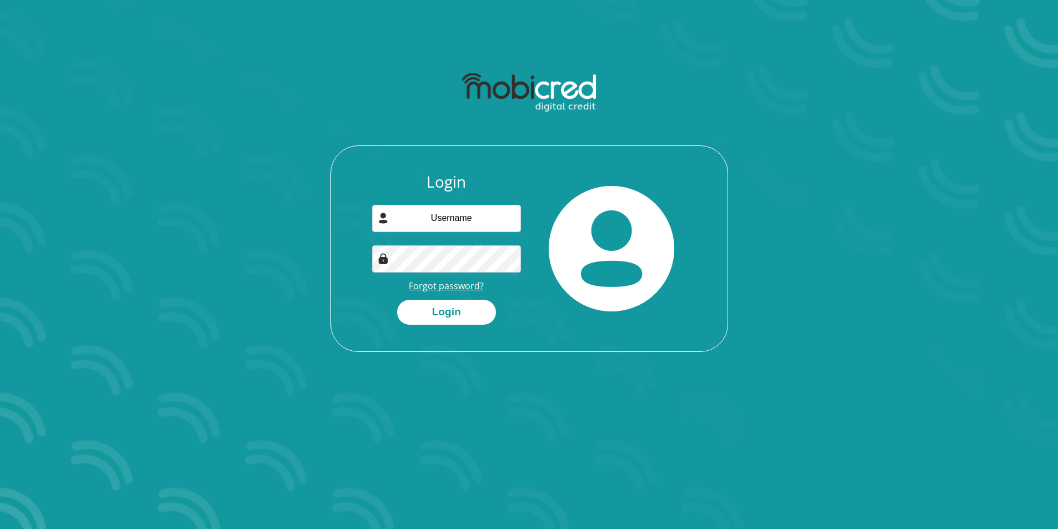
click at [457, 286] on link "Forgot password?" at bounding box center [446, 286] width 75 height 12
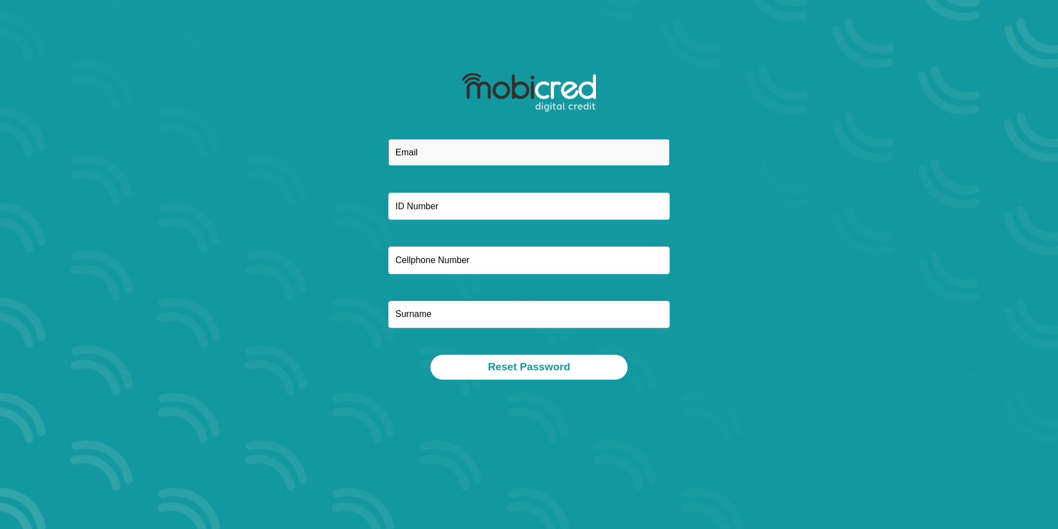
click at [461, 147] on input "email" at bounding box center [528, 152] width 281 height 27
type input "[EMAIL_ADDRESS][PERSON_NAME][DOMAIN_NAME]"
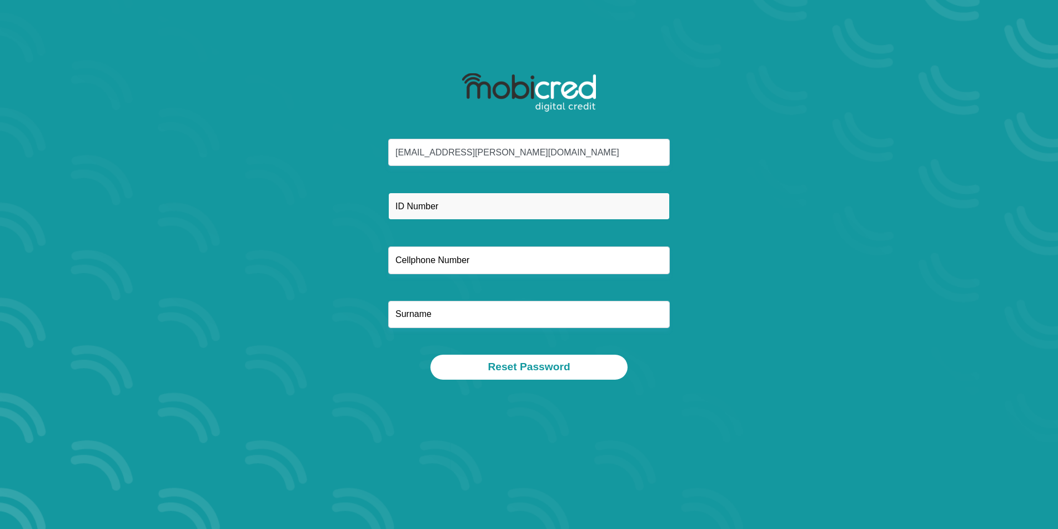
click at [459, 215] on input "text" at bounding box center [528, 206] width 281 height 27
type input "8901080082085"
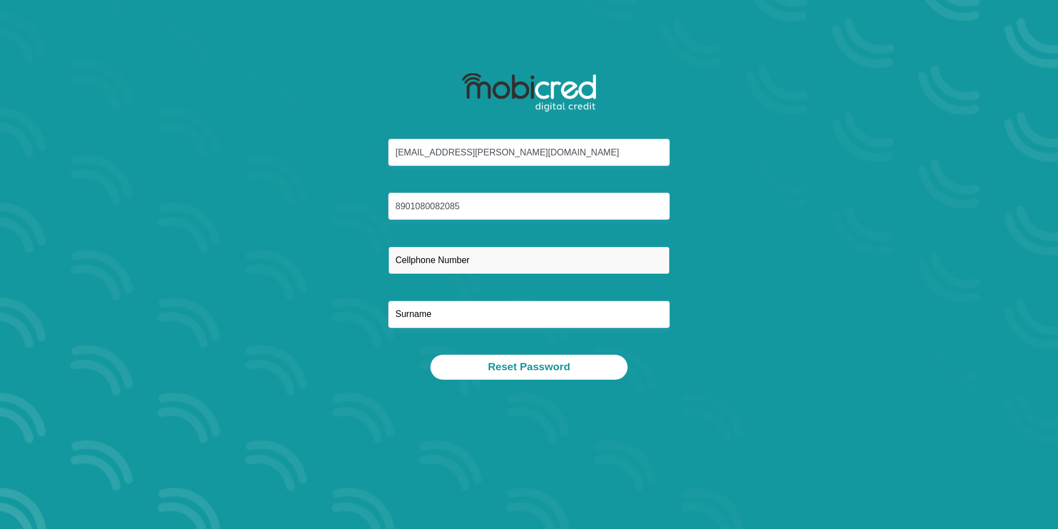
click at [462, 269] on input "text" at bounding box center [528, 259] width 281 height 27
click at [474, 255] on input "text" at bounding box center [528, 259] width 281 height 27
type input "0825609349"
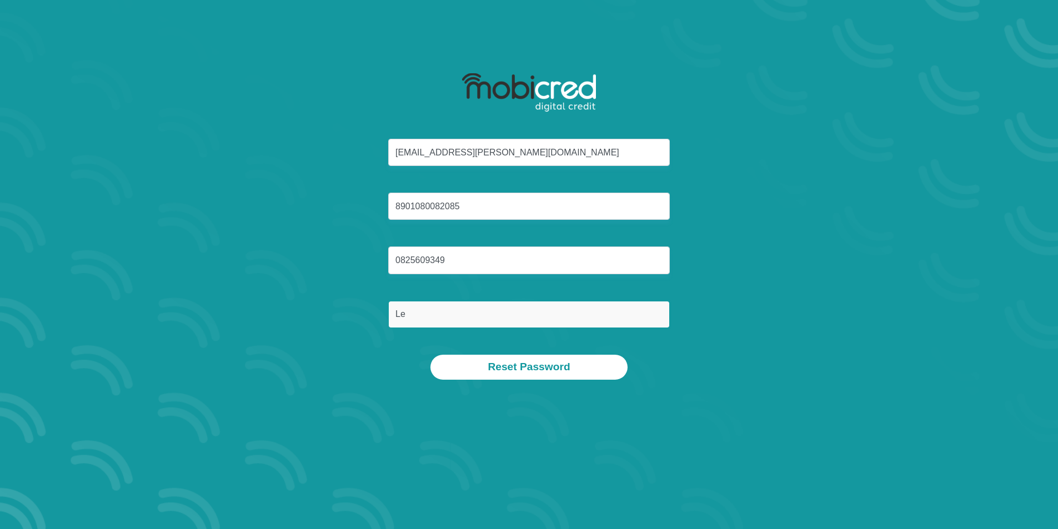
type input "Le Roux"
click at [514, 380] on div "kurshia.leroux@yahoo.com 8901080082085 0825609349 Le Roux Reset Password" at bounding box center [529, 223] width 633 height 366
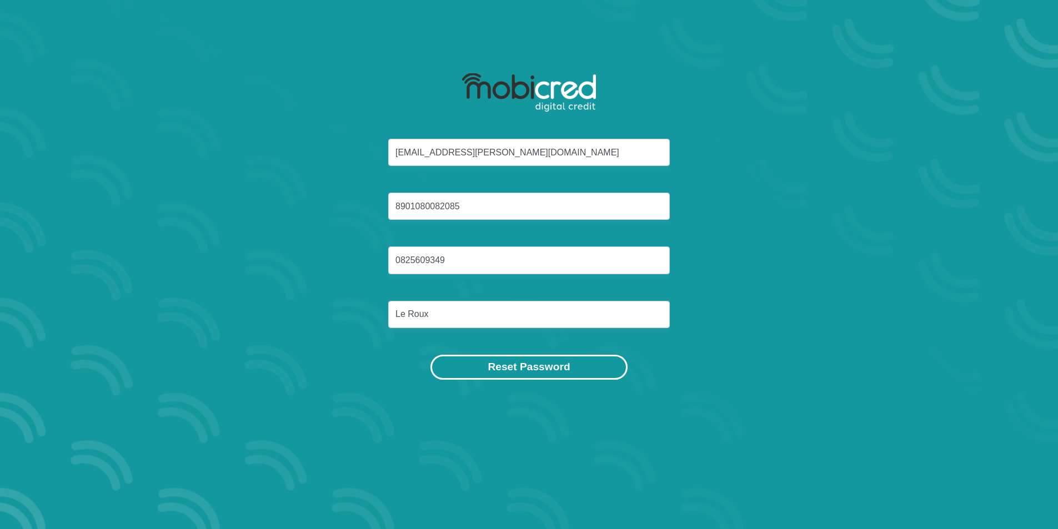
click at [522, 370] on button "Reset Password" at bounding box center [528, 367] width 197 height 25
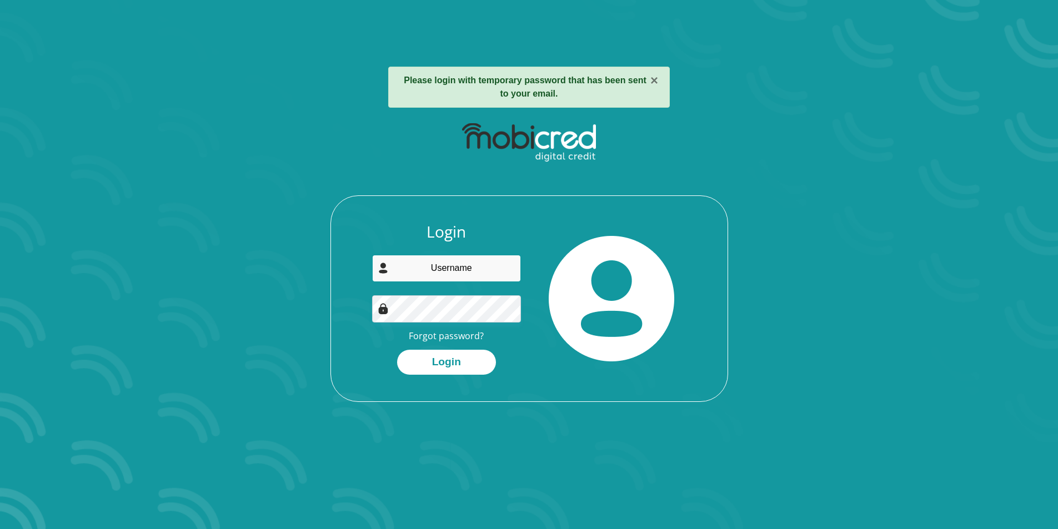
click at [457, 276] on input "email" at bounding box center [446, 268] width 149 height 27
type input "[EMAIL_ADDRESS][PERSON_NAME][DOMAIN_NAME]"
click at [459, 362] on button "Login" at bounding box center [446, 362] width 99 height 25
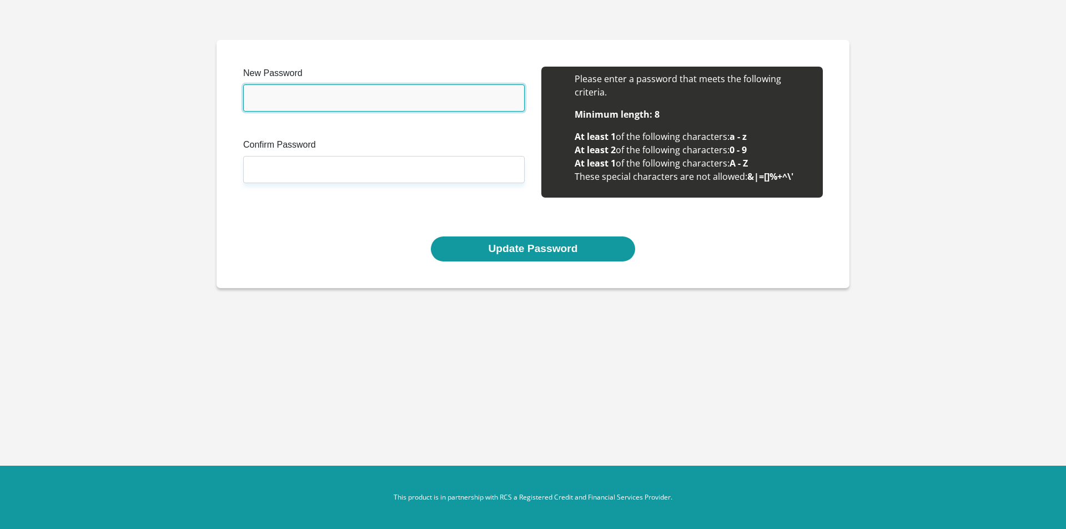
click at [314, 105] on input "New Password" at bounding box center [383, 97] width 281 height 27
type input "Aniston2803#"
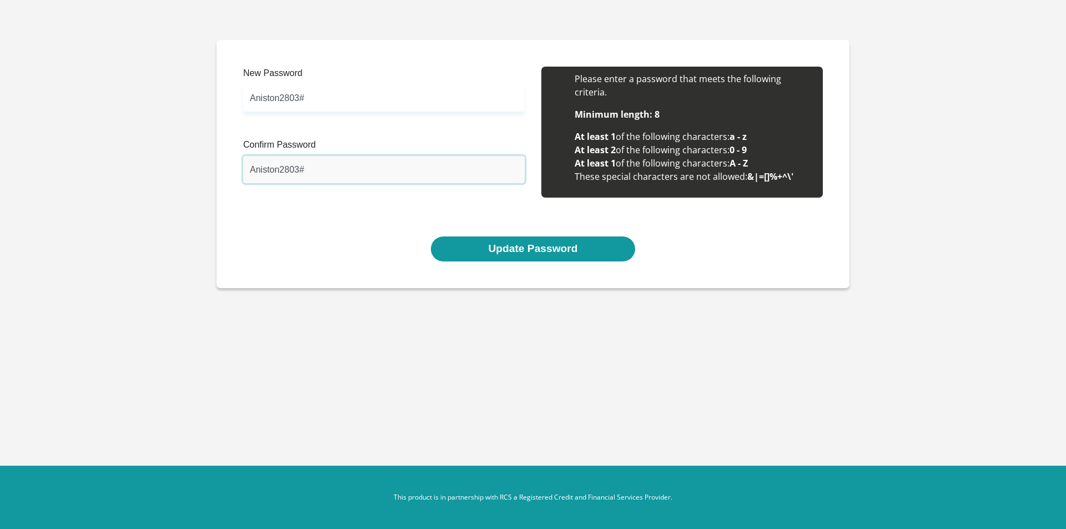
type input "Aniston2803#"
click at [431, 237] on button "Update Password" at bounding box center [533, 249] width 204 height 25
